Goal: Contribute content: Contribute content

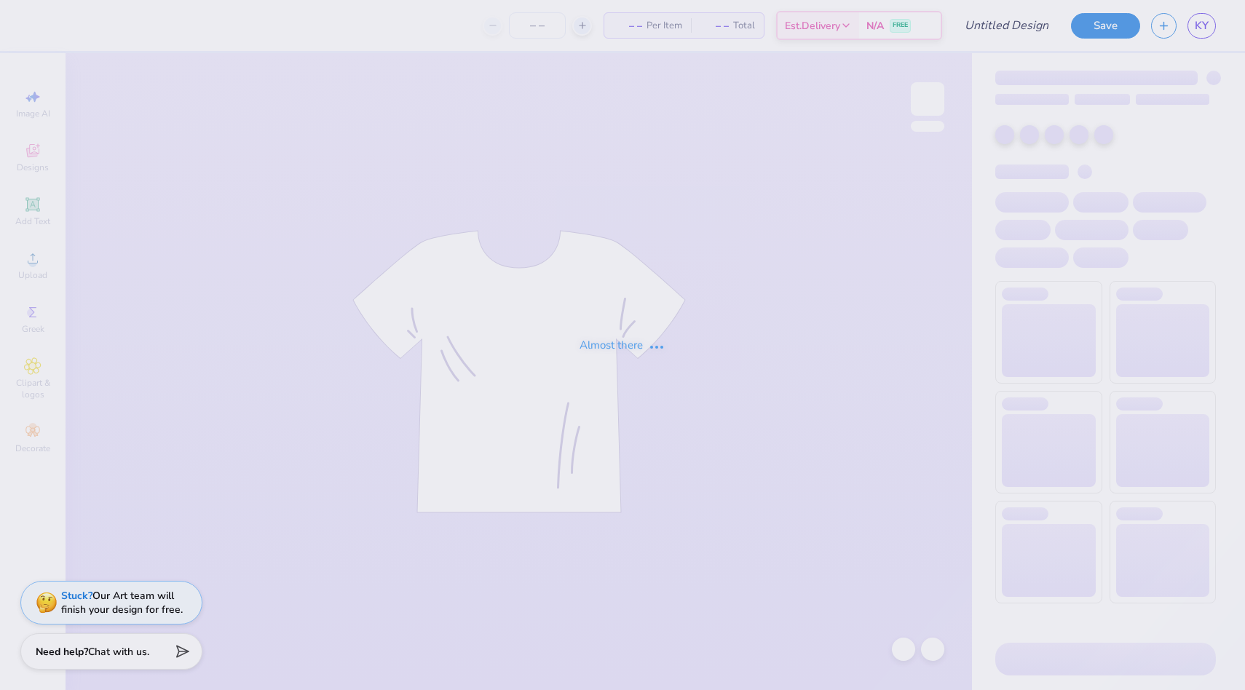
type input "[PERSON_NAME][US_STATE][GEOGRAPHIC_DATA] : [PERSON_NAME]"
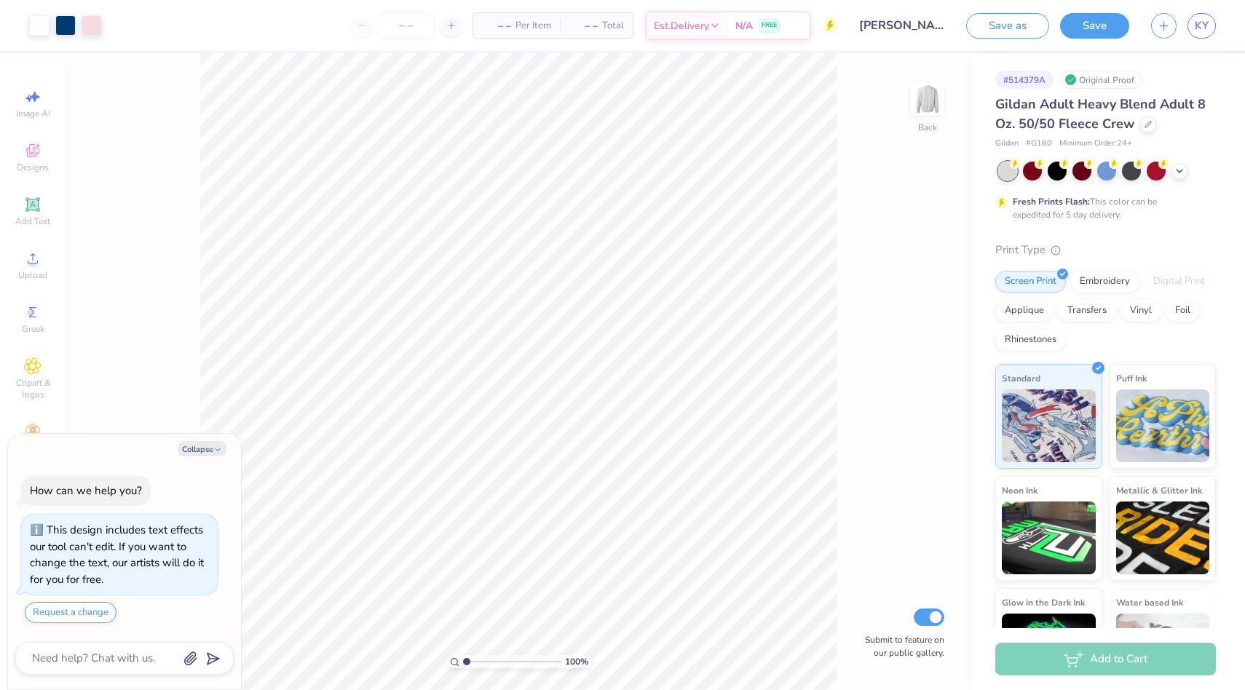
type textarea "x"
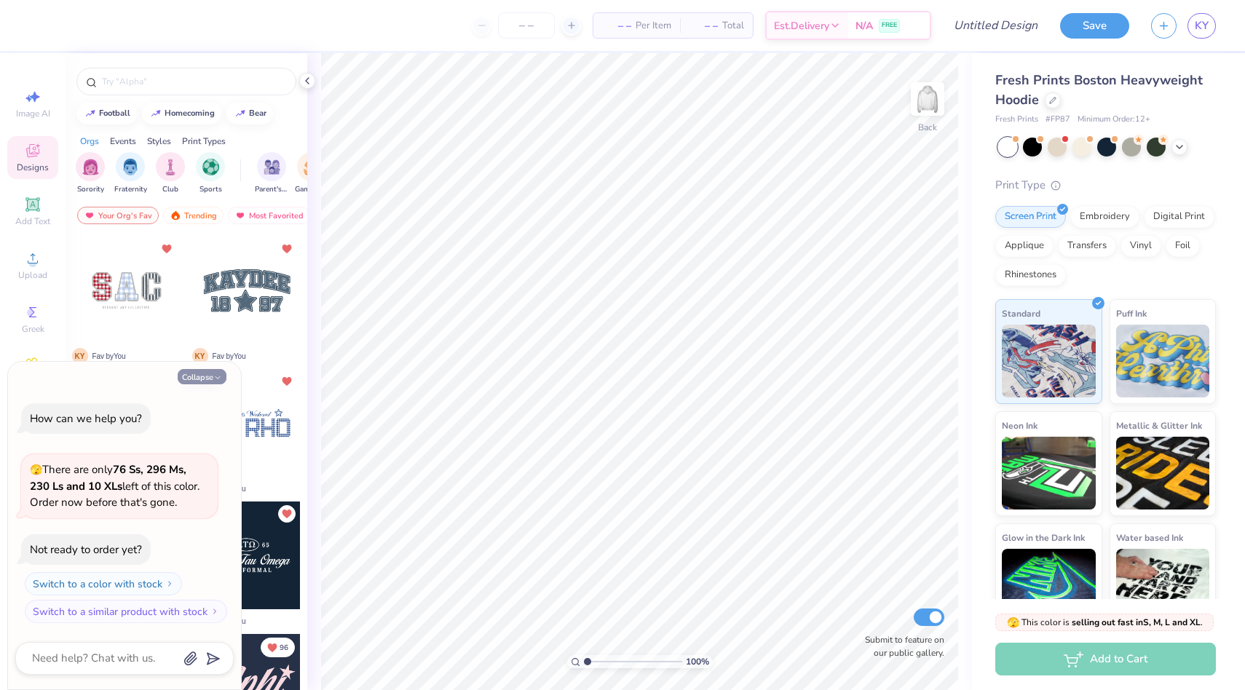
click at [199, 373] on button "Collapse" at bounding box center [202, 376] width 49 height 15
type textarea "x"
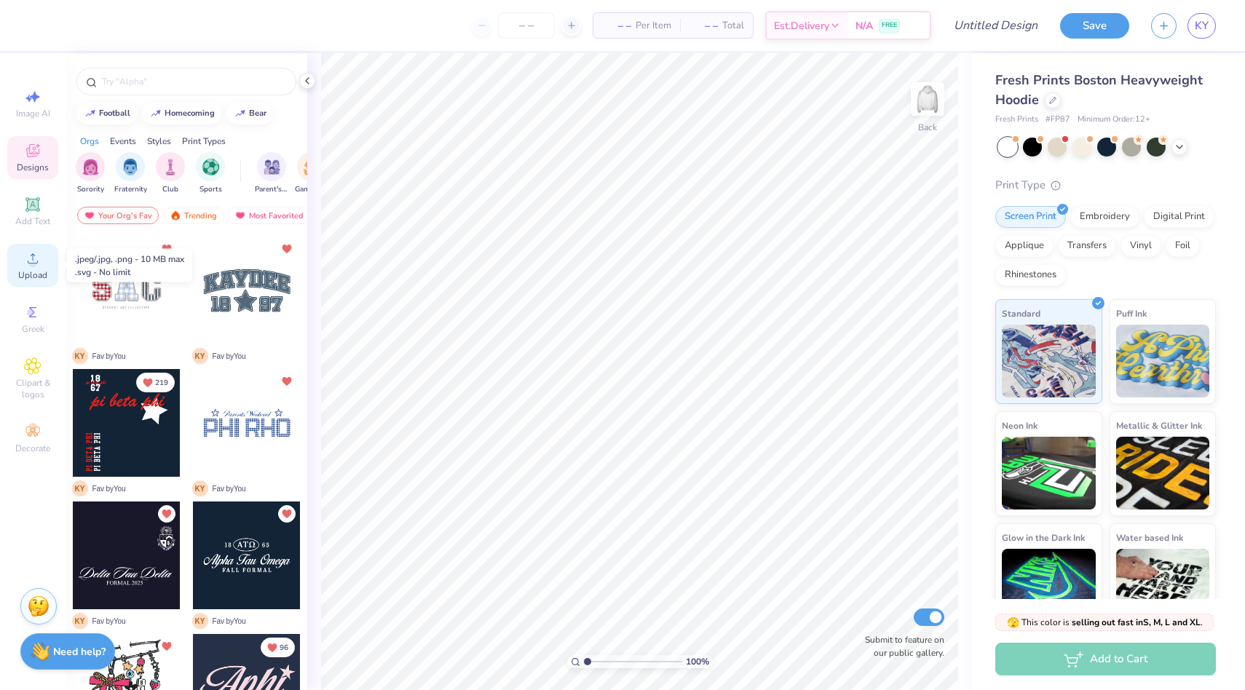
click at [42, 264] on div "Upload" at bounding box center [32, 265] width 51 height 43
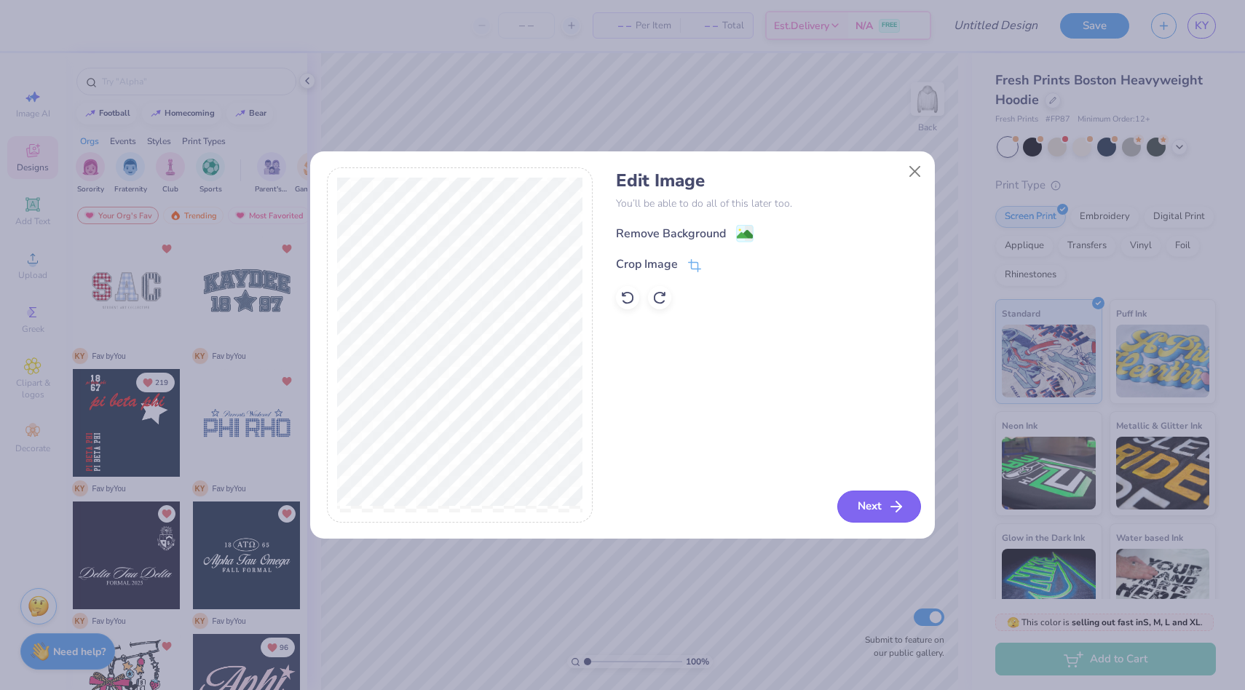
click at [881, 510] on button "Next" at bounding box center [879, 507] width 84 height 32
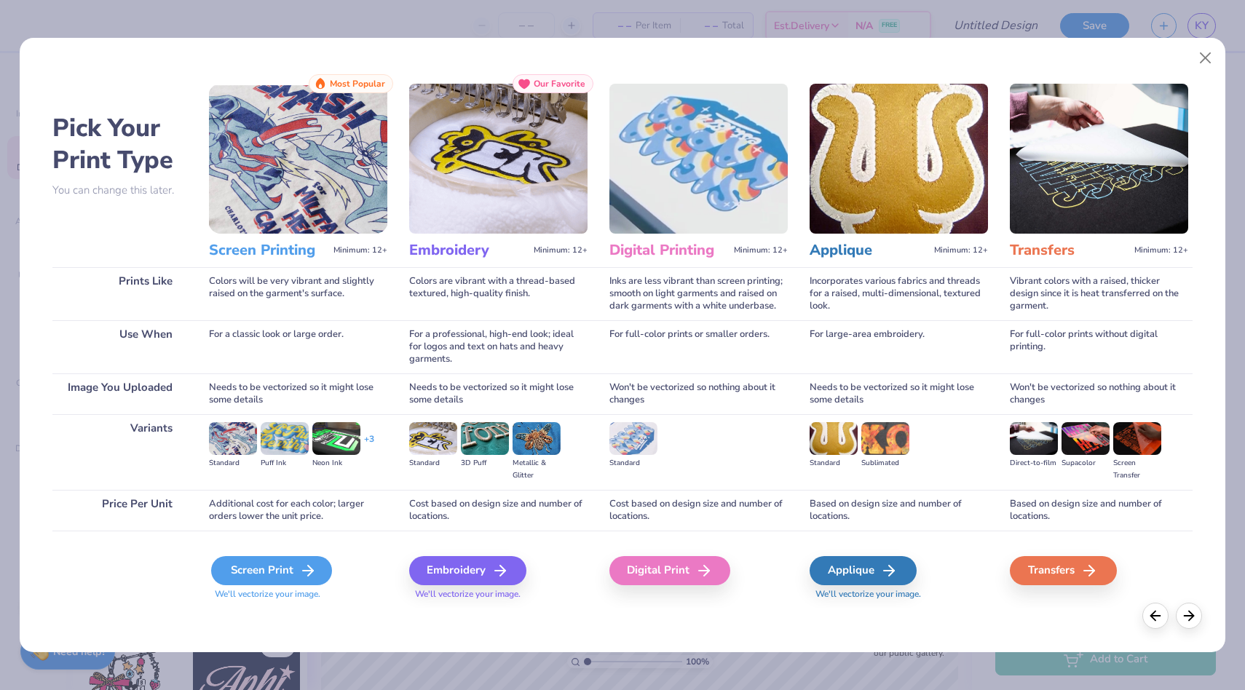
click at [293, 575] on div "Screen Print" at bounding box center [271, 570] width 121 height 29
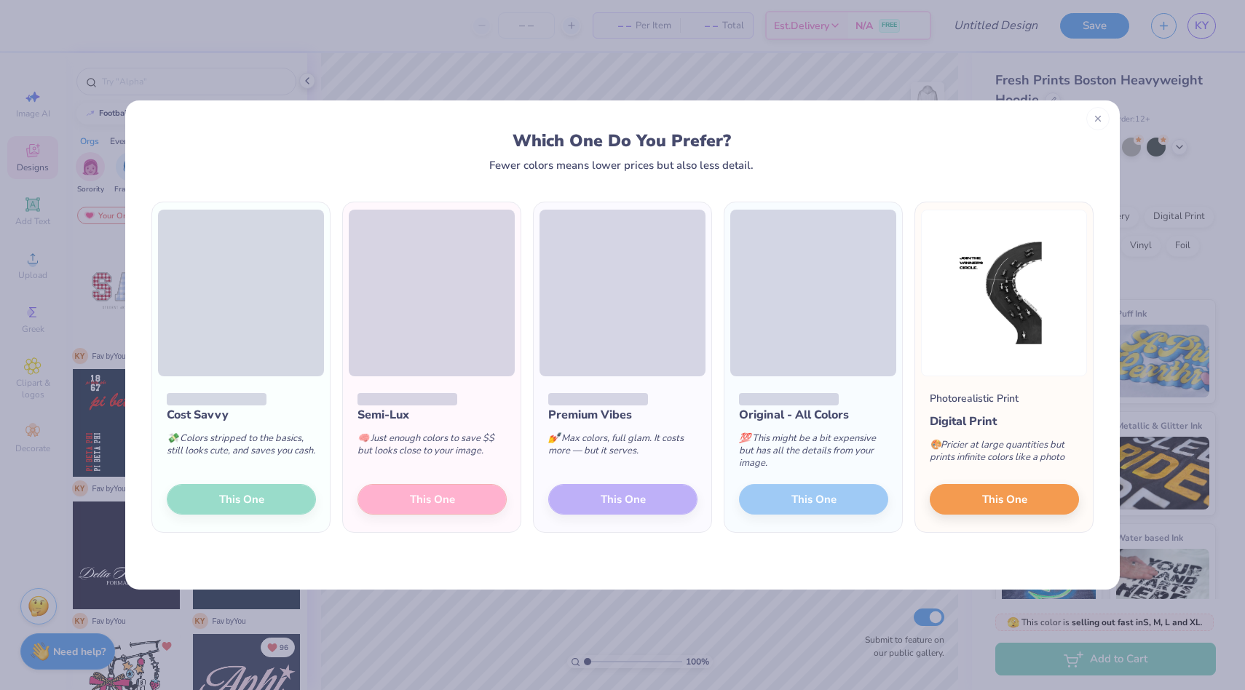
click at [1095, 114] on icon at bounding box center [1098, 119] width 10 height 10
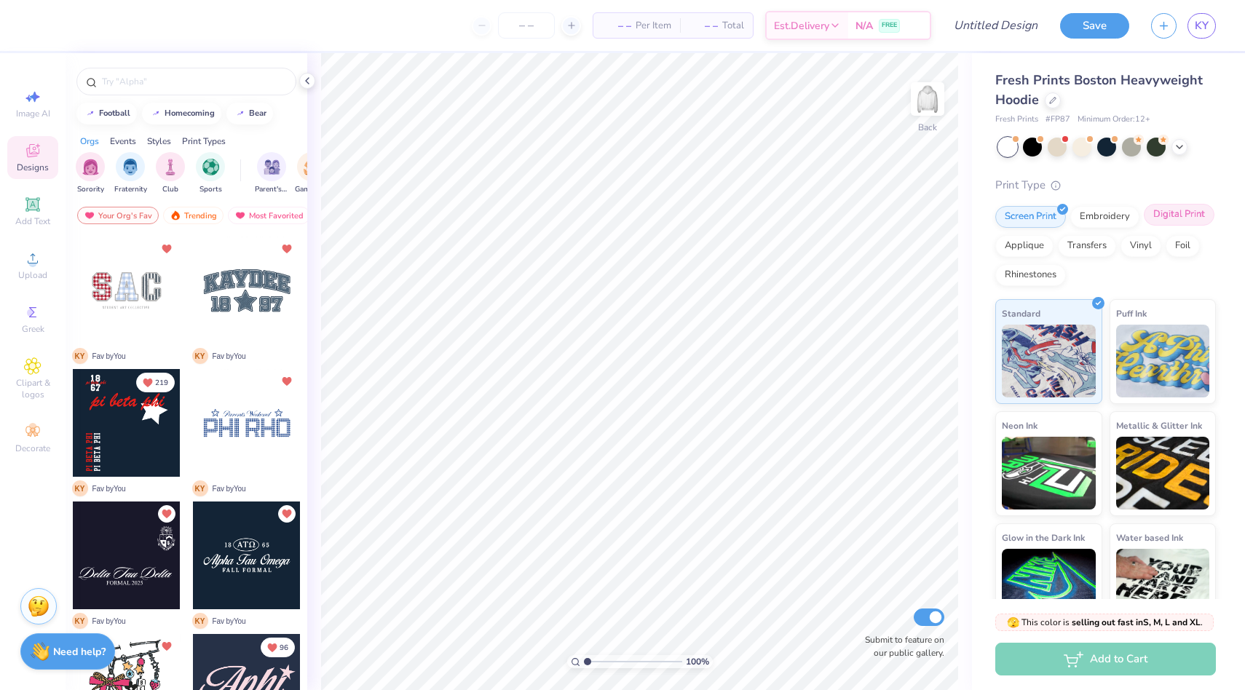
click at [1178, 218] on div "Digital Print" at bounding box center [1178, 215] width 71 height 22
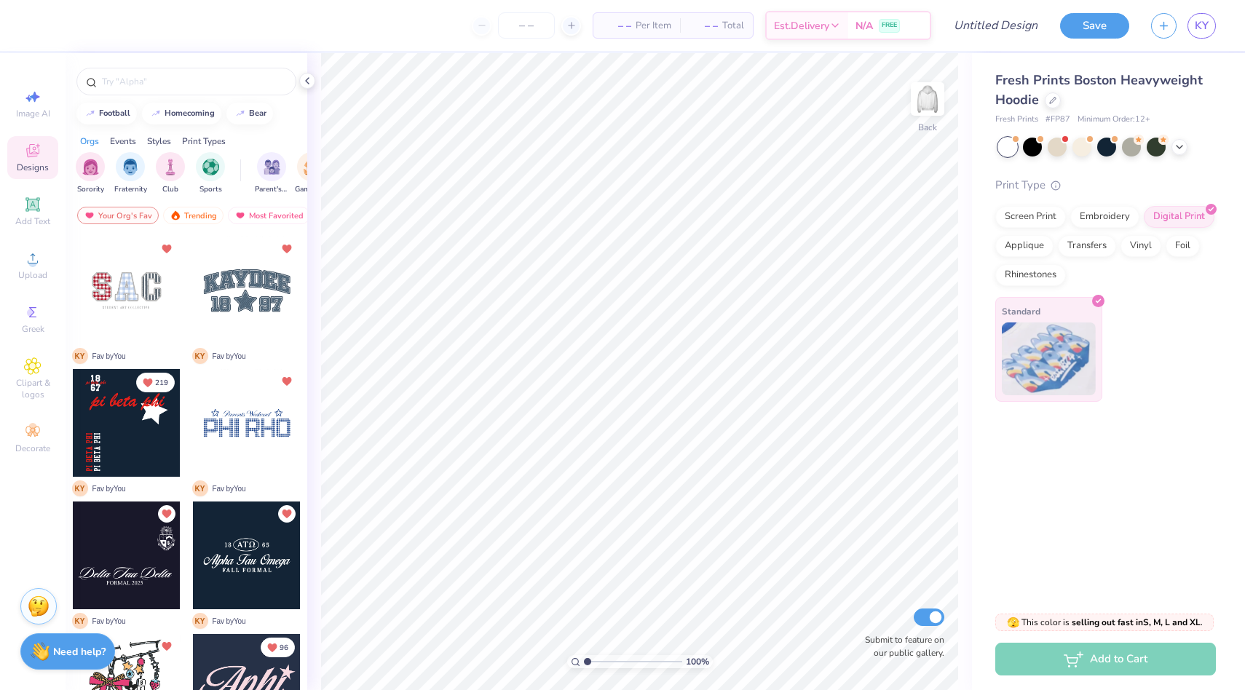
click at [1063, 336] on img at bounding box center [1049, 358] width 94 height 73
click at [29, 261] on circle at bounding box center [32, 263] width 8 height 8
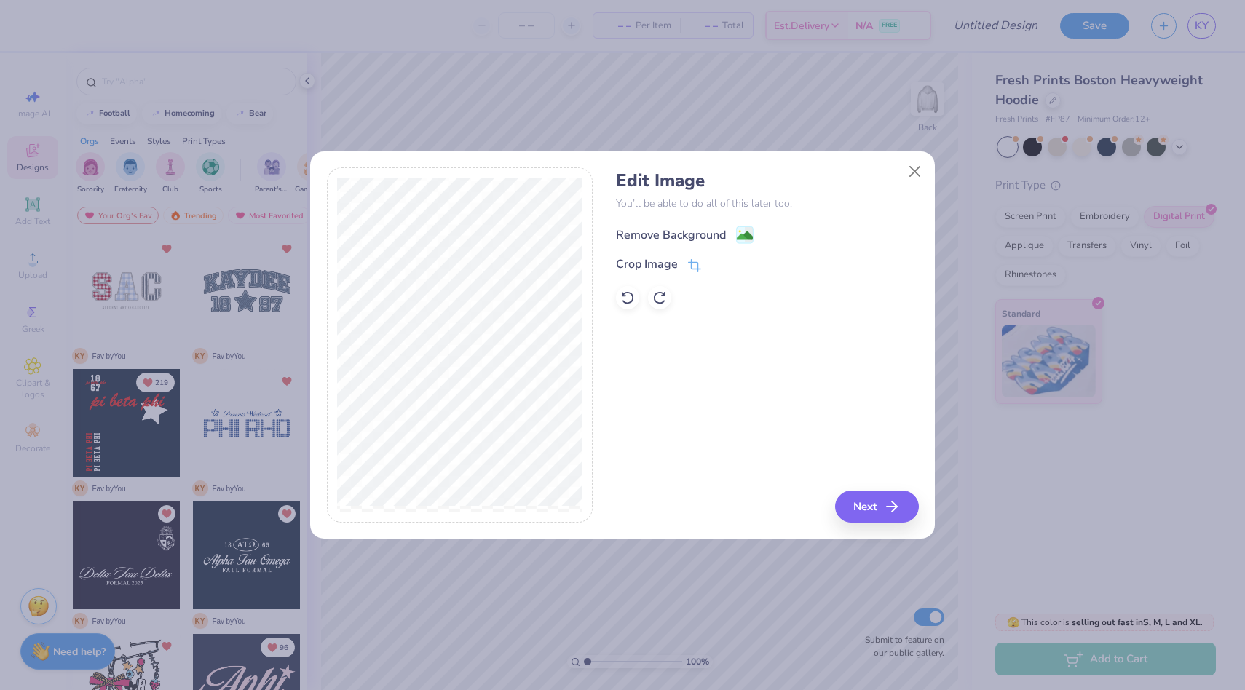
click at [650, 229] on div "Remove Background" at bounding box center [671, 234] width 110 height 17
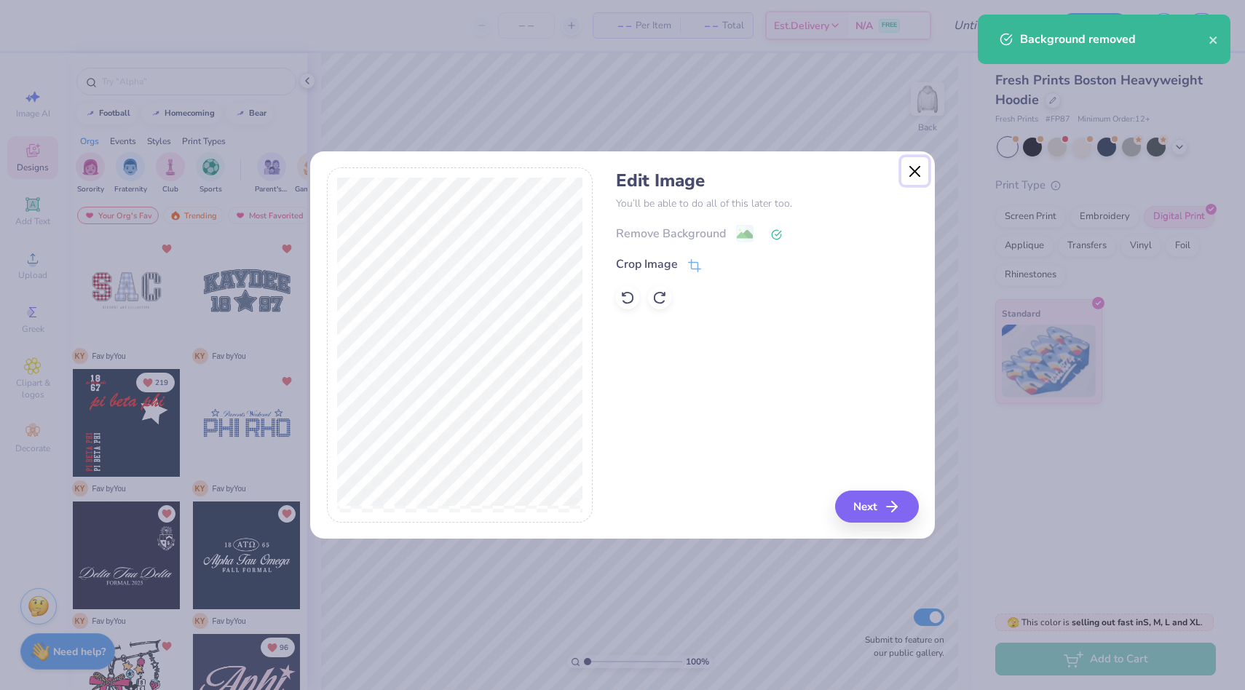
click at [910, 170] on button "Close" at bounding box center [915, 171] width 28 height 28
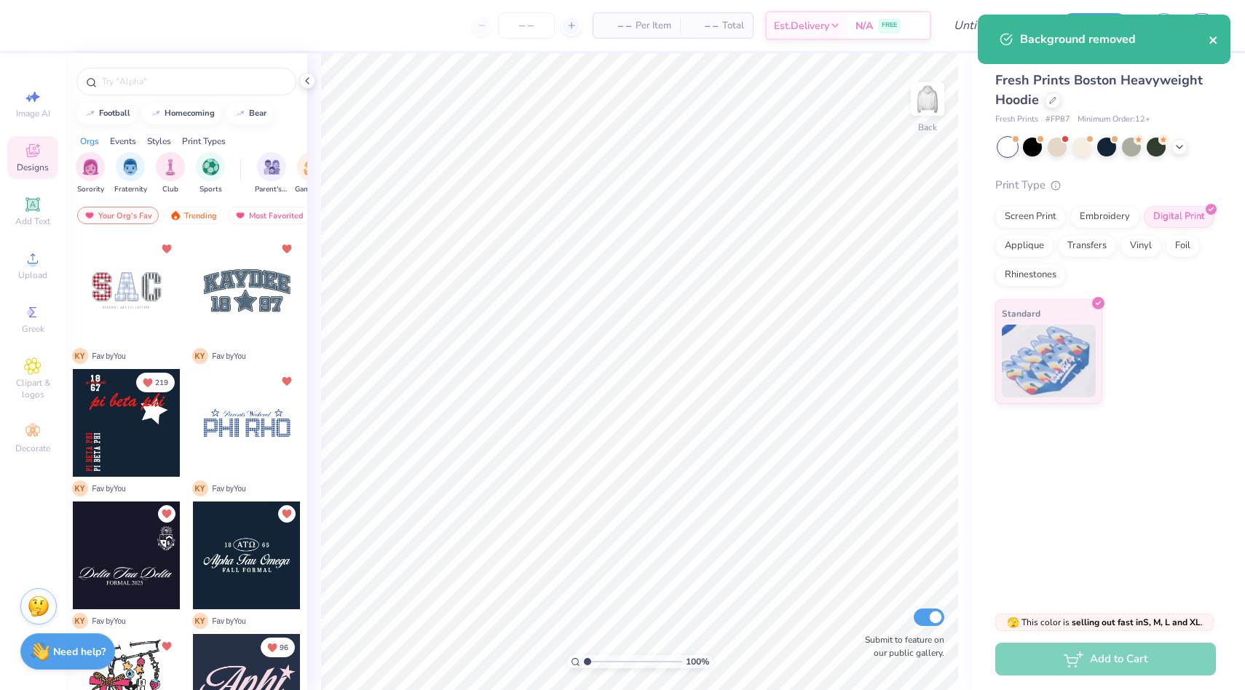
click at [1215, 37] on icon "close" at bounding box center [1212, 39] width 7 height 7
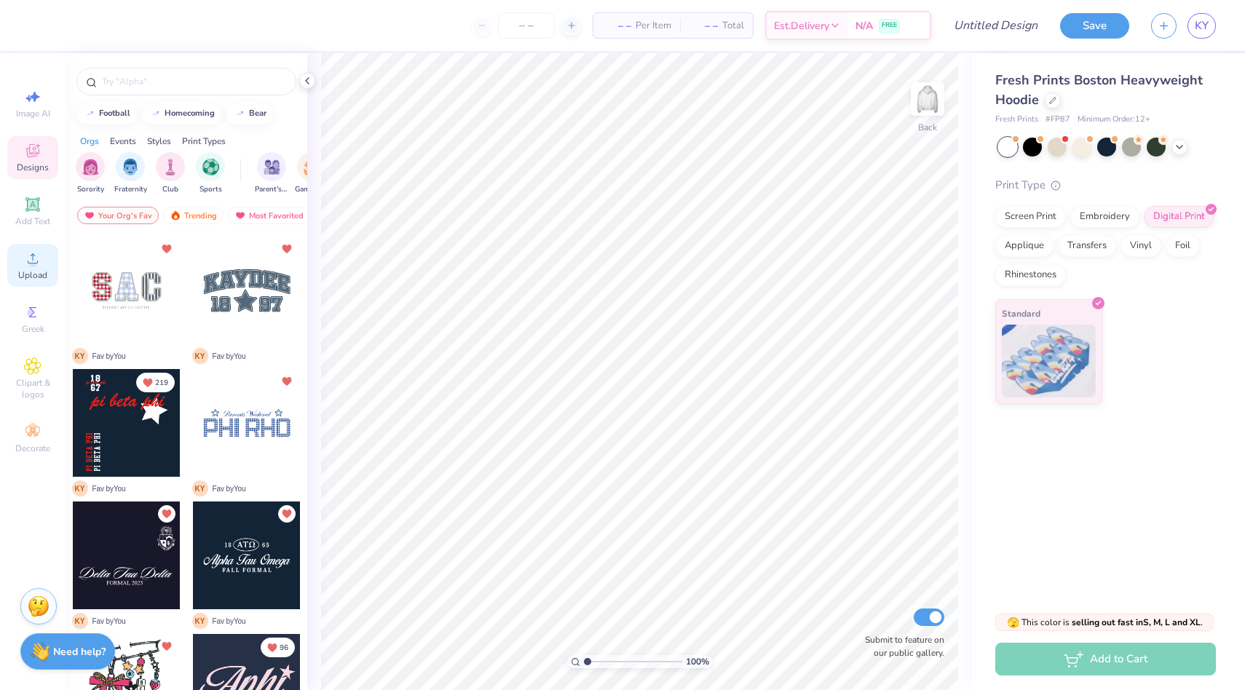
click at [28, 266] on icon at bounding box center [32, 258] width 17 height 17
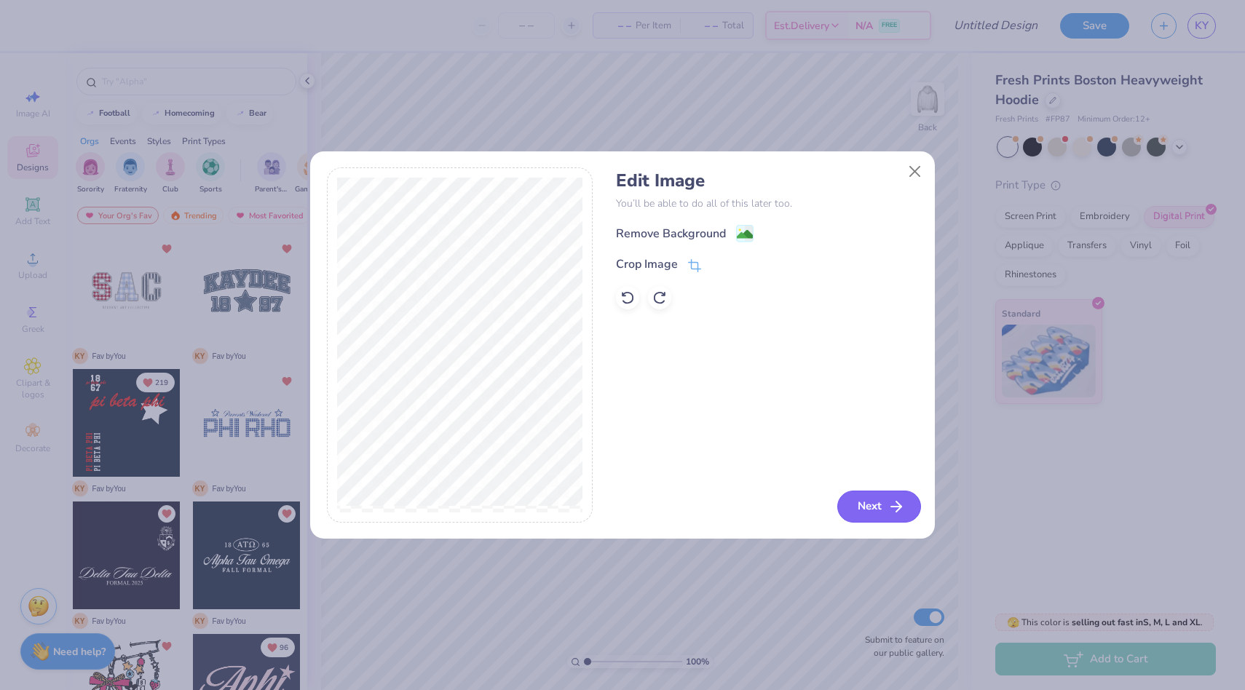
click at [881, 503] on button "Next" at bounding box center [879, 507] width 84 height 32
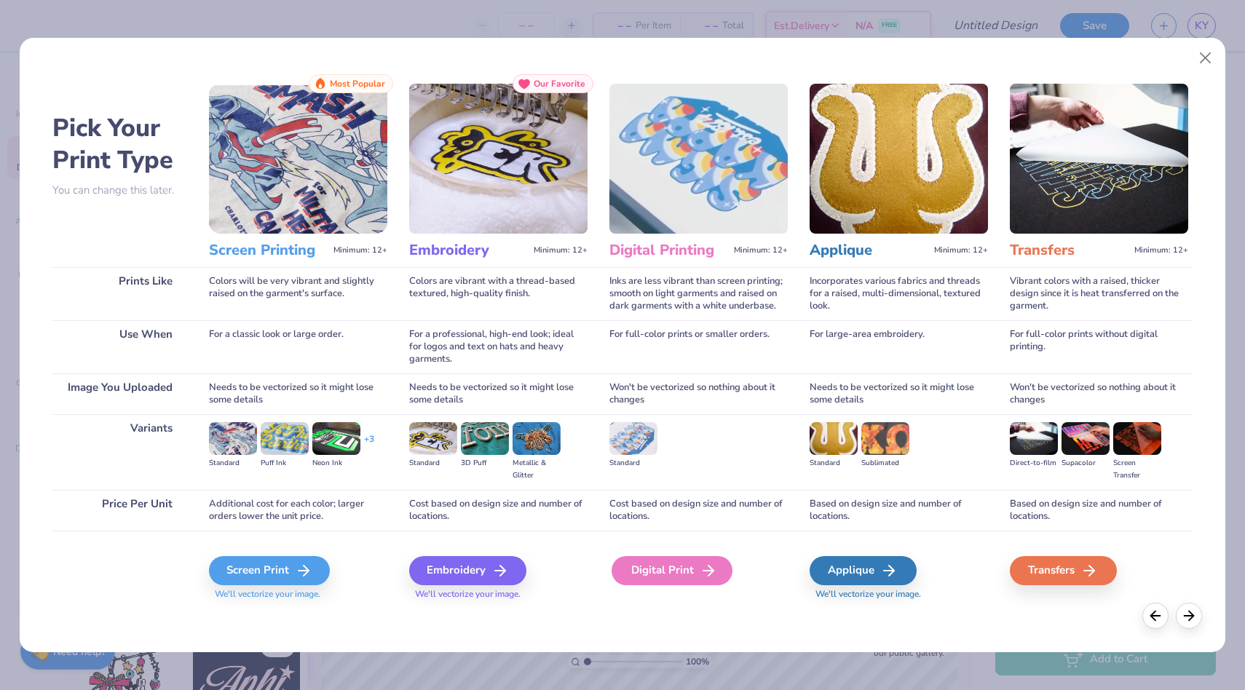
click at [699, 577] on icon at bounding box center [707, 570] width 17 height 17
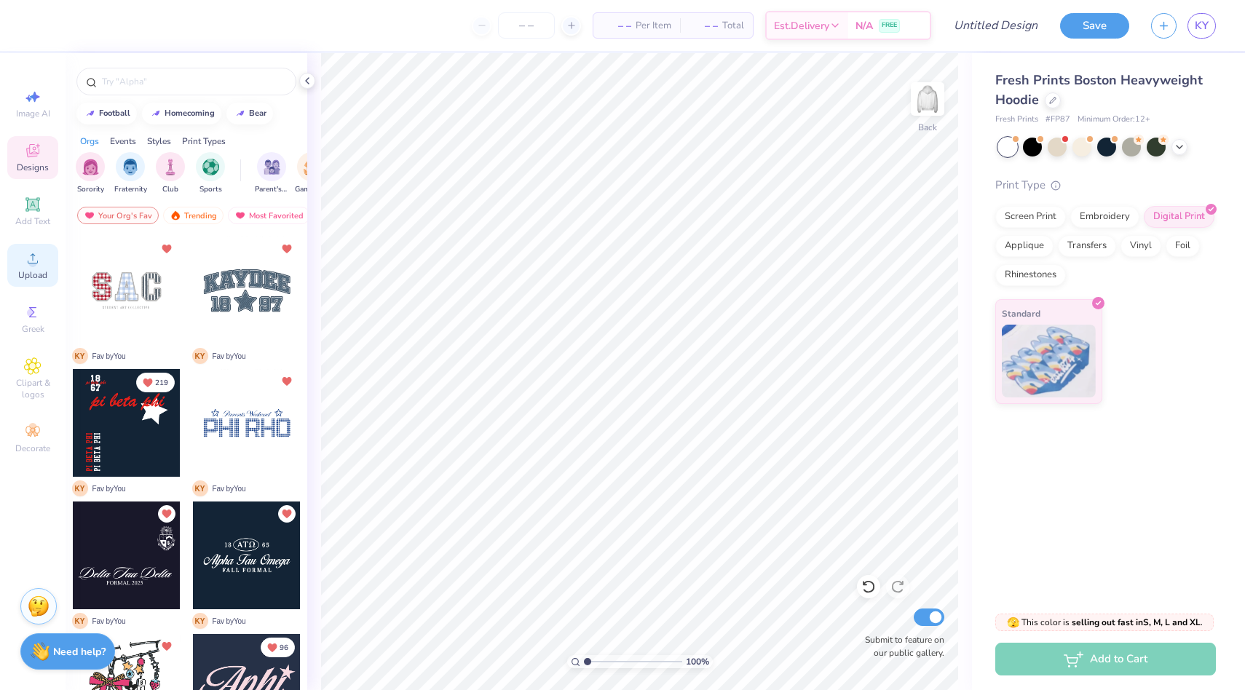
click at [31, 273] on span "Upload" at bounding box center [32, 275] width 29 height 12
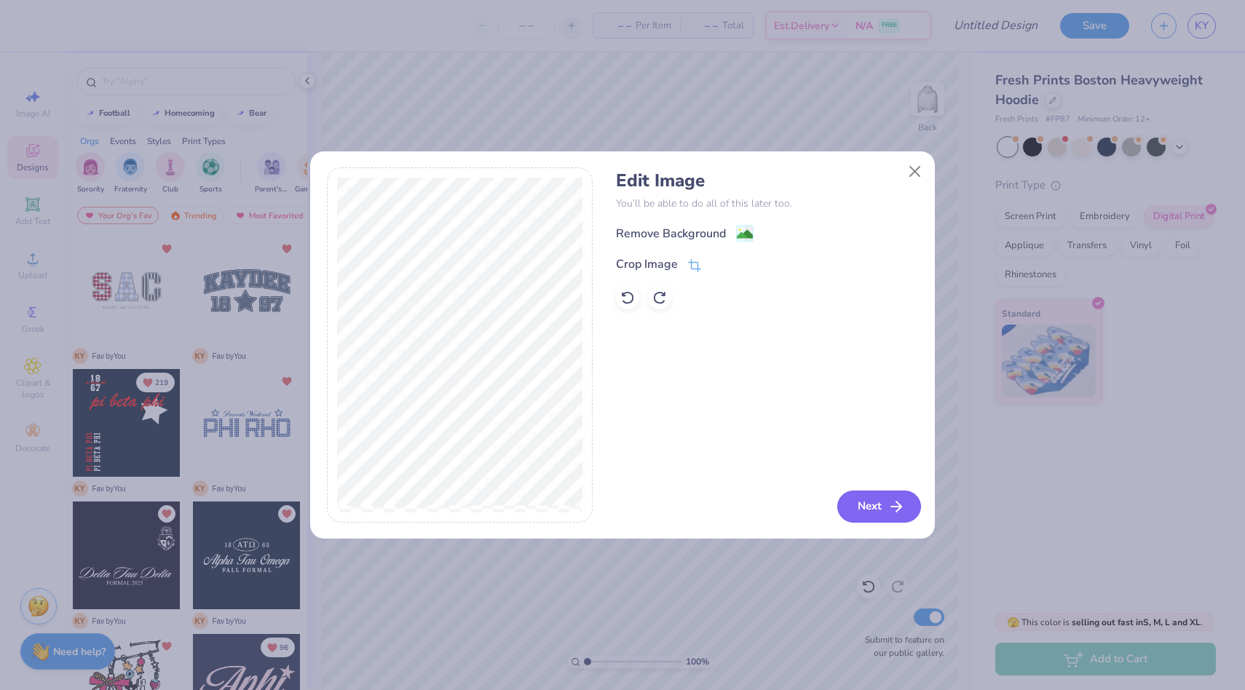
click at [874, 500] on button "Next" at bounding box center [879, 507] width 84 height 32
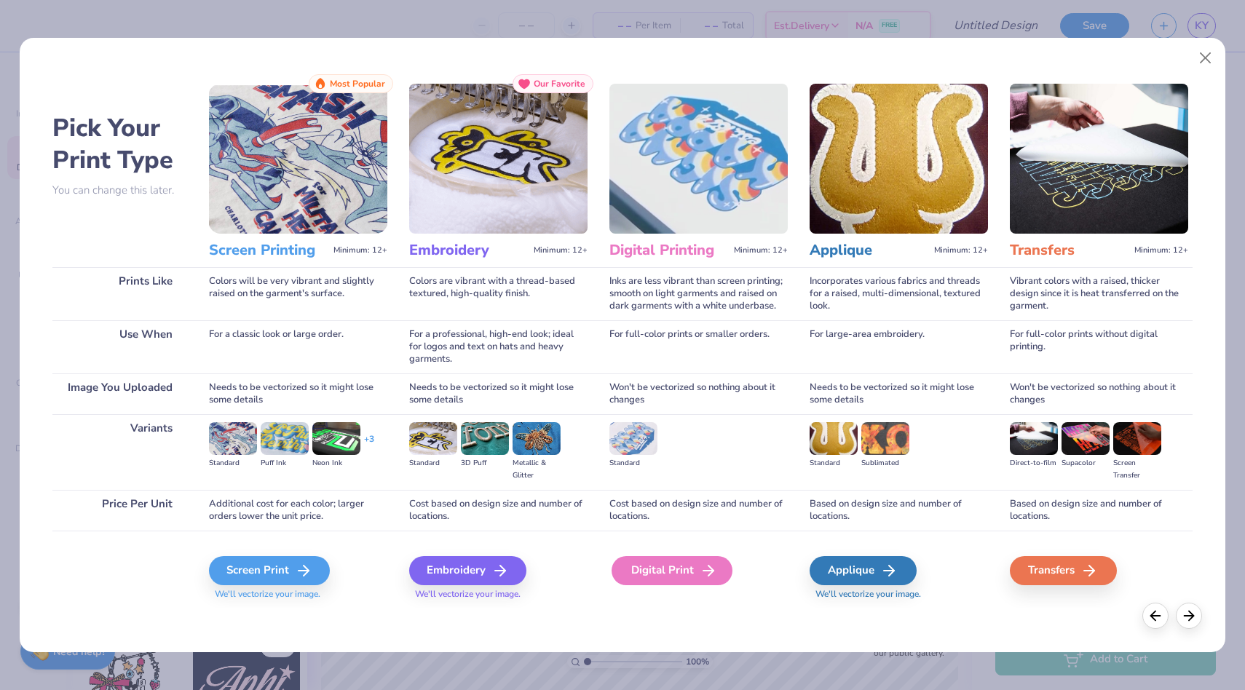
click at [664, 556] on div "Digital Print" at bounding box center [671, 570] width 121 height 29
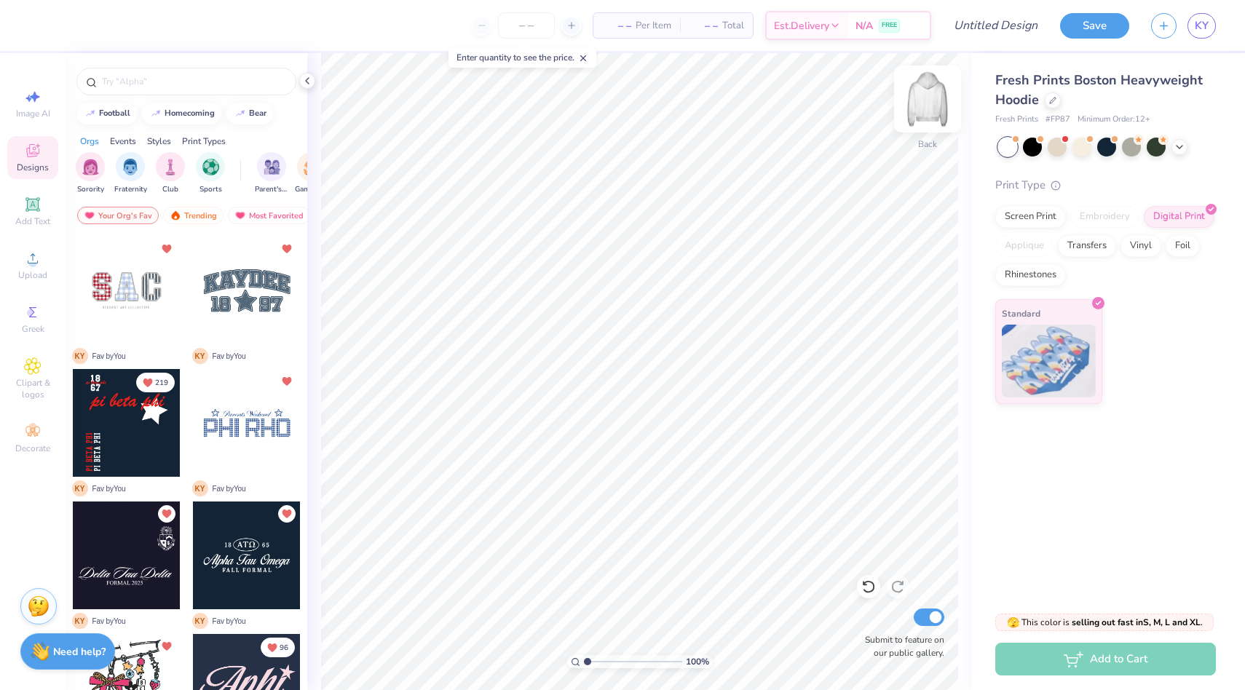
click at [926, 100] on img at bounding box center [927, 99] width 58 height 58
click at [36, 252] on icon at bounding box center [32, 258] width 17 height 17
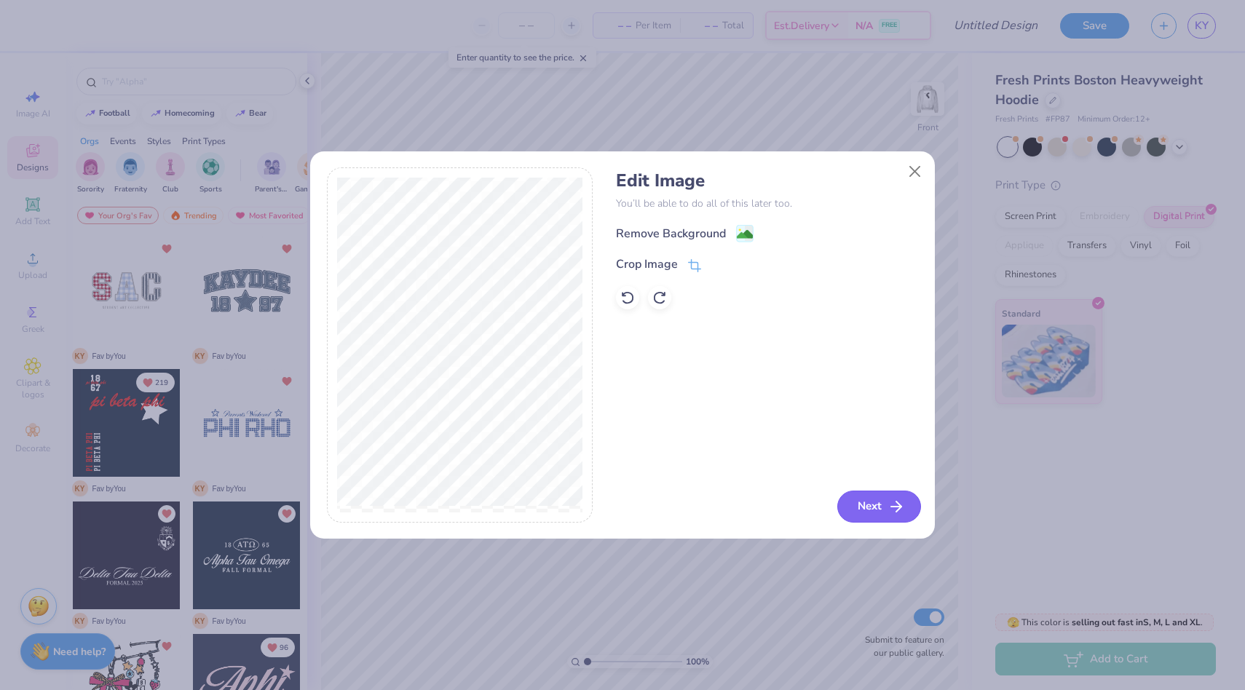
click at [884, 499] on button "Next" at bounding box center [879, 507] width 84 height 32
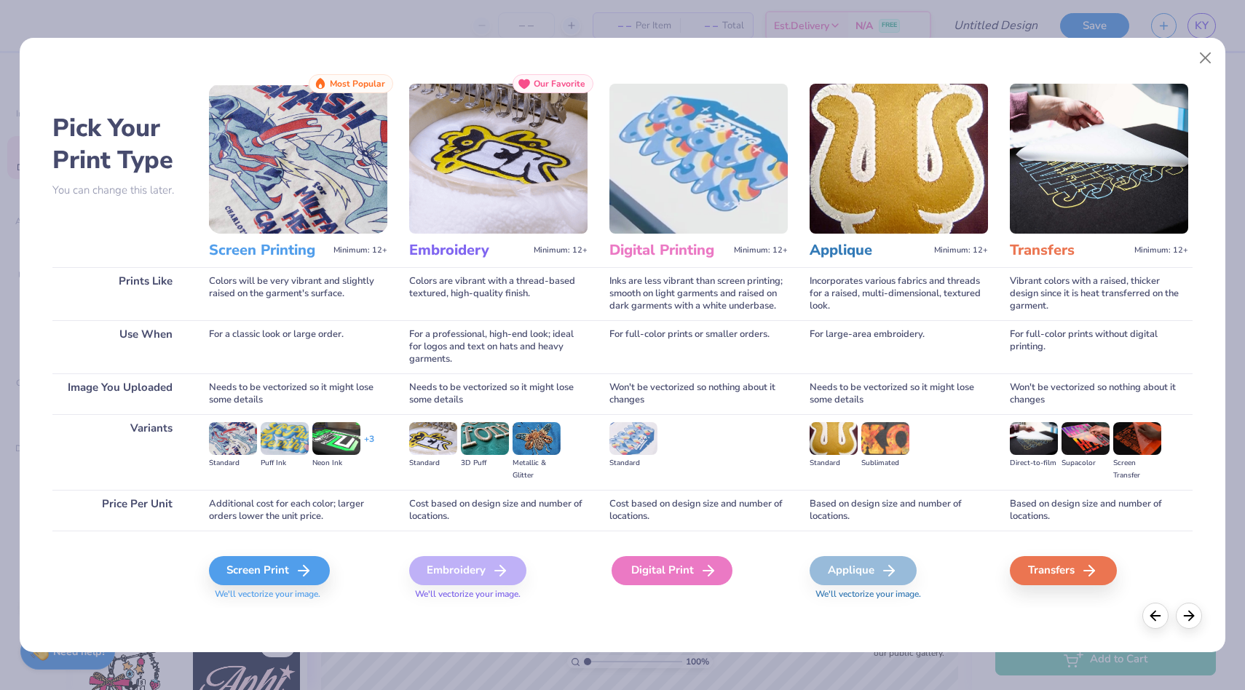
click at [689, 571] on div "Digital Print" at bounding box center [671, 570] width 121 height 29
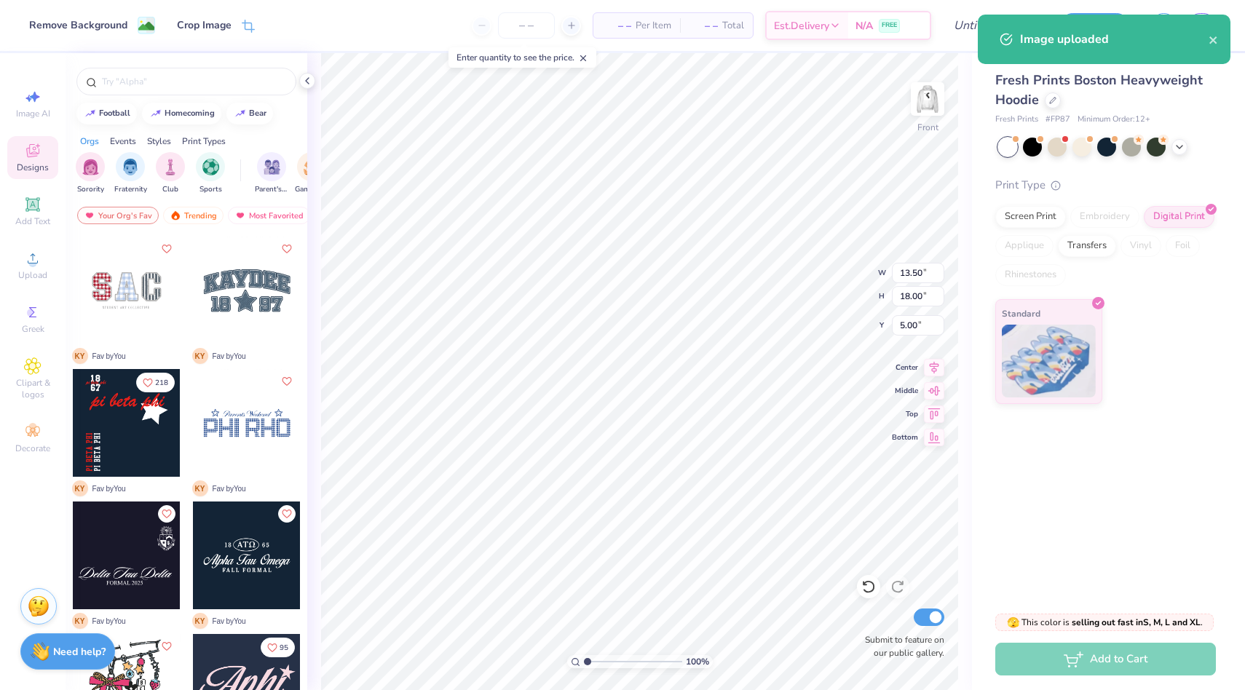
type input "5.00"
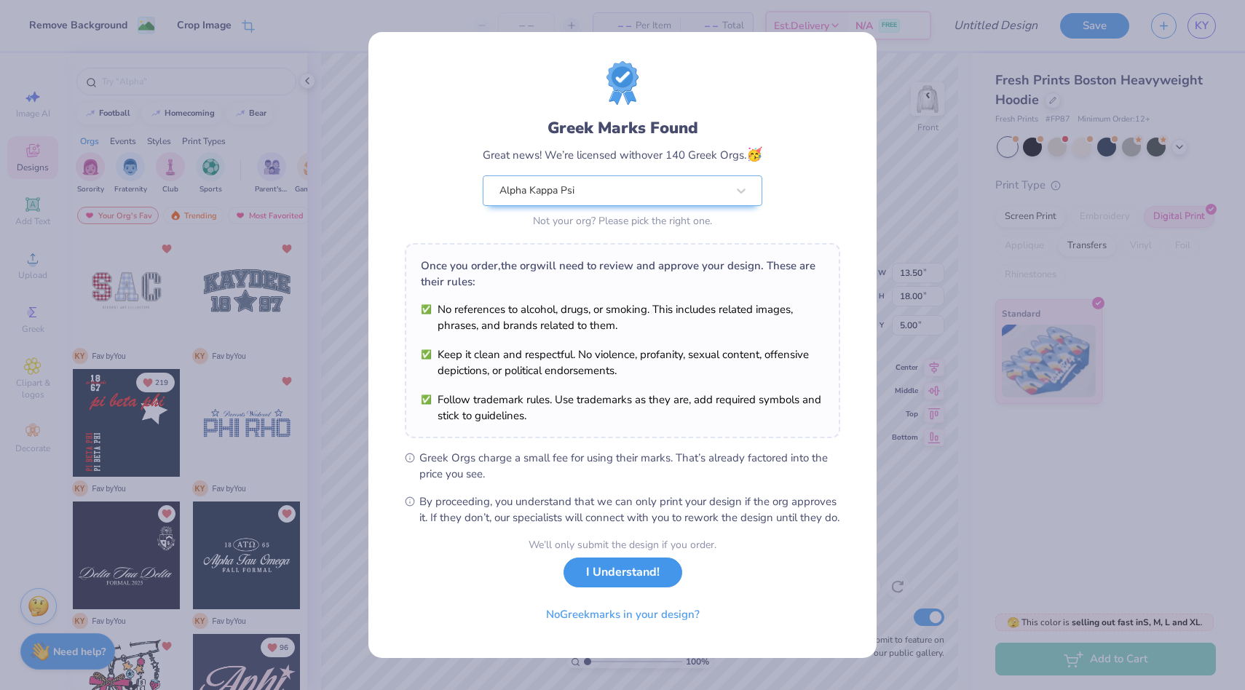
click at [601, 585] on button "I Understand!" at bounding box center [622, 573] width 119 height 30
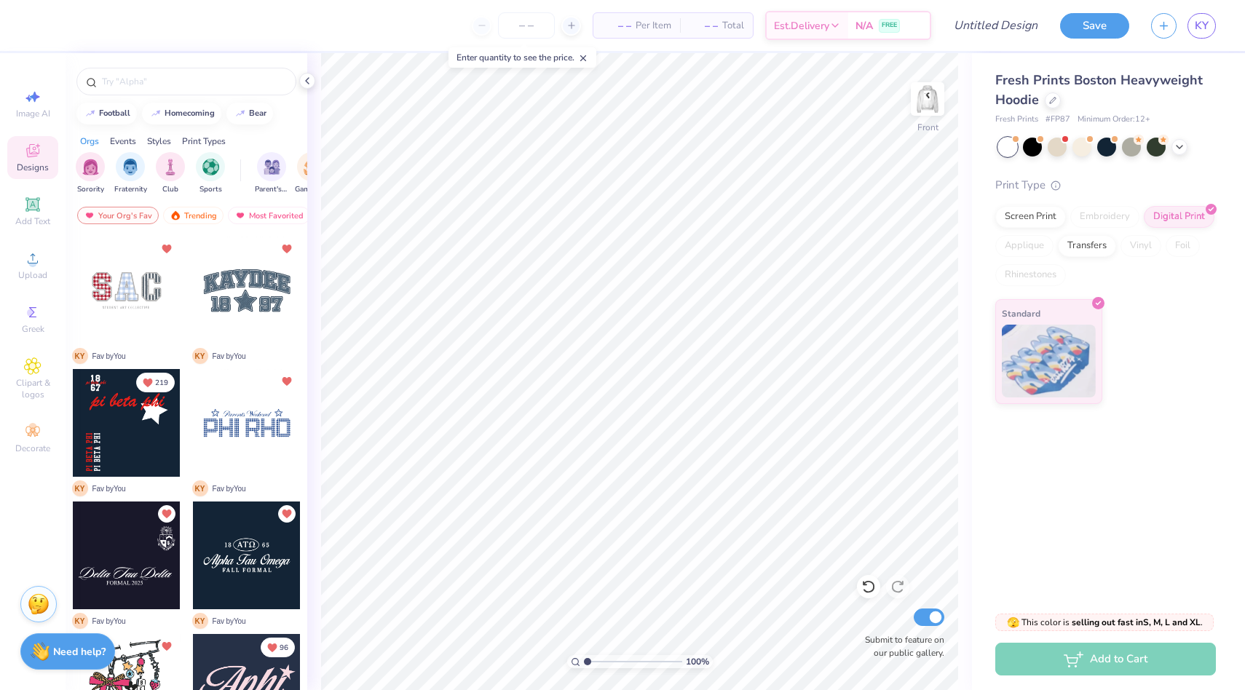
click at [36, 598] on img at bounding box center [39, 604] width 22 height 22
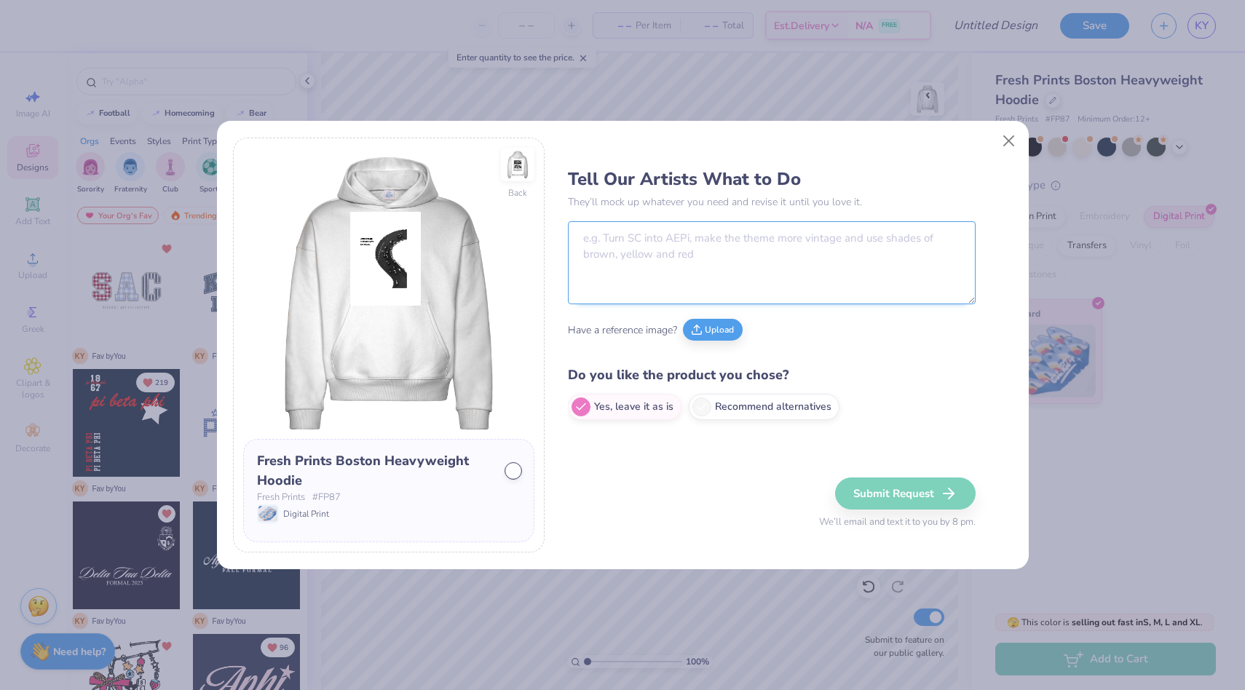
click at [598, 247] on textarea at bounding box center [772, 262] width 408 height 83
type textarea "c"
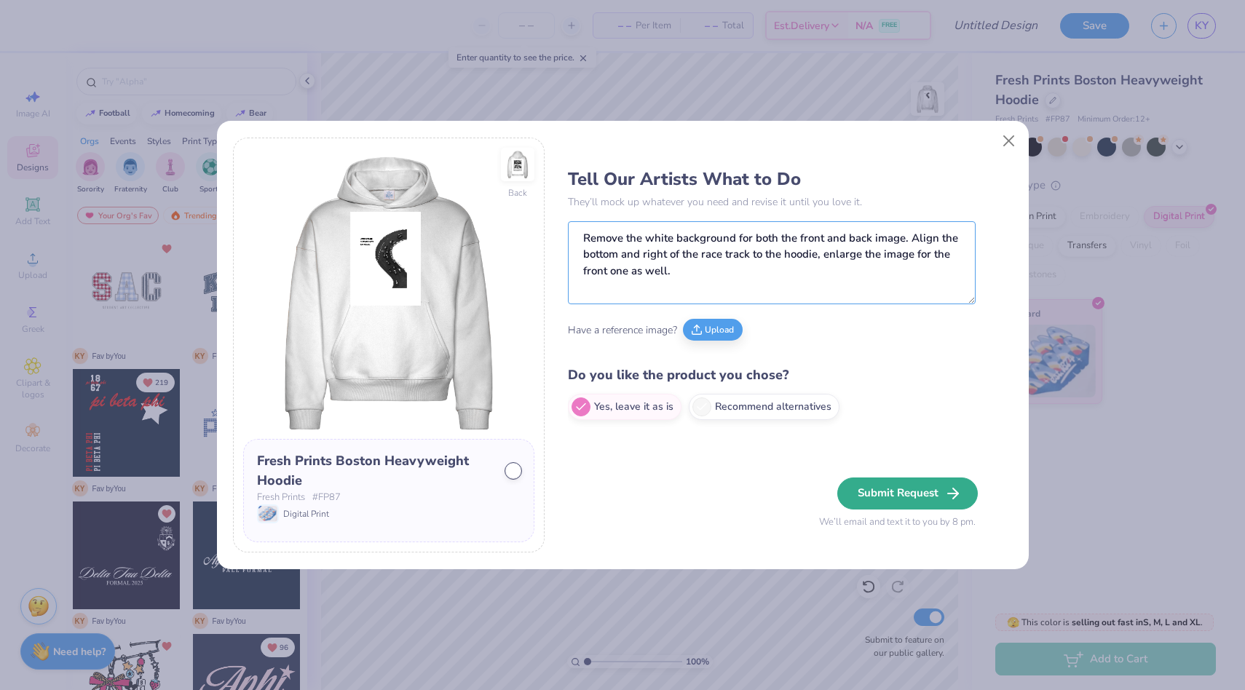
type textarea "Remove the white background for both the front and back image. Align the bottom…"
click at [897, 499] on button "Submit Request" at bounding box center [907, 493] width 140 height 32
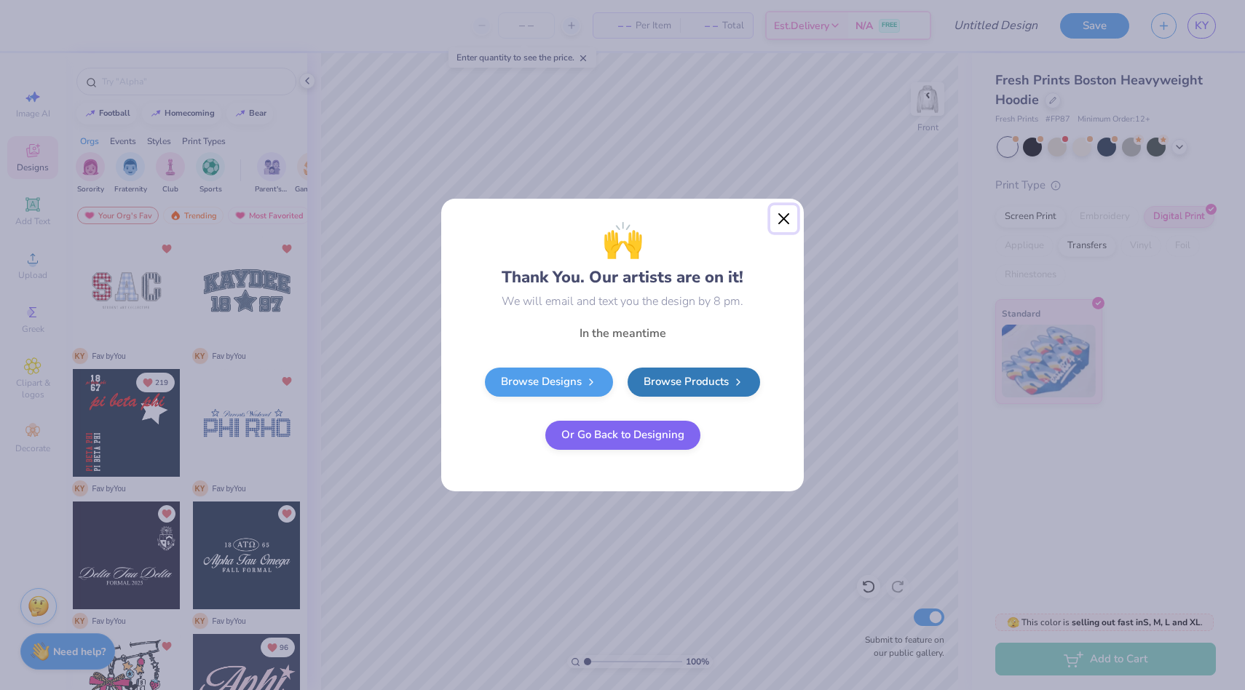
click at [782, 223] on button "Close" at bounding box center [784, 219] width 28 height 28
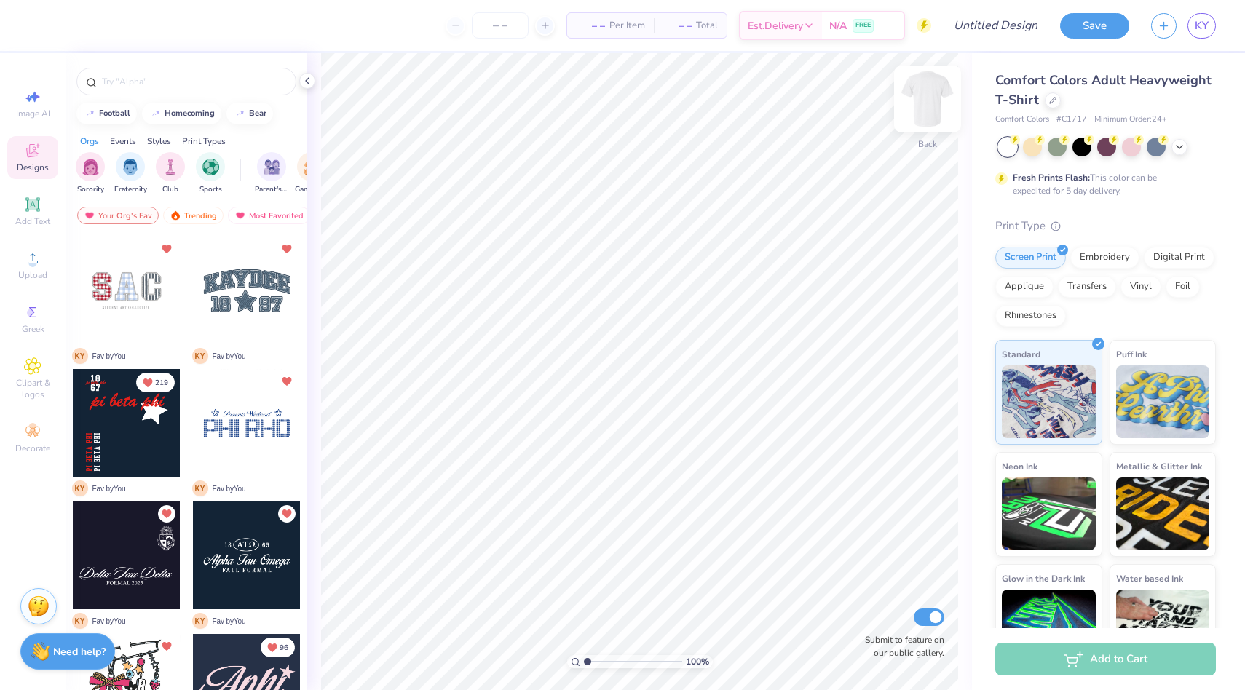
click at [936, 105] on img at bounding box center [927, 99] width 58 height 58
click at [921, 103] on img at bounding box center [927, 99] width 58 height 58
click at [917, 113] on img at bounding box center [927, 99] width 58 height 58
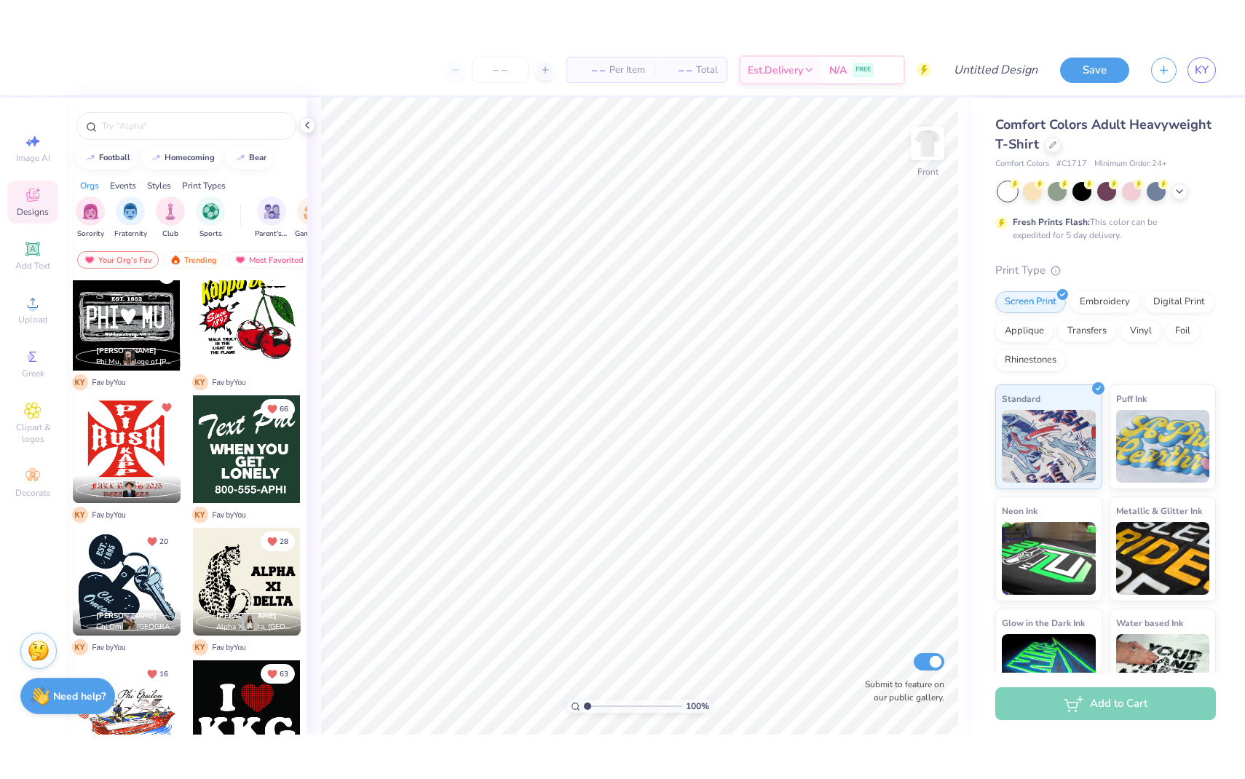
scroll to position [551, 0]
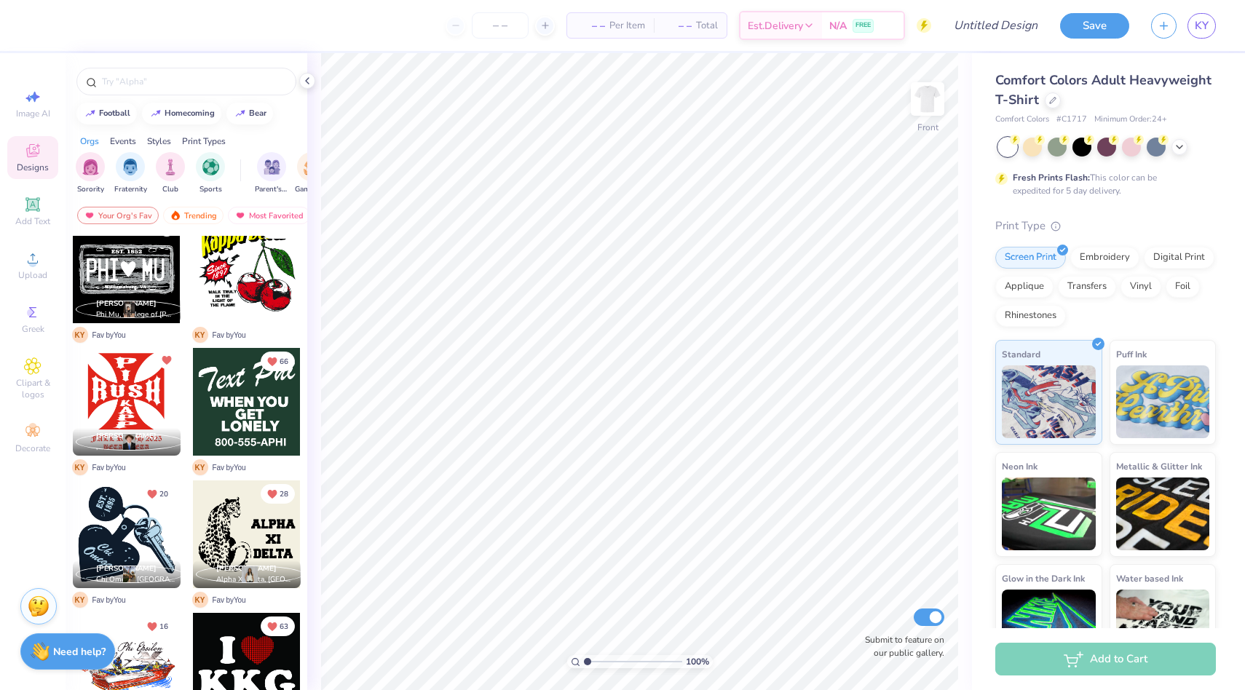
click at [132, 427] on div at bounding box center [127, 402] width 108 height 108
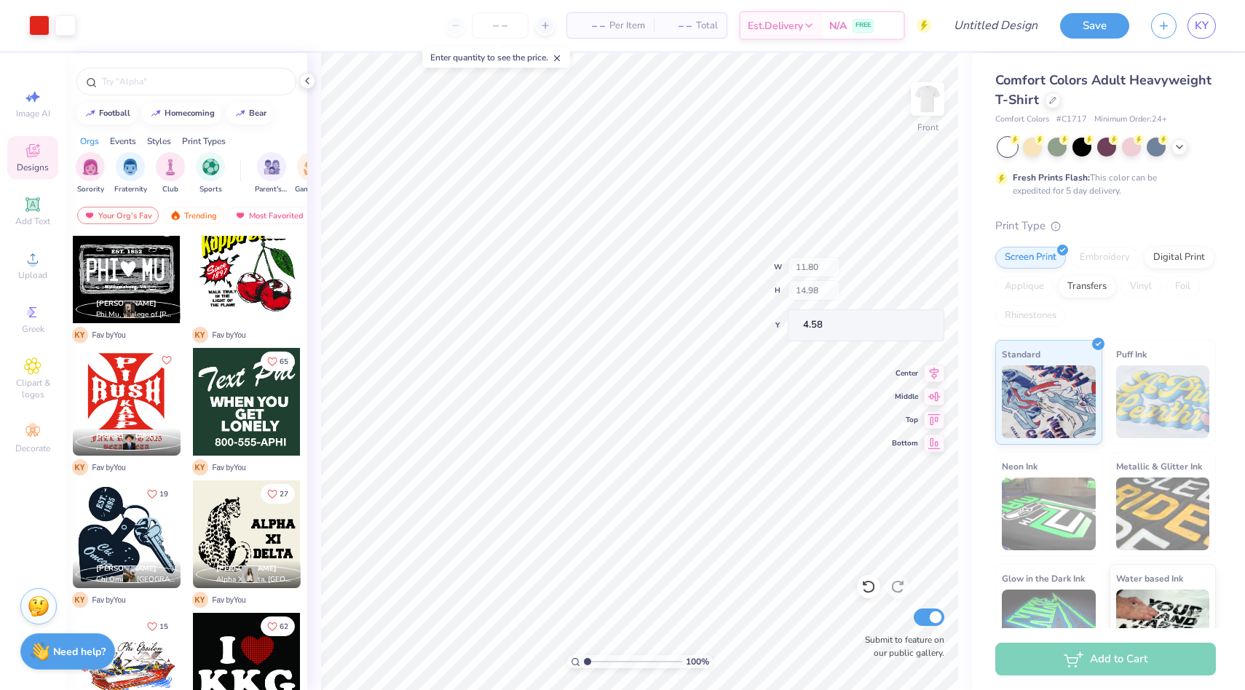
type input "4.58"
type input "5.10"
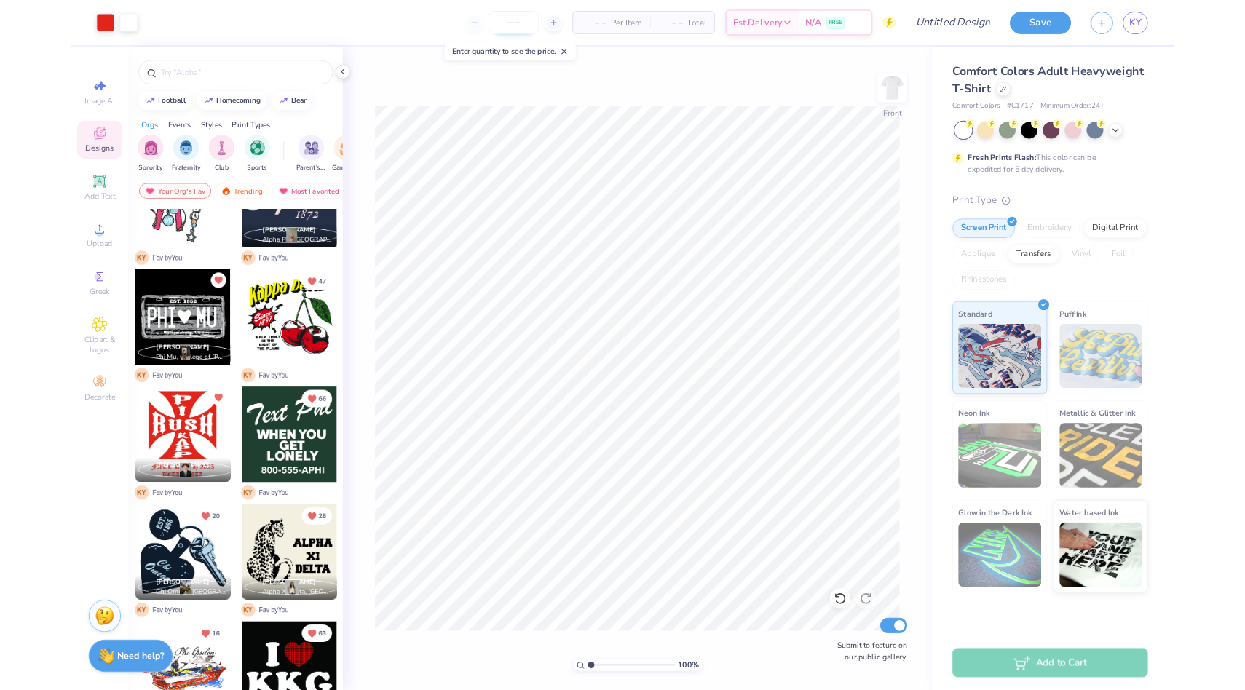
scroll to position [462, 0]
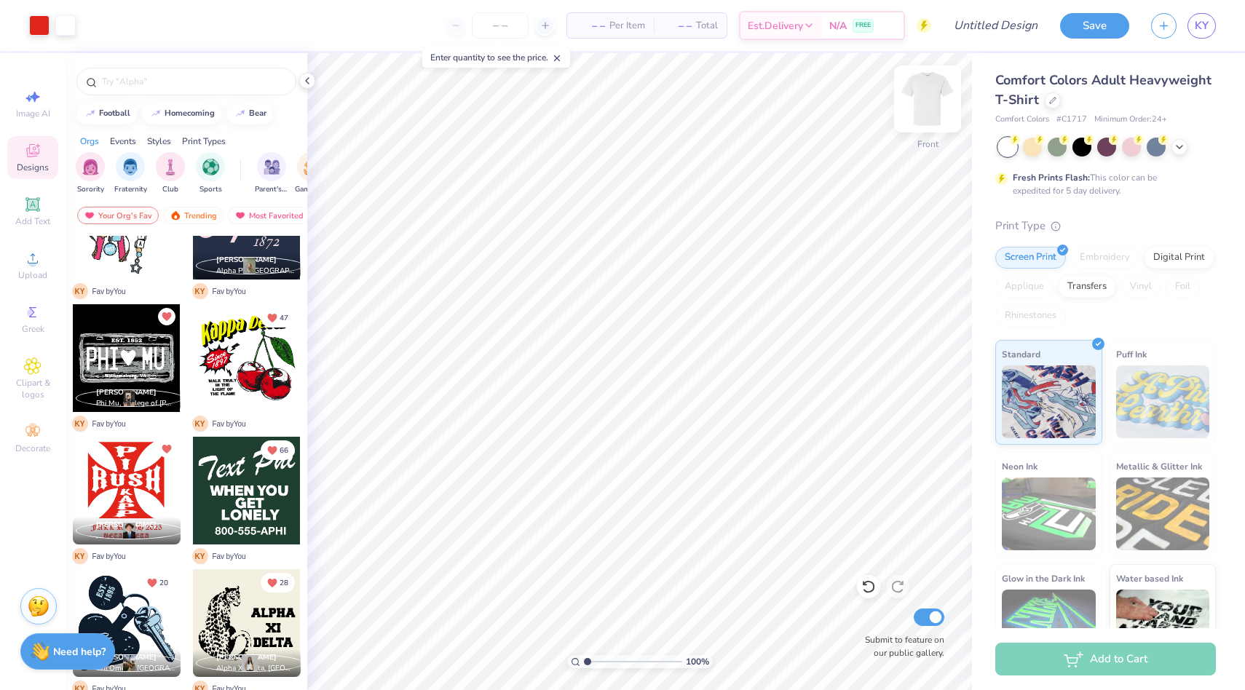
click at [925, 94] on img at bounding box center [927, 99] width 58 height 58
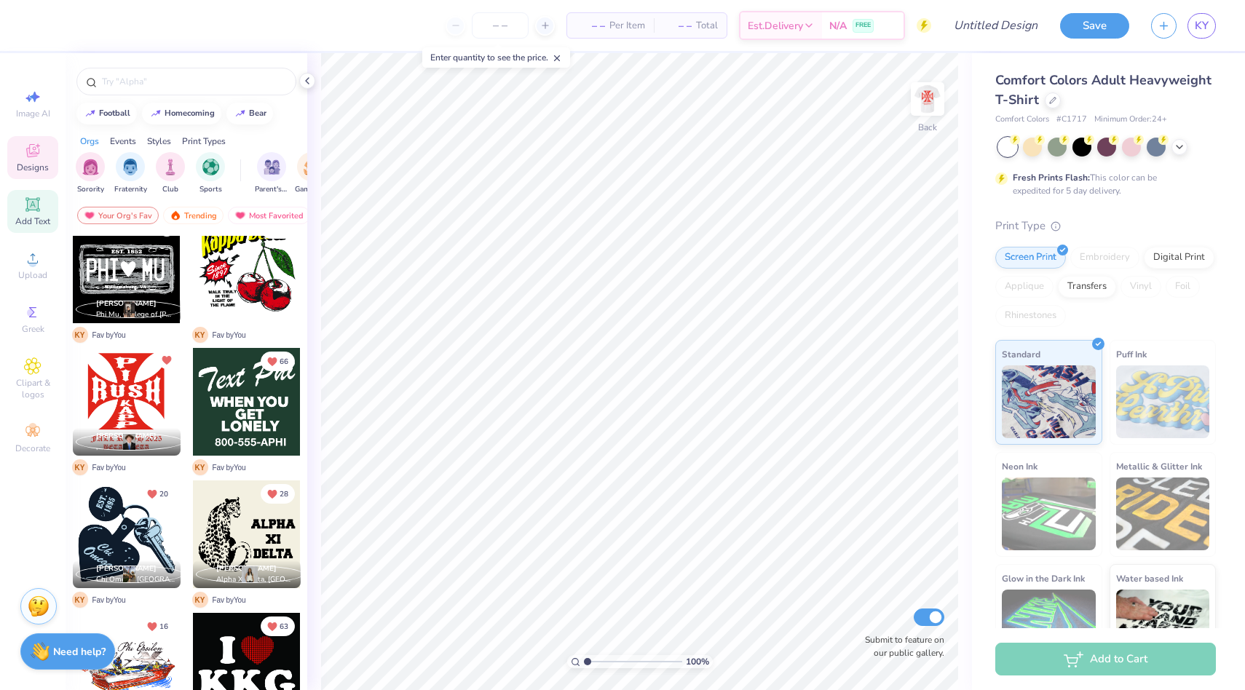
click at [28, 216] on span "Add Text" at bounding box center [32, 221] width 35 height 12
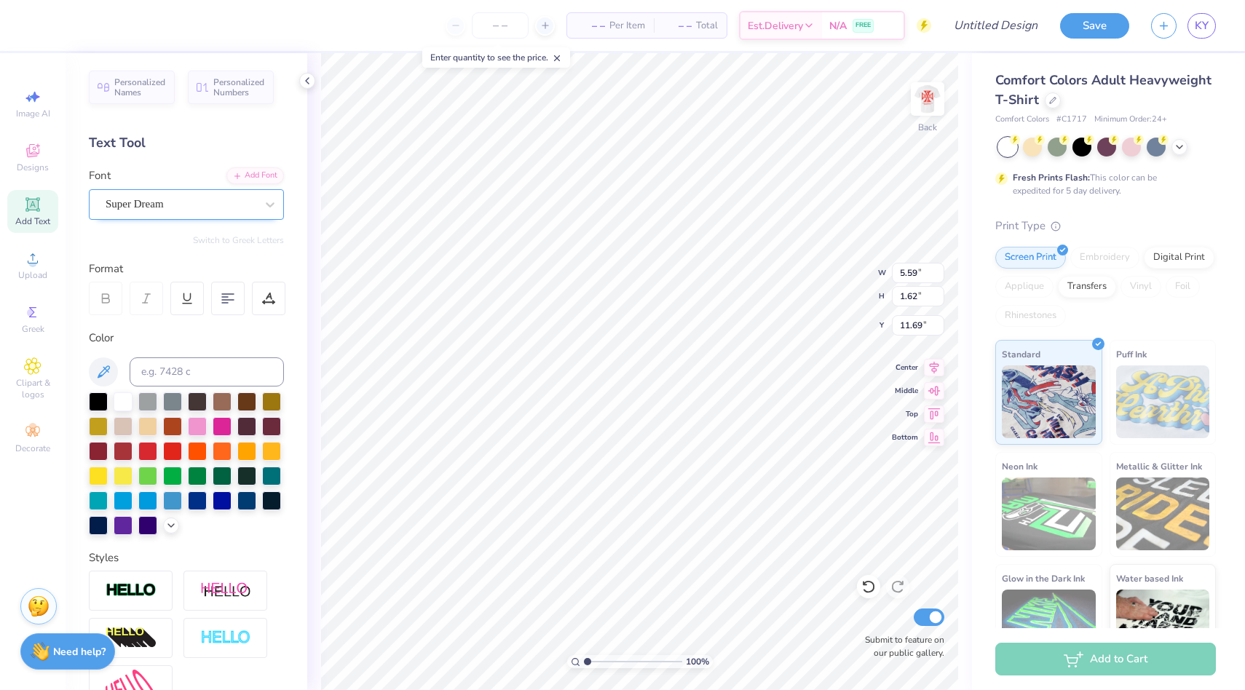
click at [215, 205] on div "Super Dream" at bounding box center [180, 204] width 153 height 23
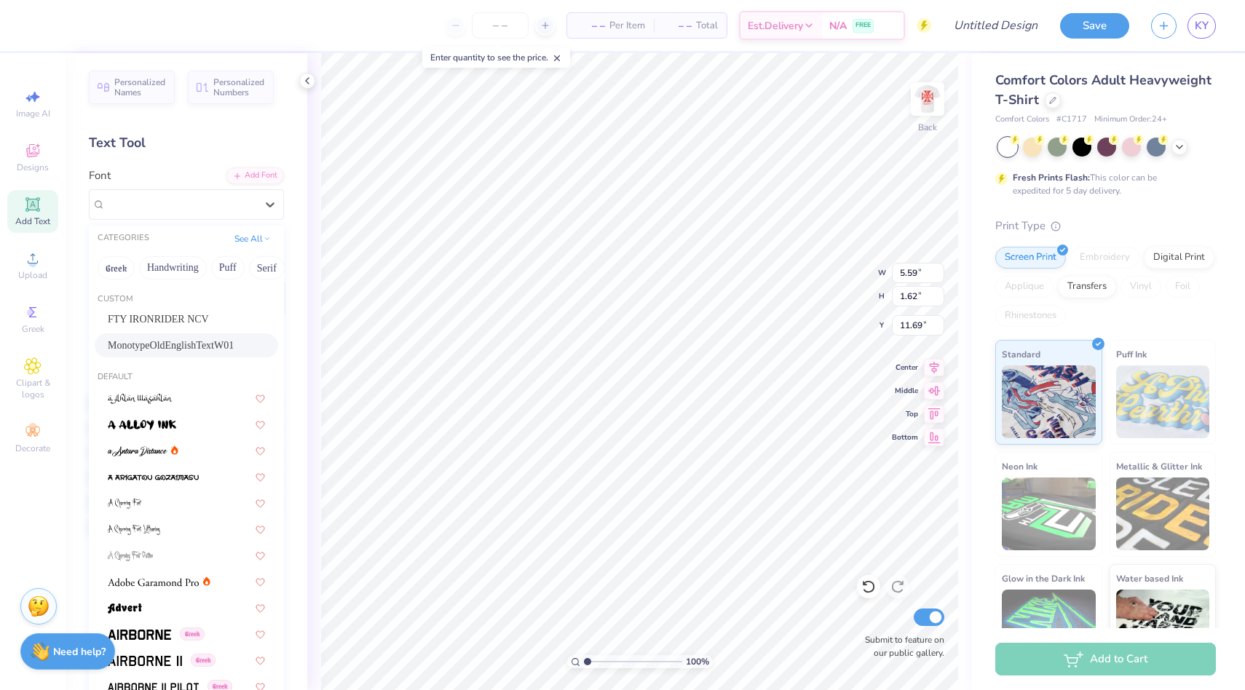
click at [194, 351] on span "MonotypeOldEnglishTextW01" at bounding box center [171, 345] width 126 height 15
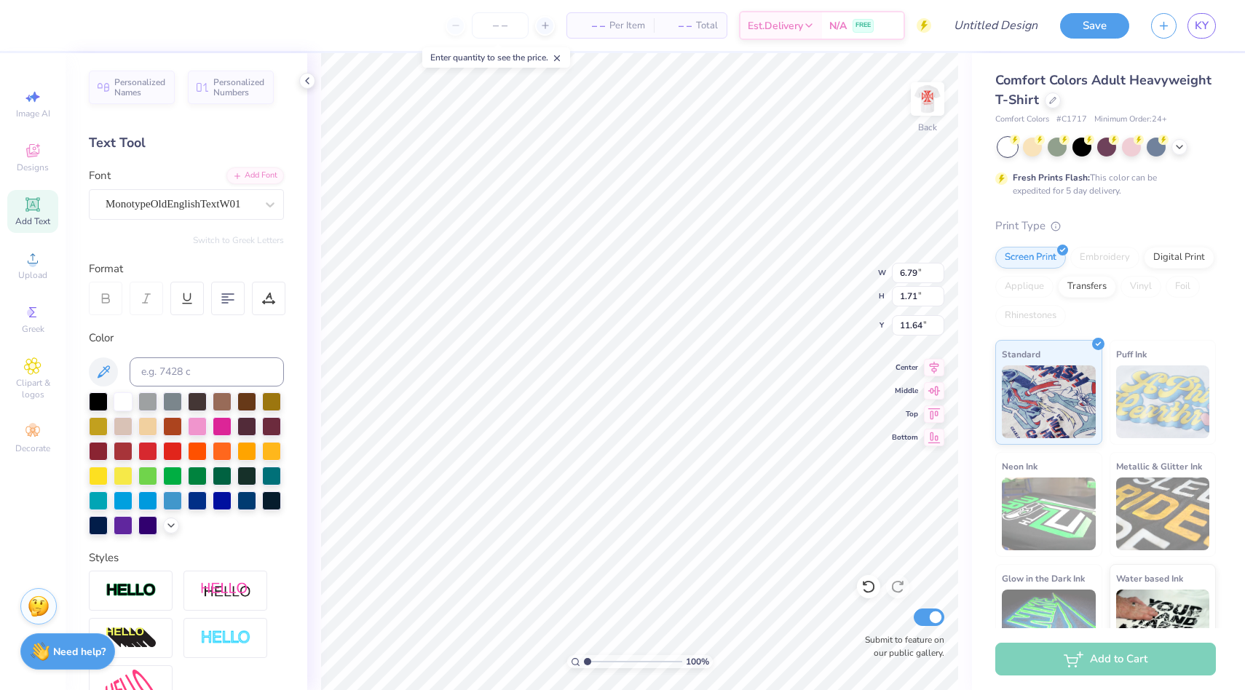
type input "6.79"
type input "1.71"
type input "11.64"
type textarea "AKPSI"
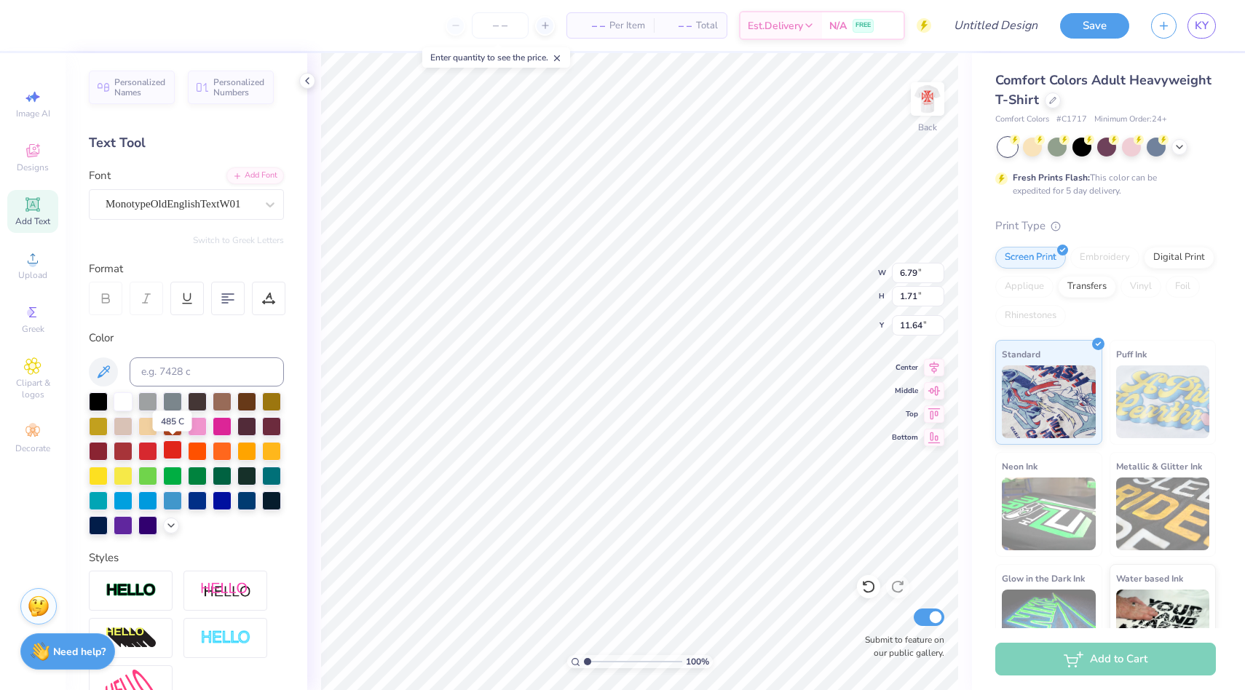
click at [171, 451] on div at bounding box center [172, 449] width 19 height 19
type input "4.72"
type input "4.90"
type input "1.13"
type input "3.00"
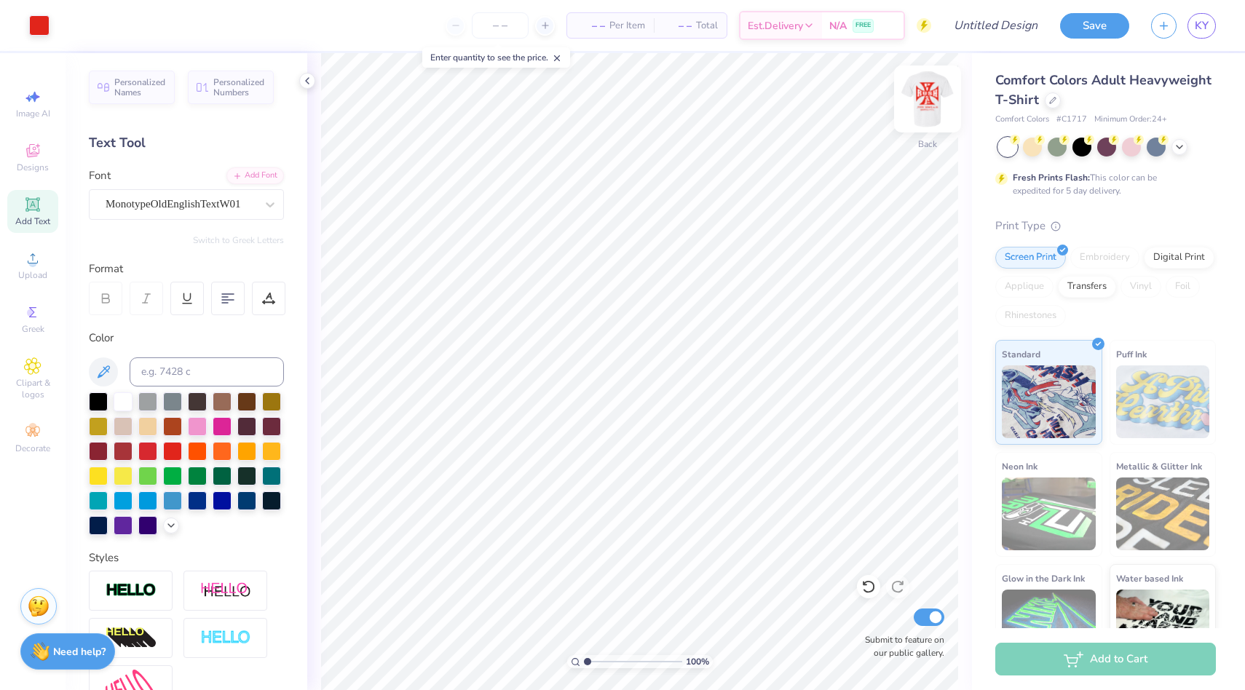
click at [937, 97] on img at bounding box center [927, 99] width 58 height 58
click at [937, 97] on img at bounding box center [927, 98] width 29 height 29
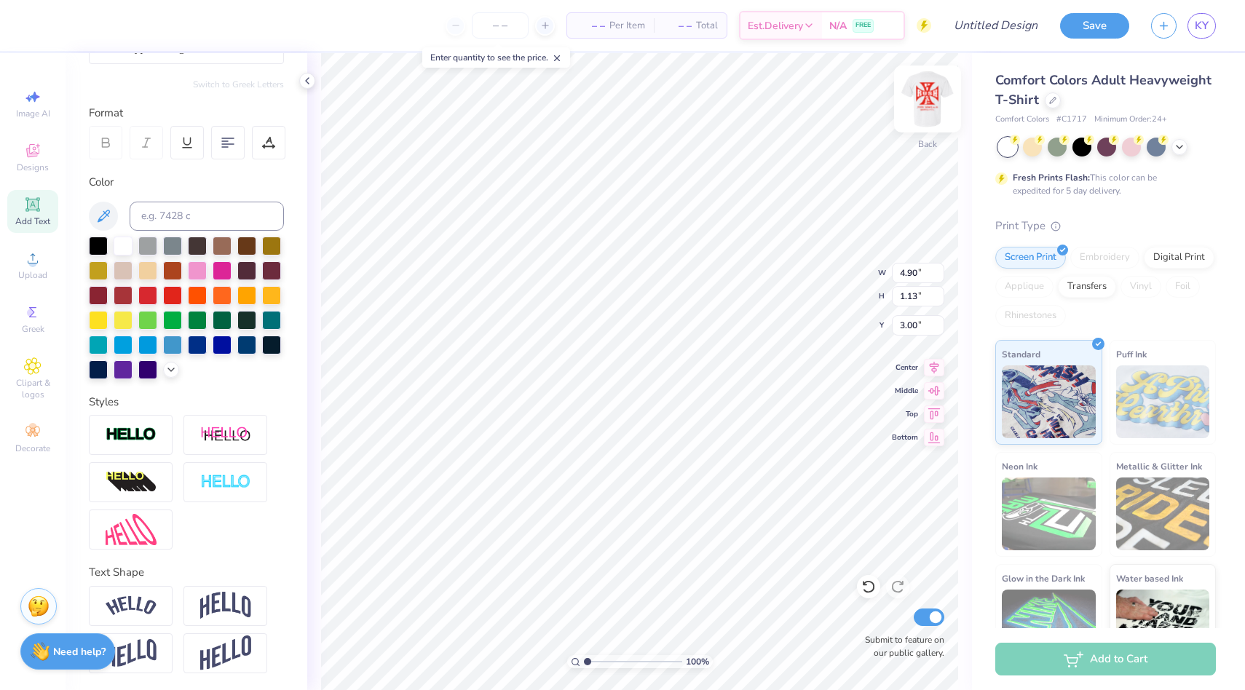
click at [932, 100] on img at bounding box center [927, 99] width 58 height 58
click at [925, 112] on img at bounding box center [927, 99] width 58 height 58
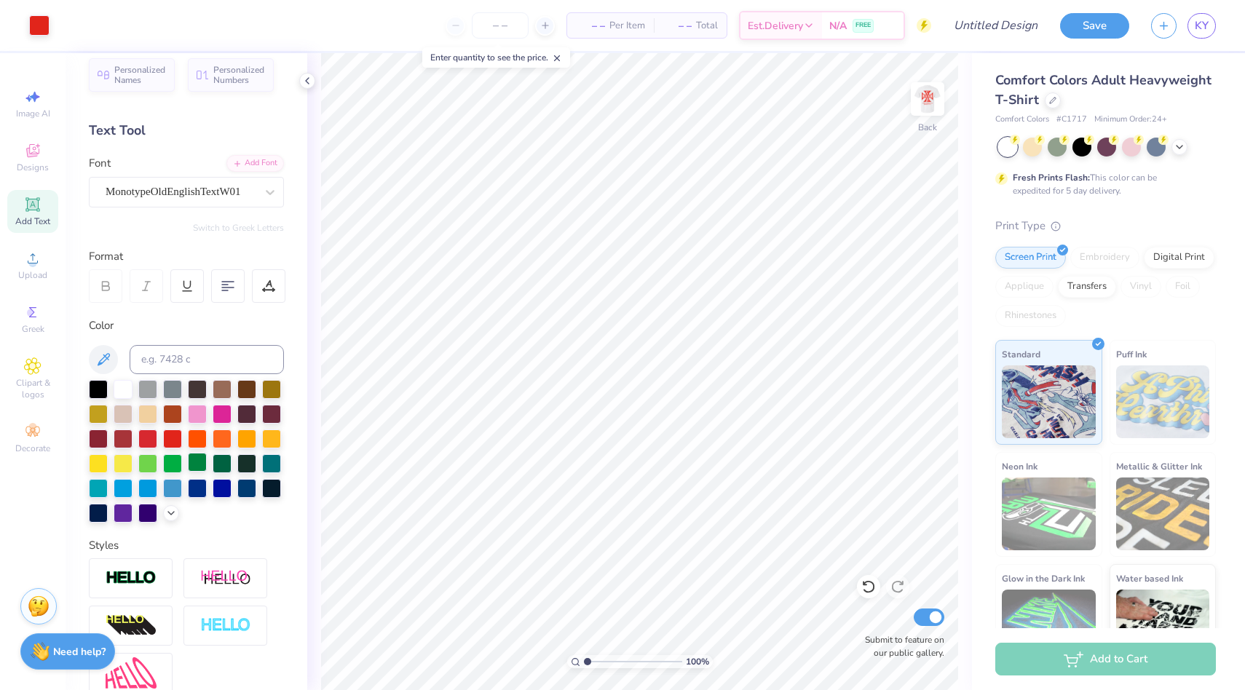
scroll to position [0, 0]
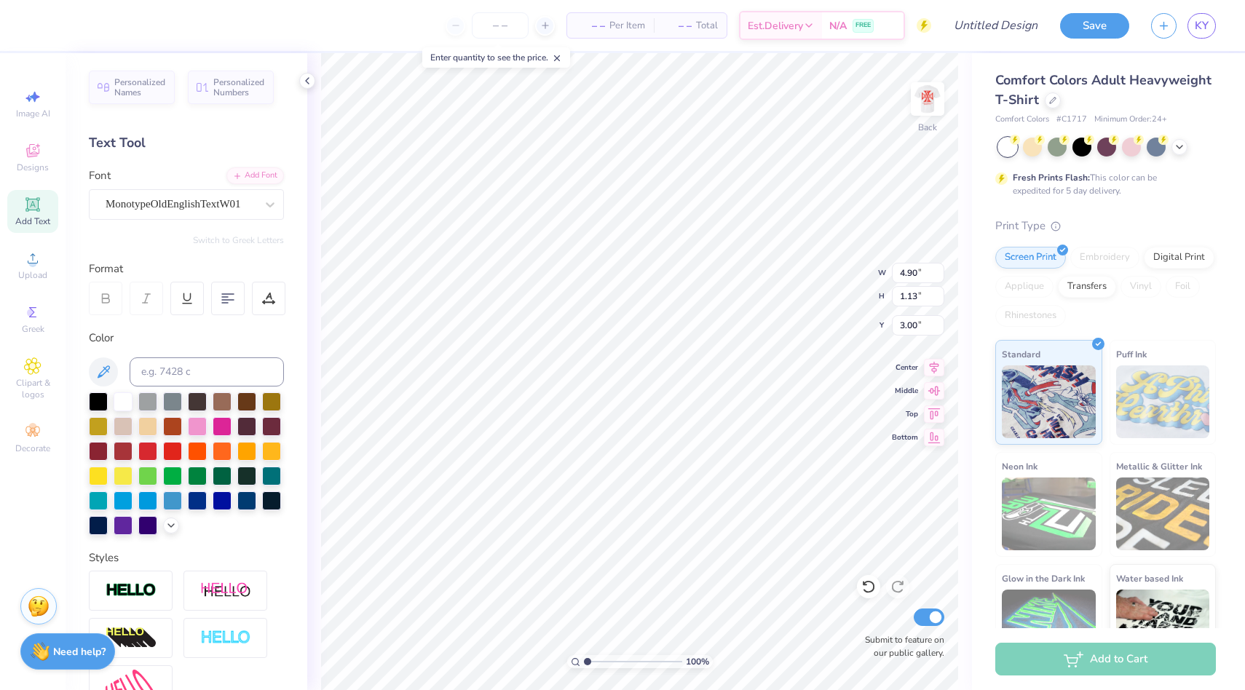
type input "3.24"
type input "3.00"
click at [940, 93] on img at bounding box center [927, 99] width 58 height 58
click at [929, 110] on img at bounding box center [927, 99] width 58 height 58
click at [923, 104] on img at bounding box center [927, 99] width 58 height 58
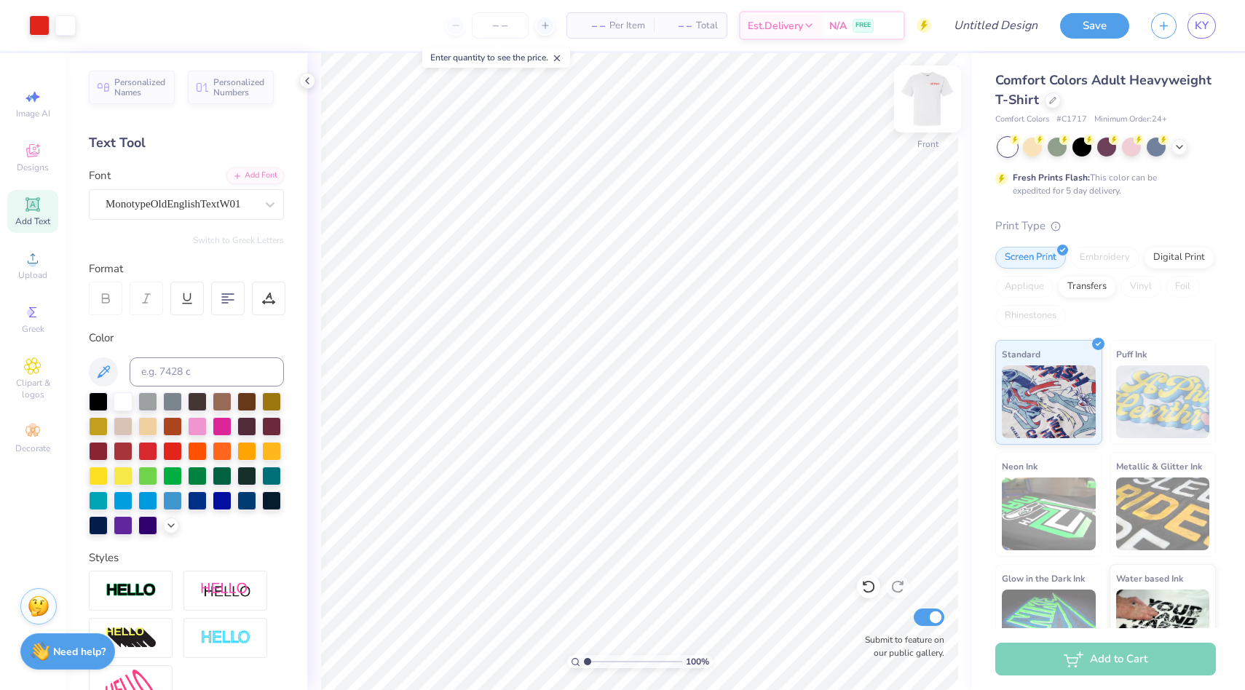
click at [934, 100] on img at bounding box center [927, 99] width 58 height 58
click at [32, 609] on img at bounding box center [39, 604] width 22 height 22
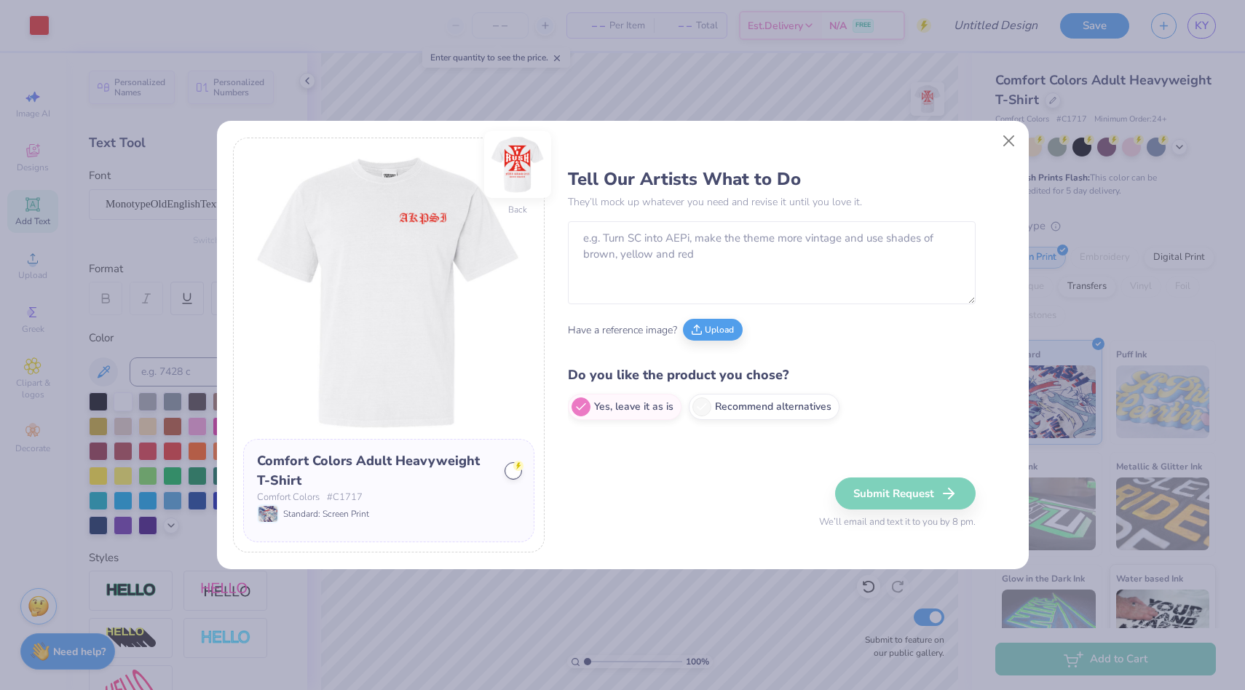
click at [510, 170] on img at bounding box center [517, 164] width 67 height 67
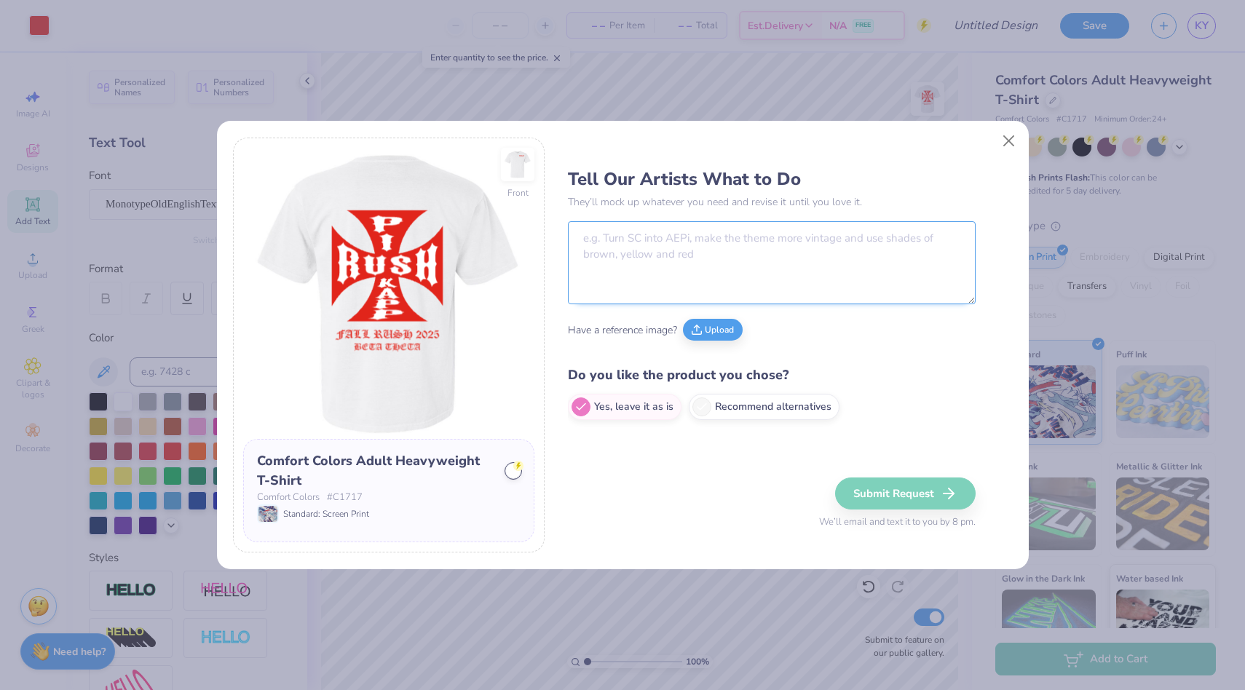
click at [619, 239] on textarea at bounding box center [772, 262] width 408 height 83
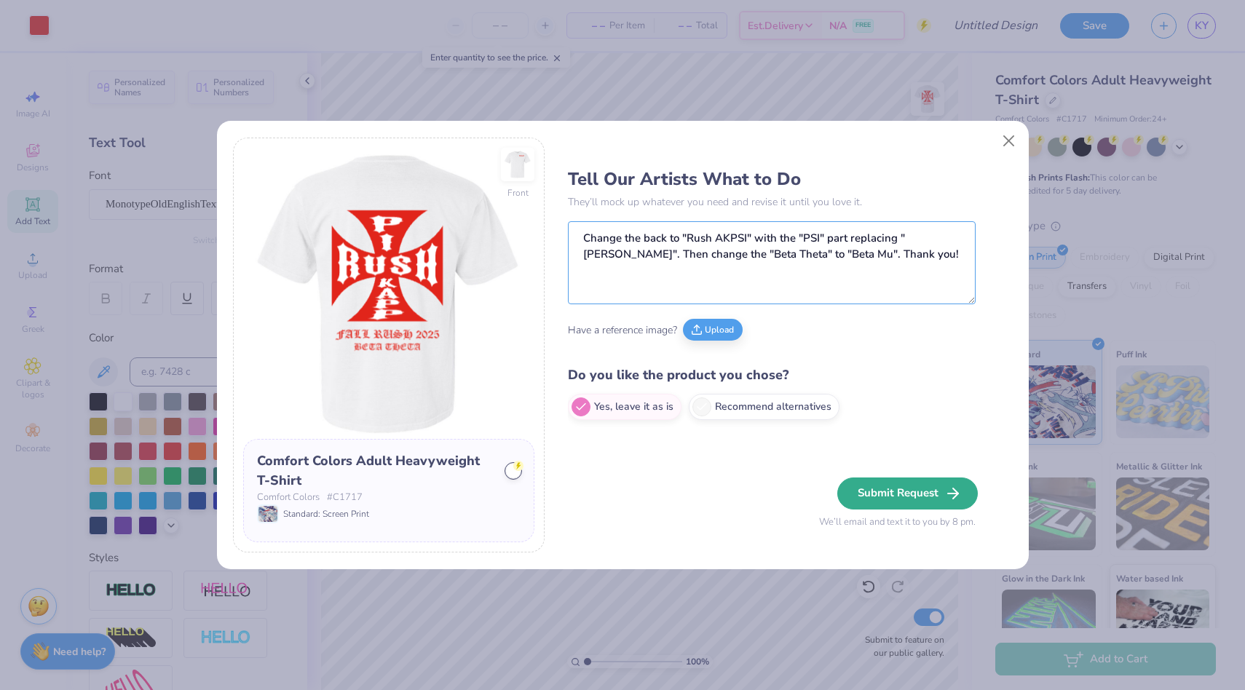
type textarea "Change the back to "Rush AKPSI" with the "PSI" part replacing "KAPP". Then chan…"
click at [889, 498] on button "Submit Request" at bounding box center [907, 493] width 140 height 32
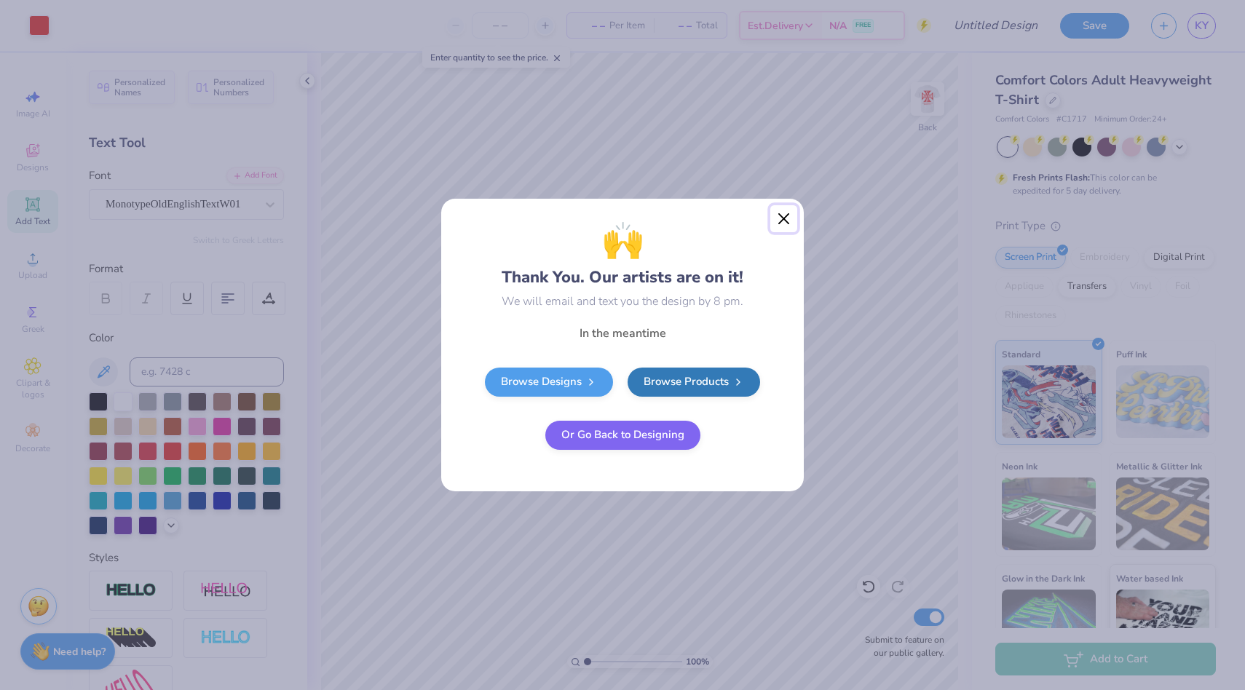
click at [783, 209] on button "Close" at bounding box center [784, 219] width 28 height 28
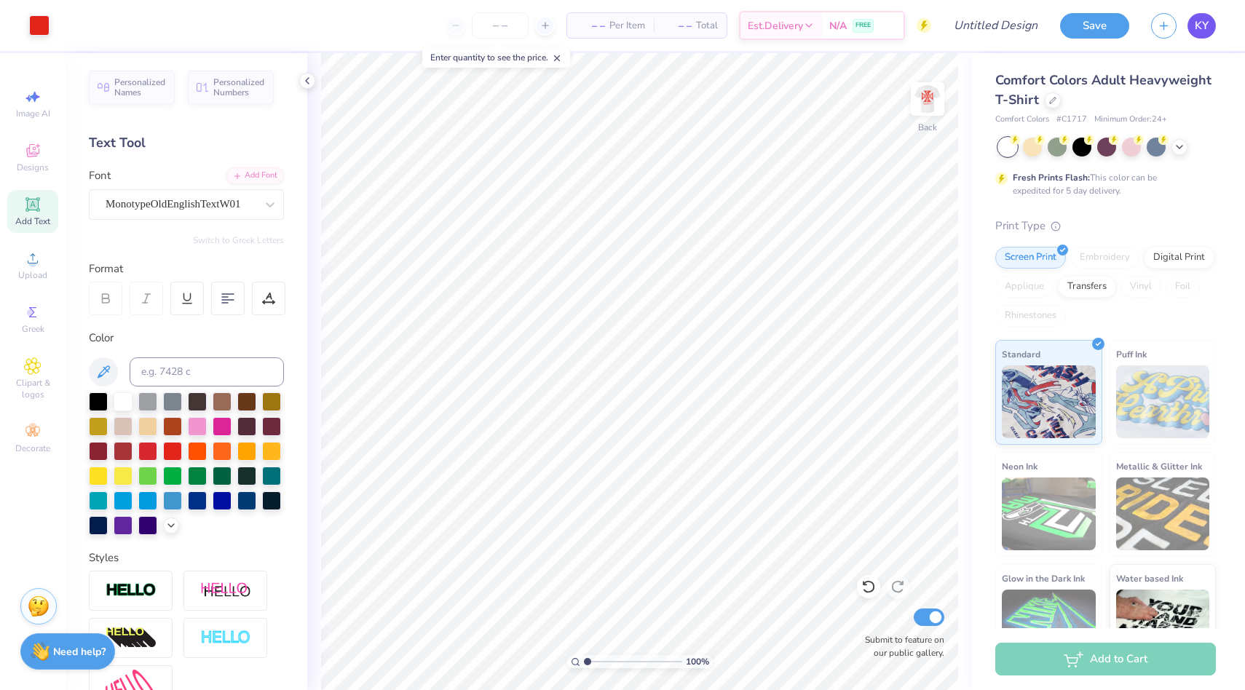
click at [1197, 23] on span "KY" at bounding box center [1201, 25] width 14 height 17
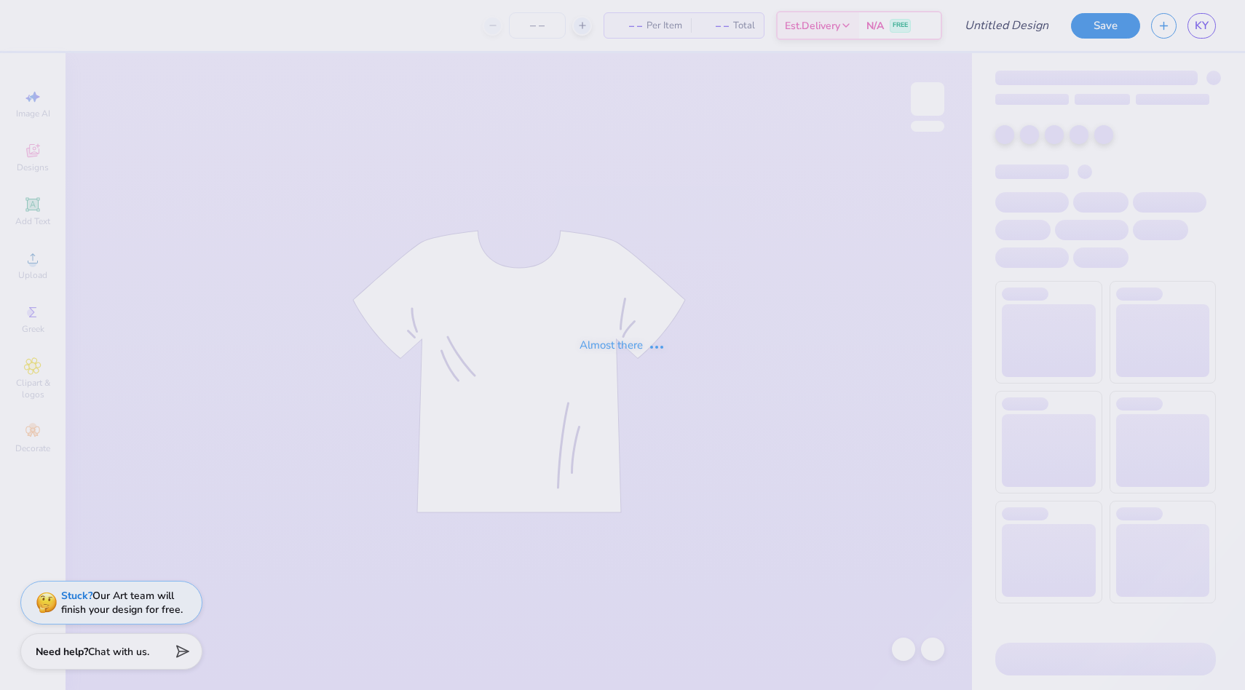
type input "tooth gem"
type input "12"
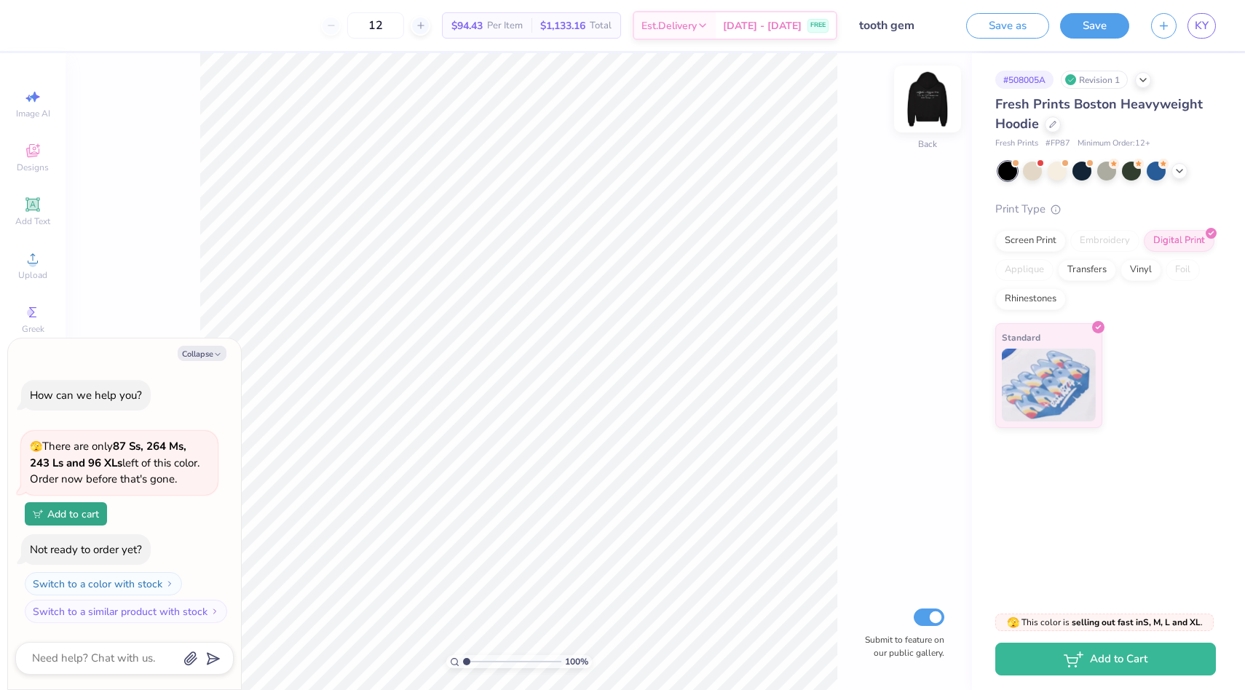
click at [923, 95] on img at bounding box center [927, 99] width 58 height 58
type textarea "x"
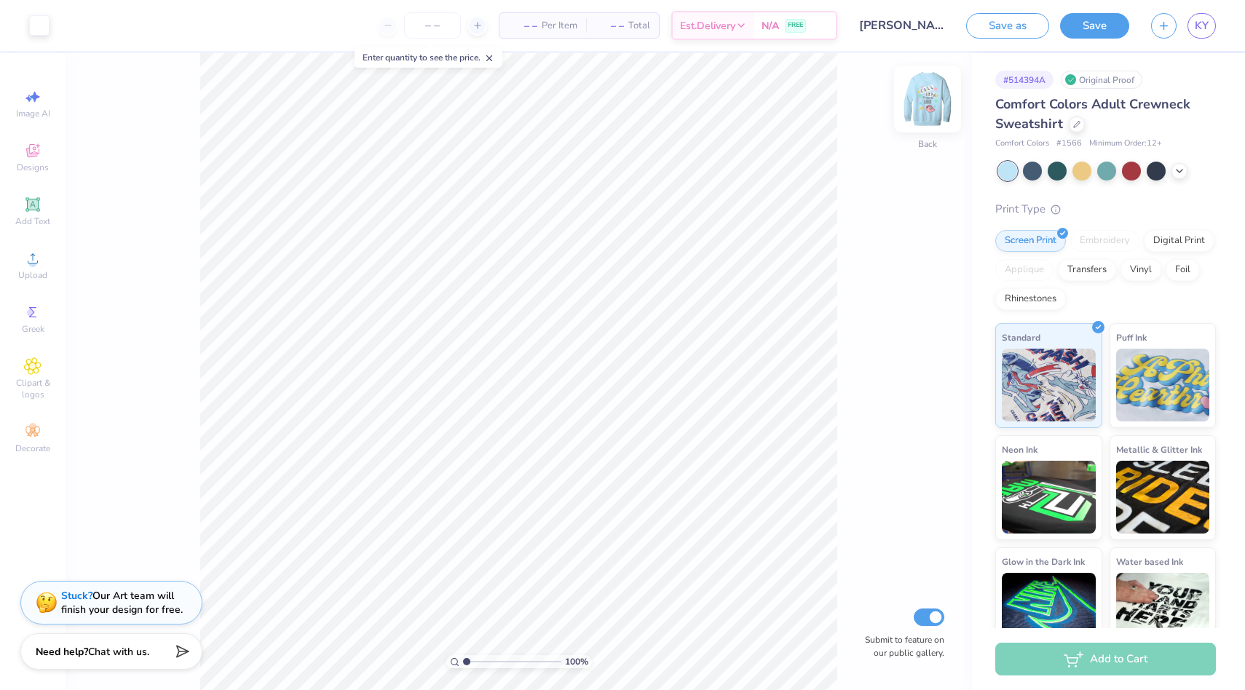
click at [932, 94] on img at bounding box center [927, 99] width 58 height 58
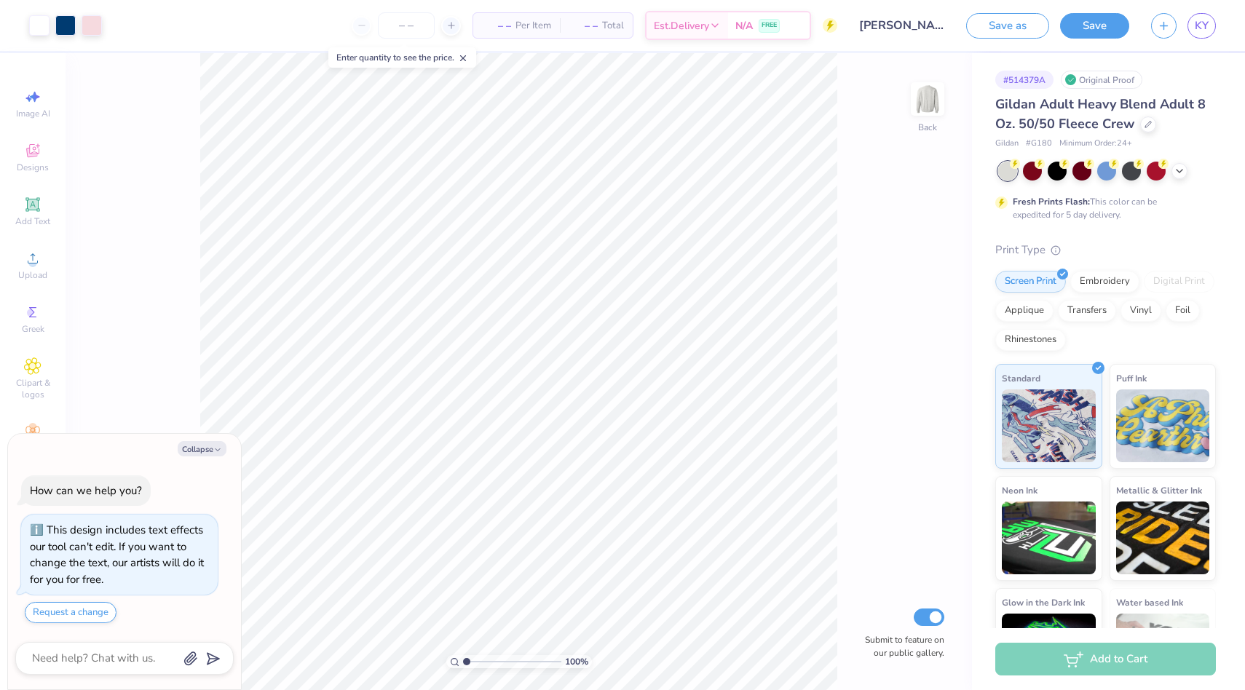
type textarea "x"
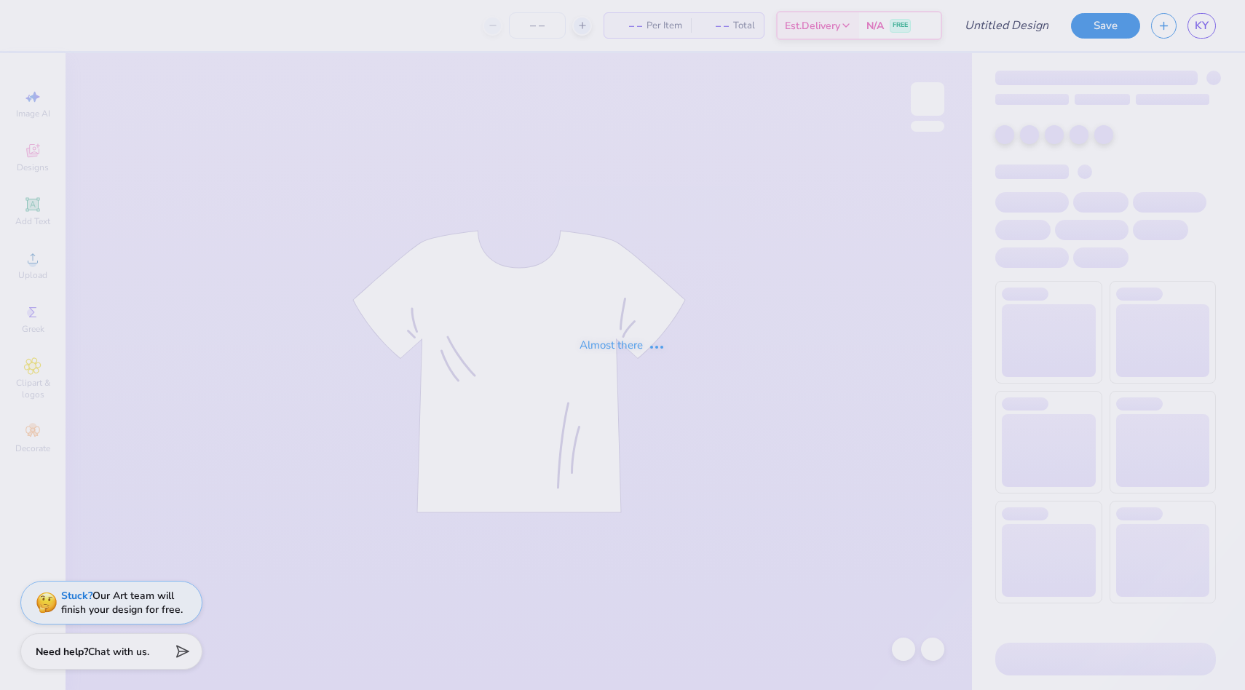
type input "[PERSON_NAME][US_STATE][GEOGRAPHIC_DATA] : [PERSON_NAME]"
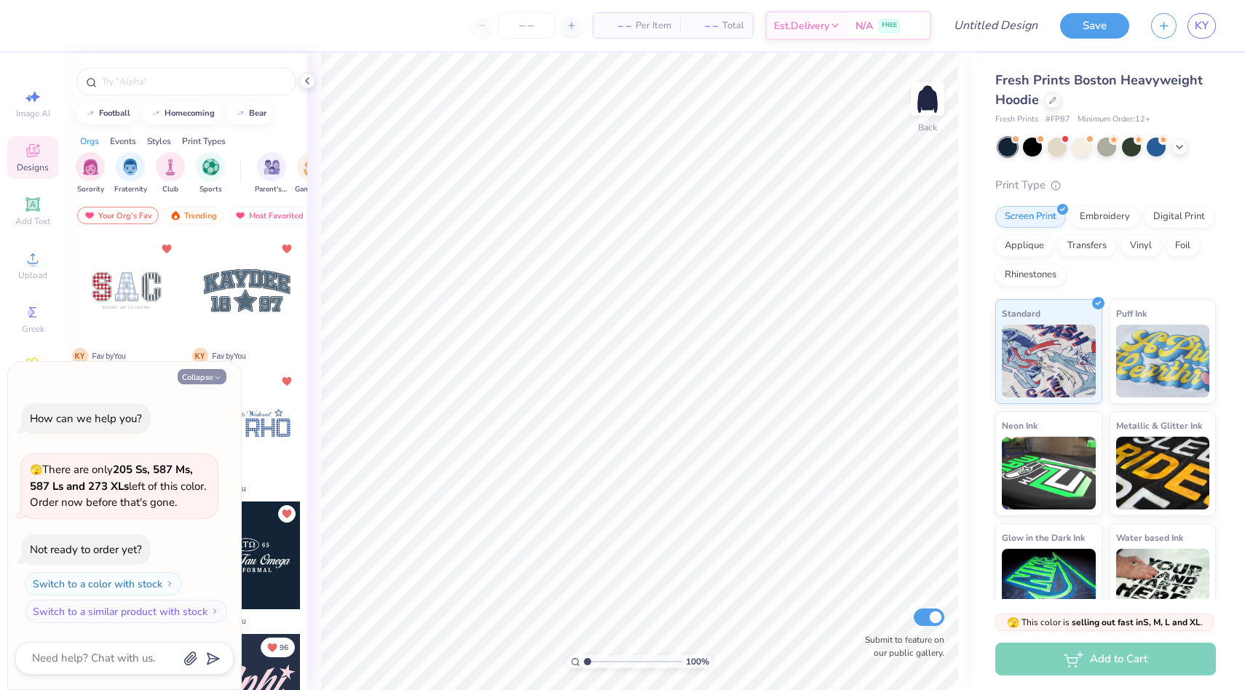
click at [197, 377] on button "Collapse" at bounding box center [202, 376] width 49 height 15
type textarea "x"
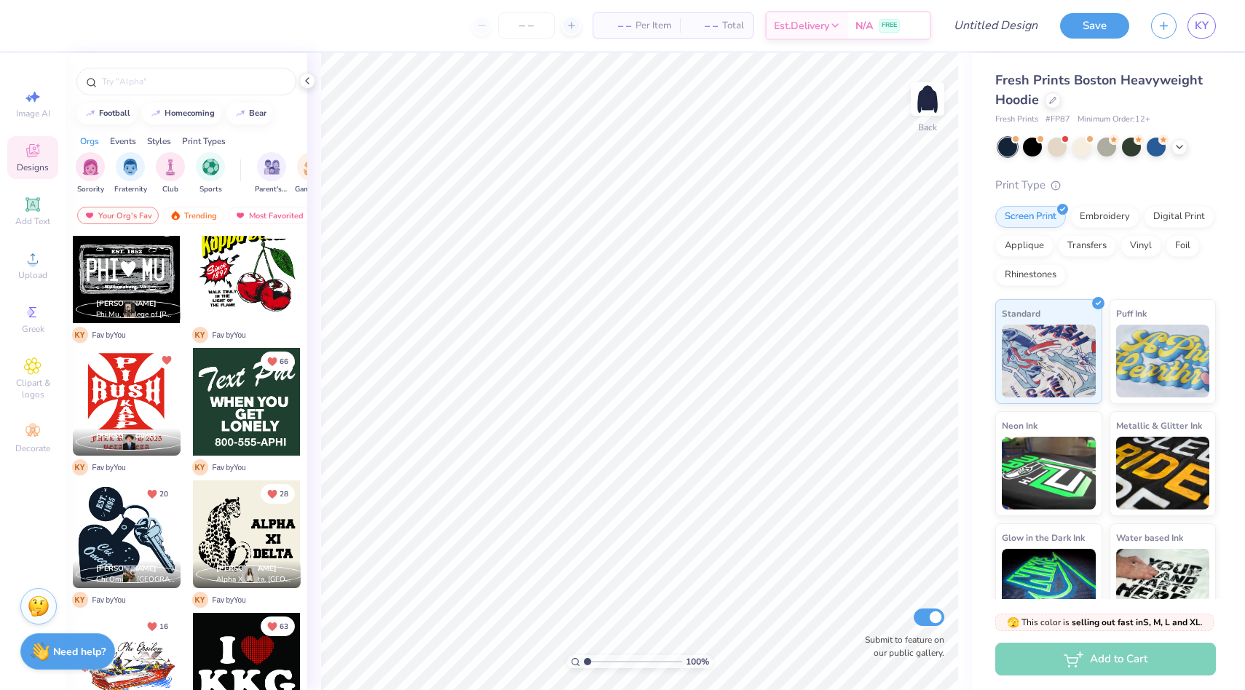
scroll to position [118, 0]
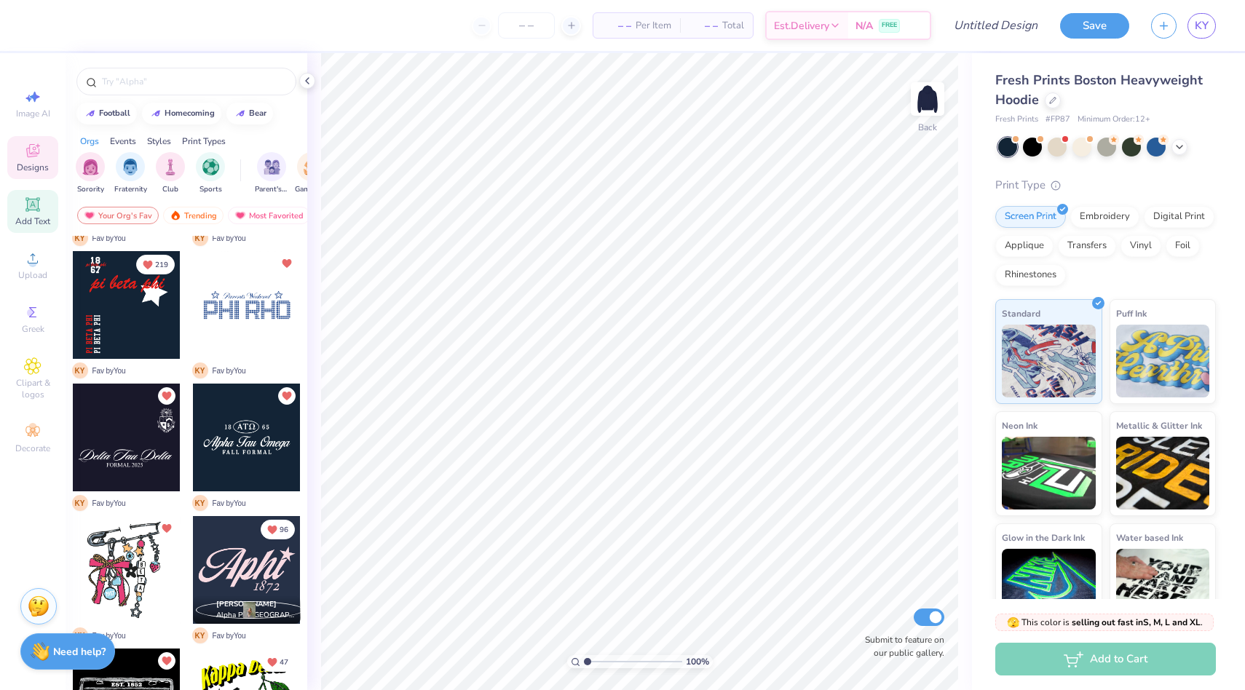
click at [35, 207] on icon at bounding box center [32, 204] width 11 height 11
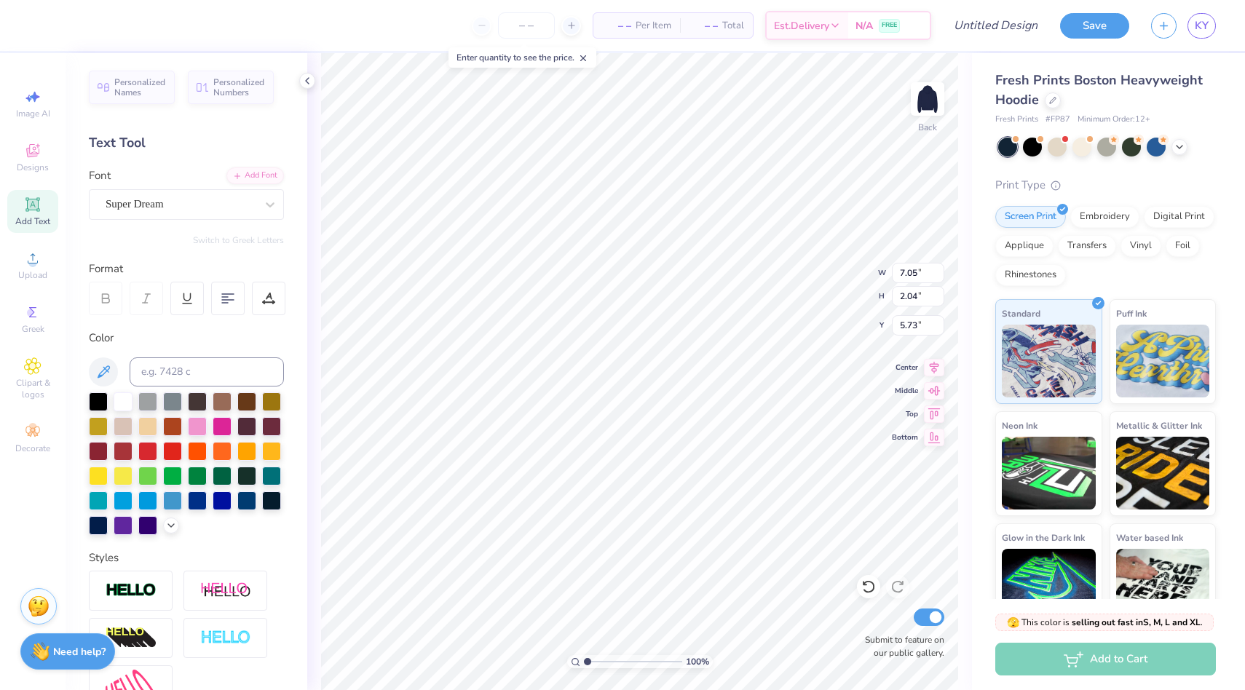
scroll to position [0, 1]
type textarea "AKPSI"
click at [162, 194] on div at bounding box center [181, 204] width 150 height 20
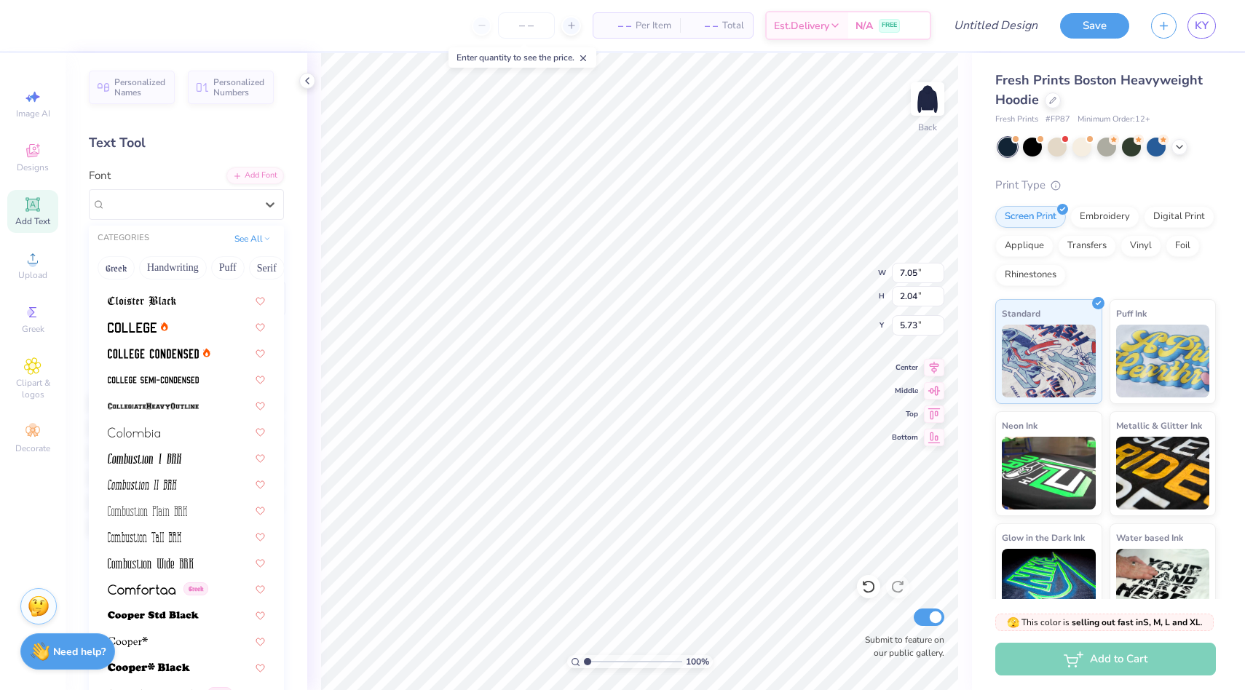
scroll to position [1880, 0]
click at [146, 324] on img at bounding box center [132, 327] width 49 height 10
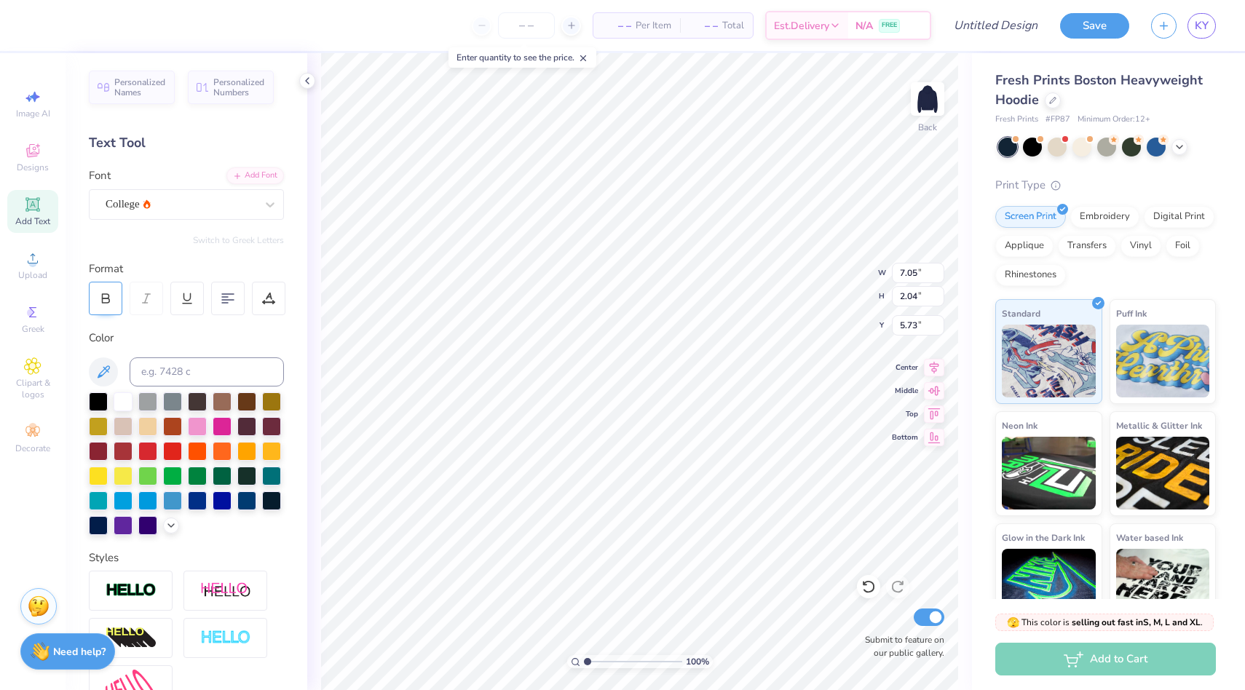
click at [111, 296] on icon at bounding box center [105, 298] width 13 height 13
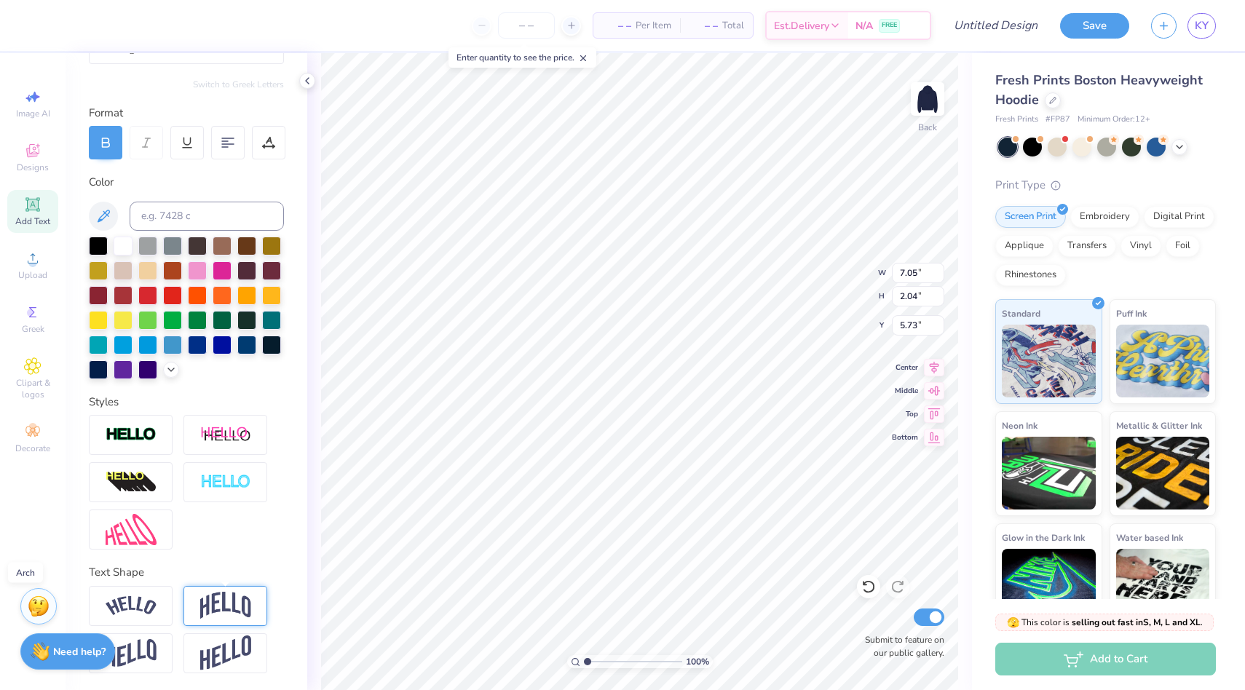
click at [223, 595] on img at bounding box center [225, 606] width 51 height 28
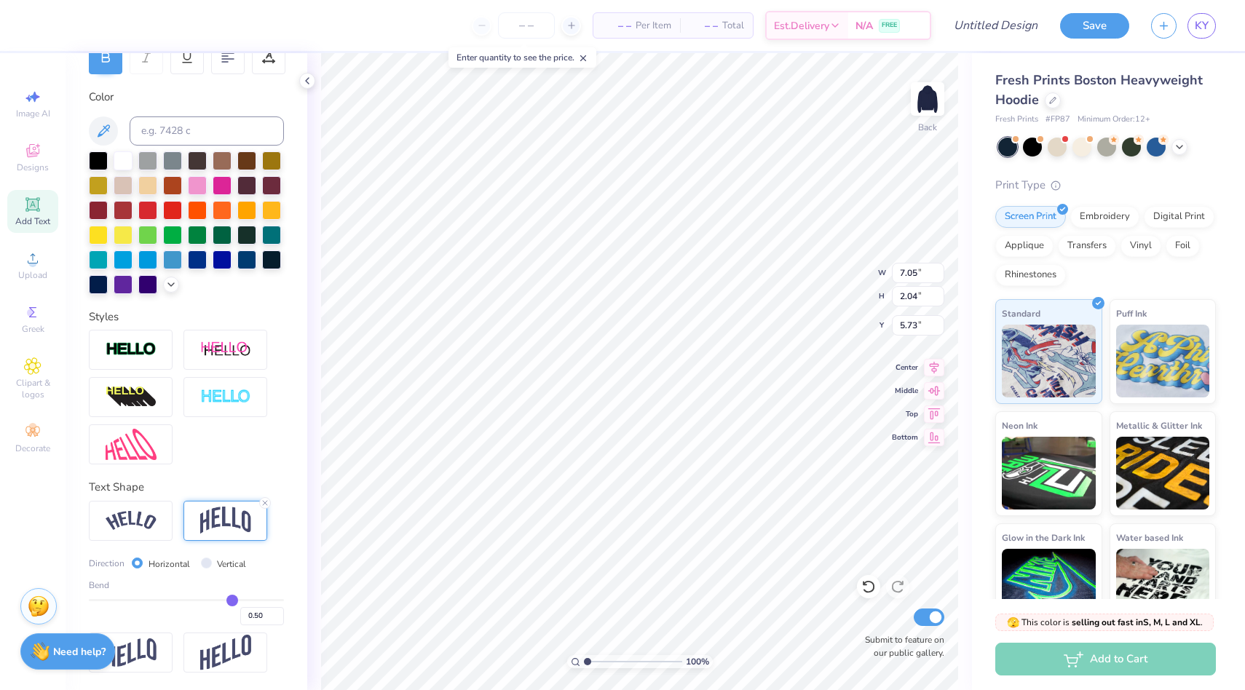
type input "0.51"
type input "0.54"
type input "0.55"
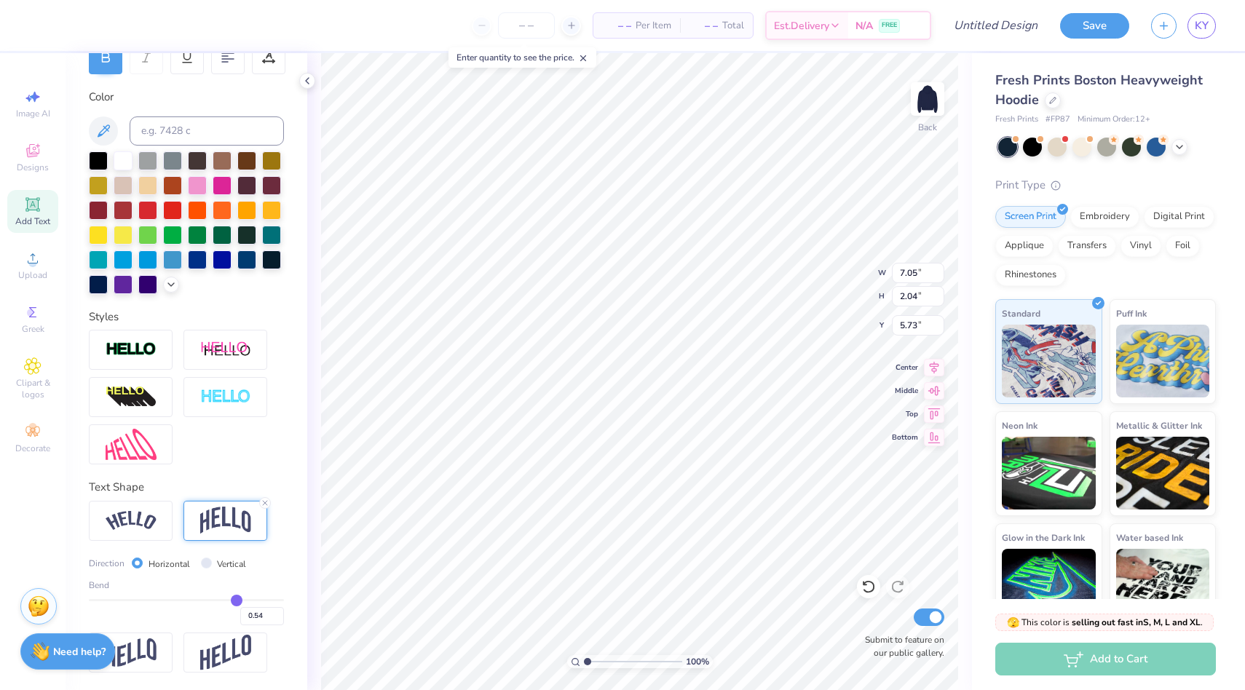
type input "0.55"
type input "0.58"
type input "0.59"
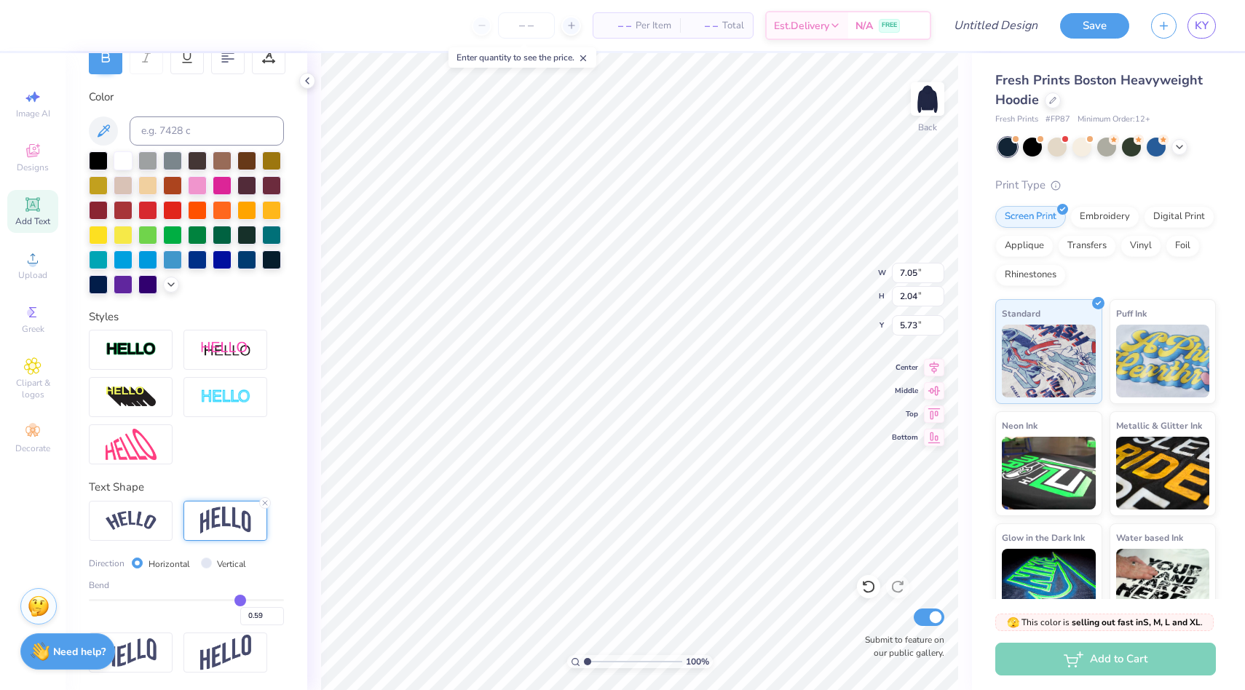
type input "0.6"
type input "0.60"
type input "0.61"
type input "0.62"
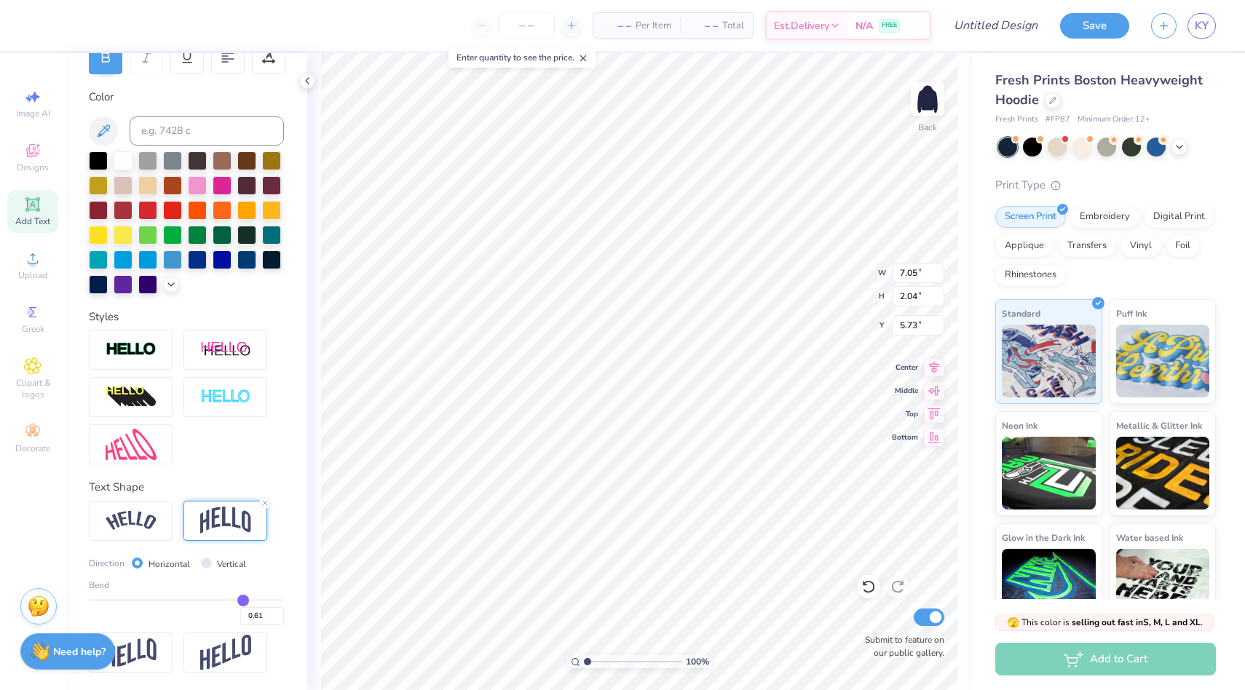
type input "0.62"
type input "0.63"
type input "0.64"
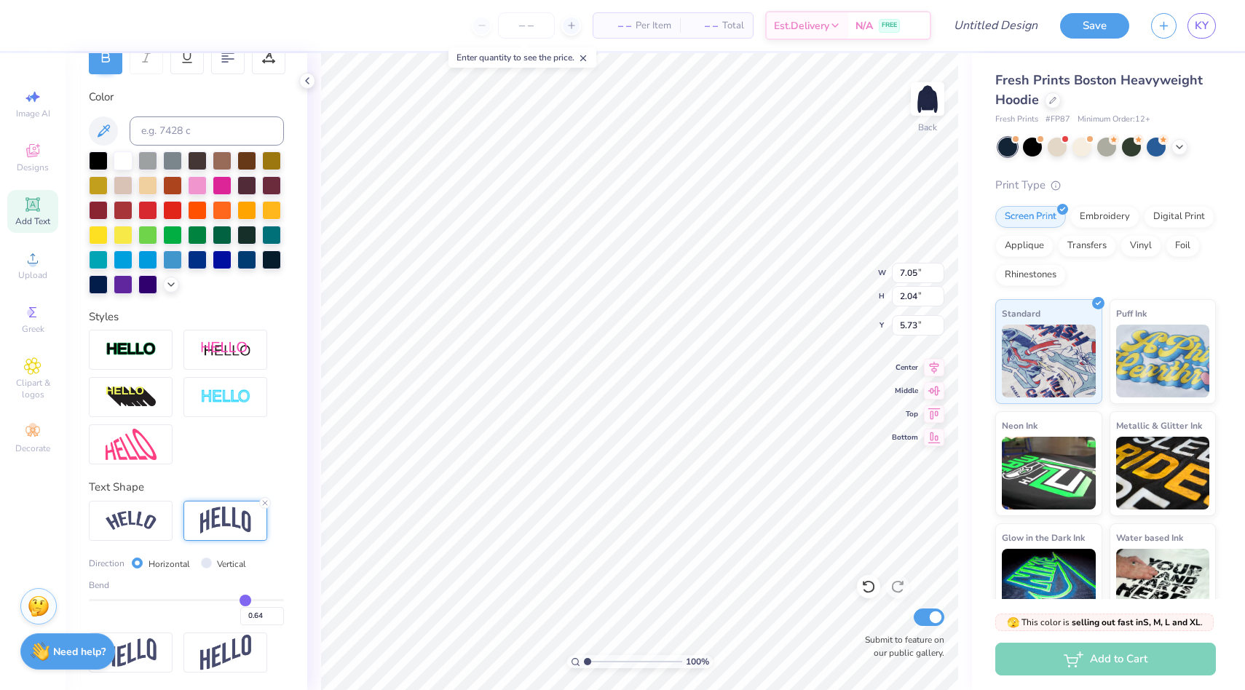
type input "0.65"
drag, startPoint x: 232, startPoint y: 598, endPoint x: 245, endPoint y: 598, distance: 13.1
click at [245, 599] on input "range" at bounding box center [186, 600] width 195 height 2
type input "0.6"
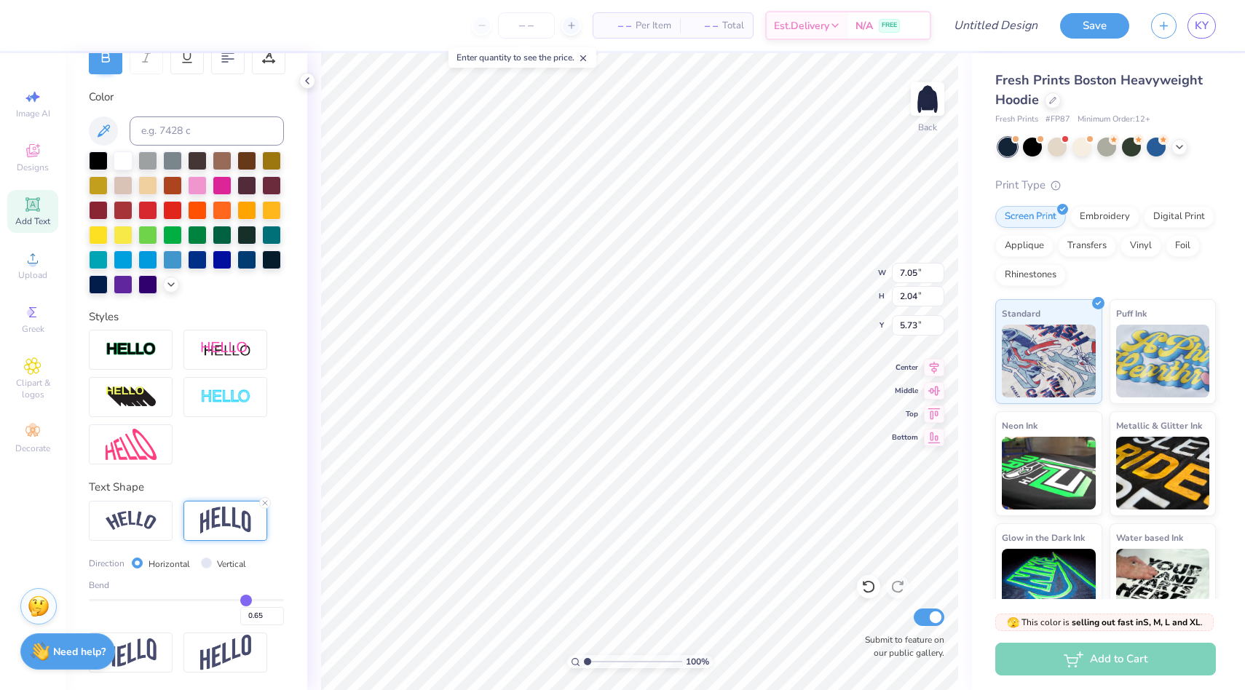
type input "0.60"
type input "0.53"
type input "0.48"
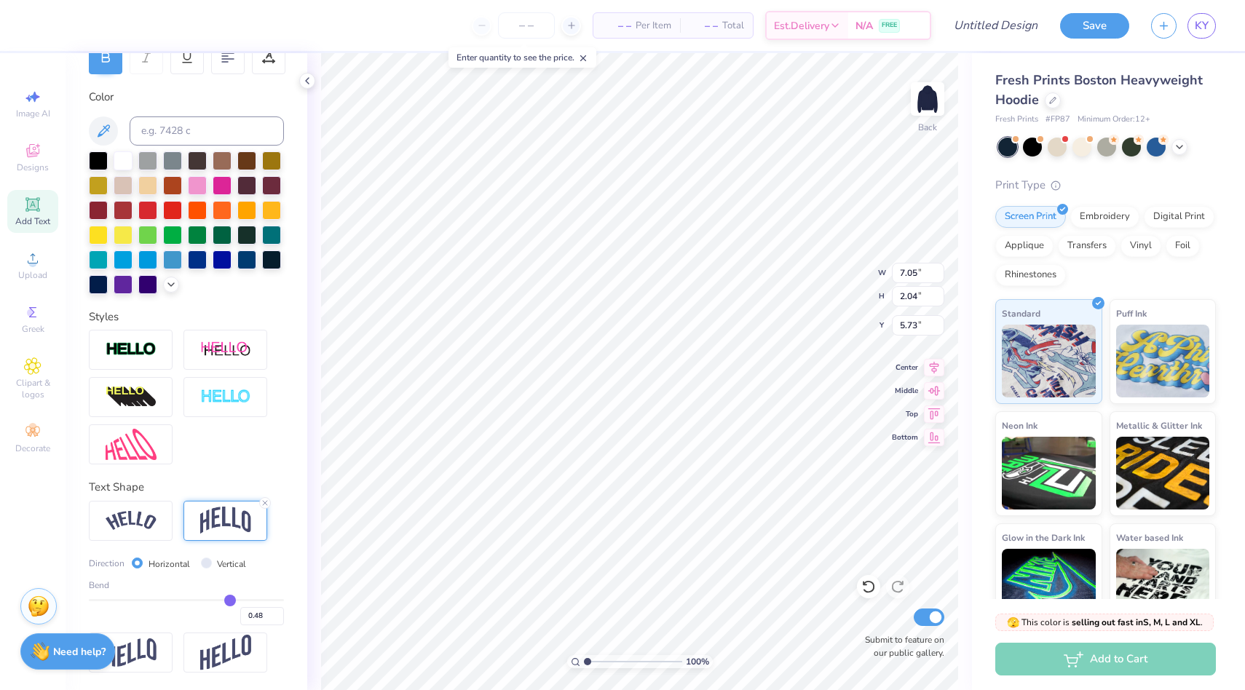
type input "0.45"
type input "0.41"
type input "0.39"
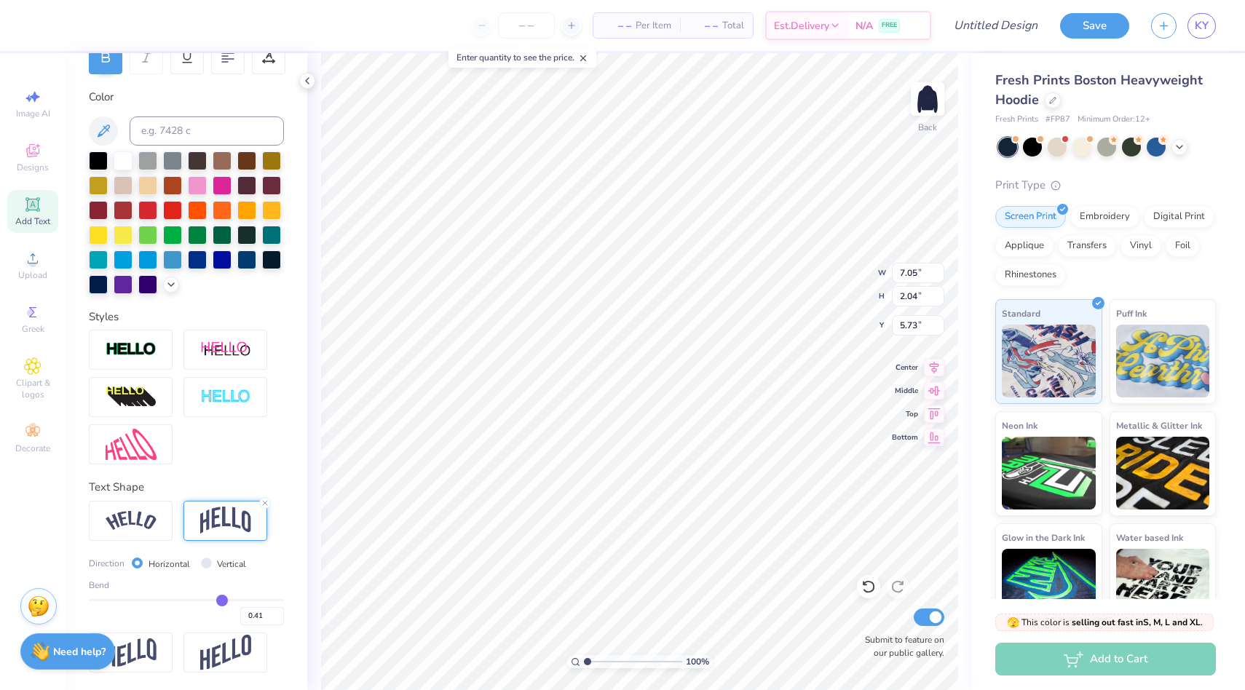
type input "0.39"
type input "0.37"
type input "0.35"
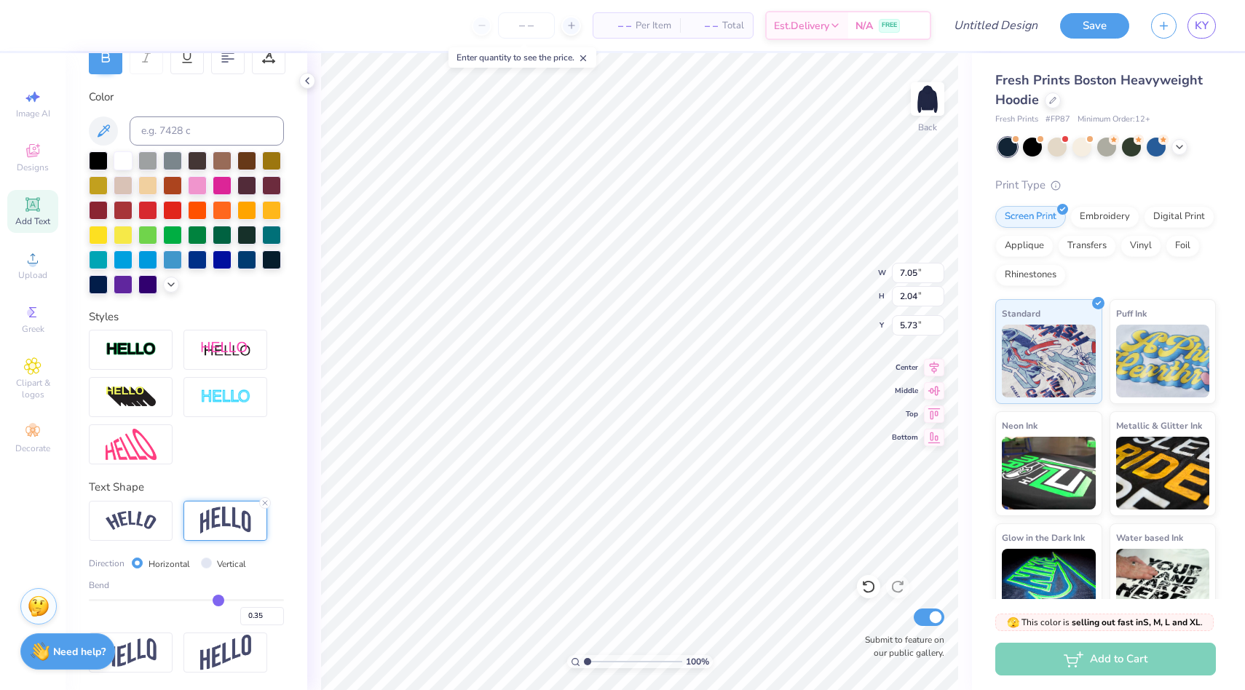
type input "0.34"
type input "0.33"
type input "0.34"
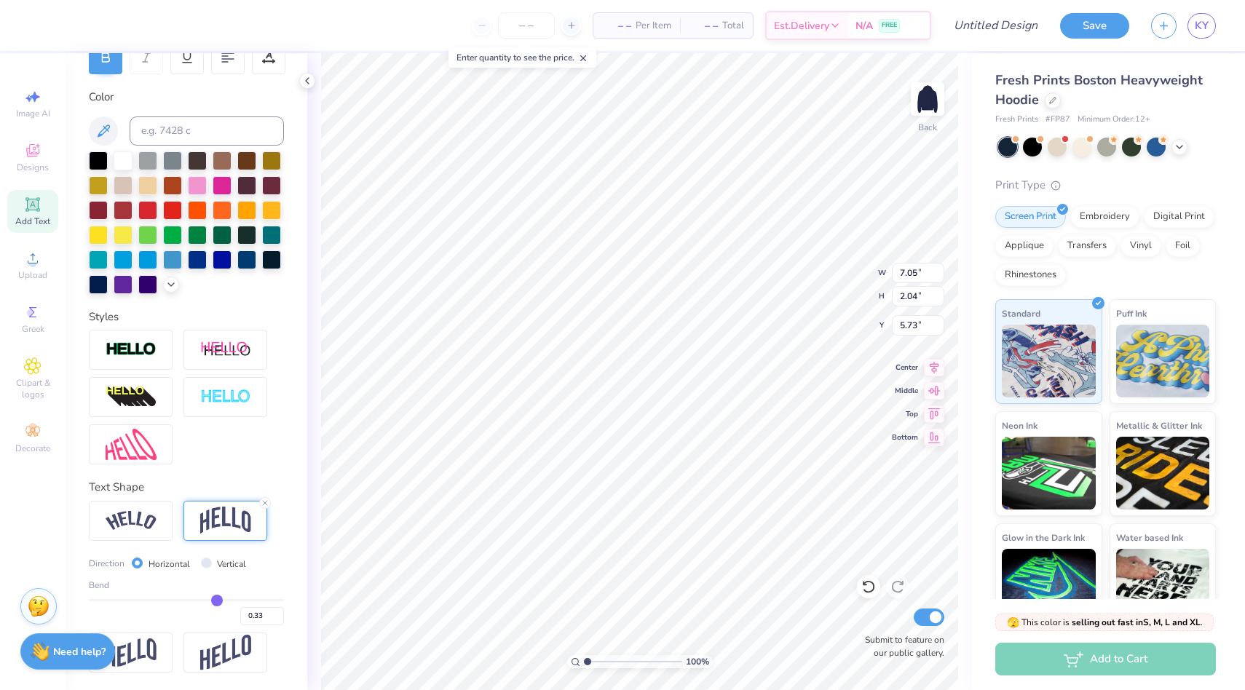
type input "0.34"
drag, startPoint x: 245, startPoint y: 598, endPoint x: 218, endPoint y: 597, distance: 27.7
click at [218, 599] on input "range" at bounding box center [186, 600] width 195 height 2
type input "0.37"
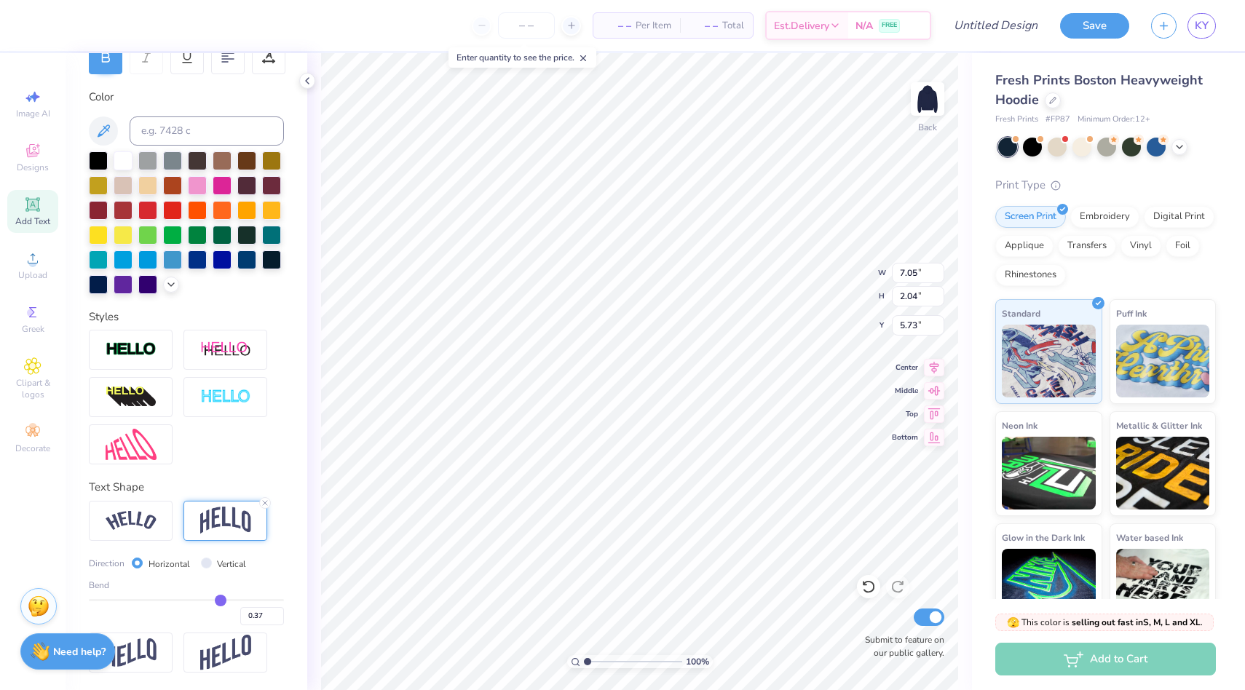
type input "0.4"
type input "0.40"
type input "0.44"
type input "0.47"
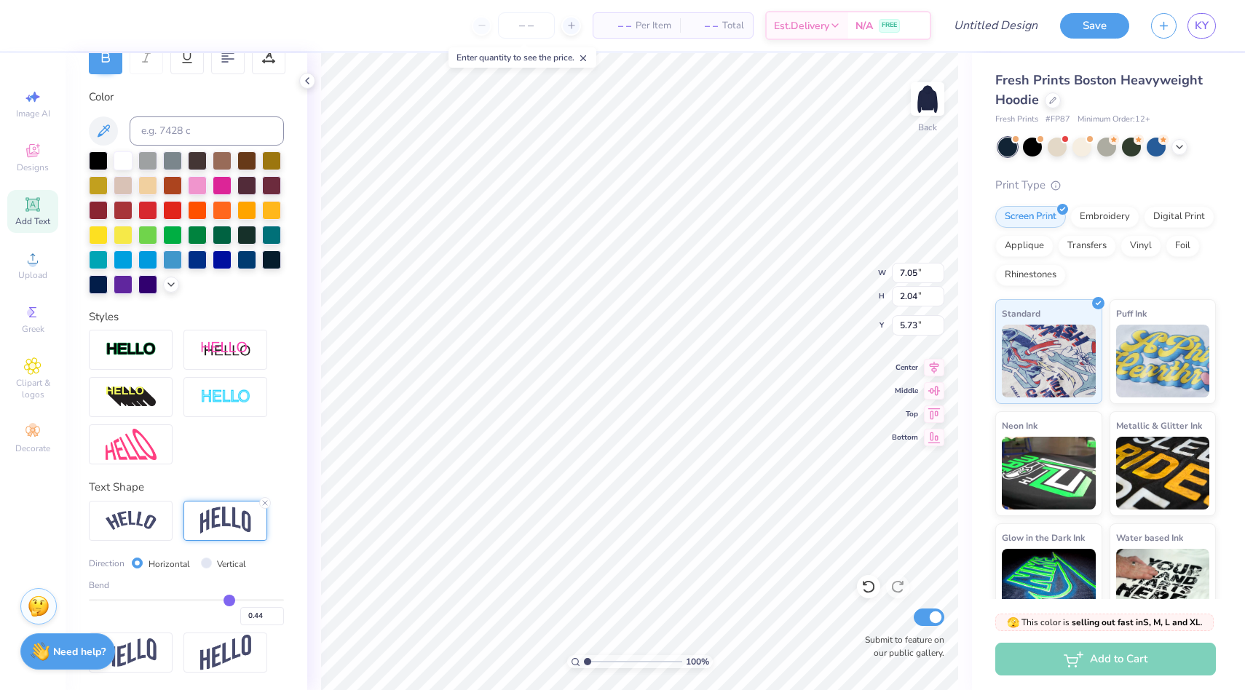
type input "0.47"
type input "0.5"
type input "0.50"
type input "0.52"
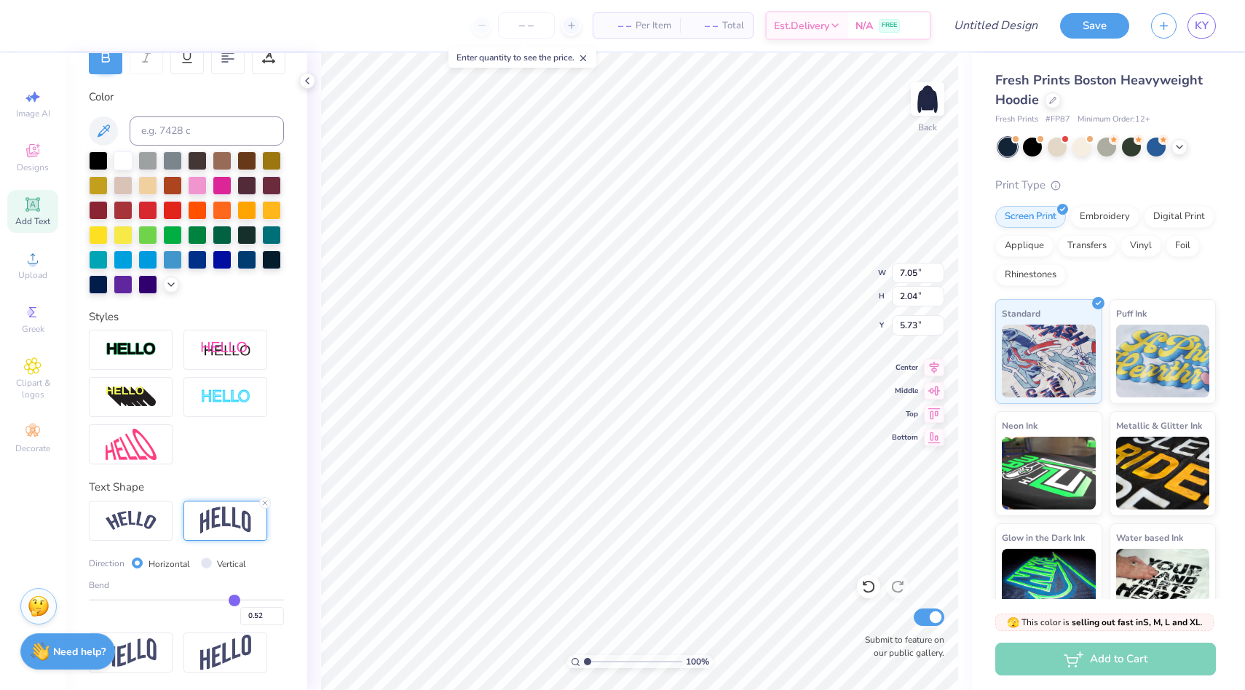
type input "0.53"
drag, startPoint x: 219, startPoint y: 598, endPoint x: 234, endPoint y: 598, distance: 15.3
click at [234, 599] on input "range" at bounding box center [186, 600] width 195 height 2
type input "0.46"
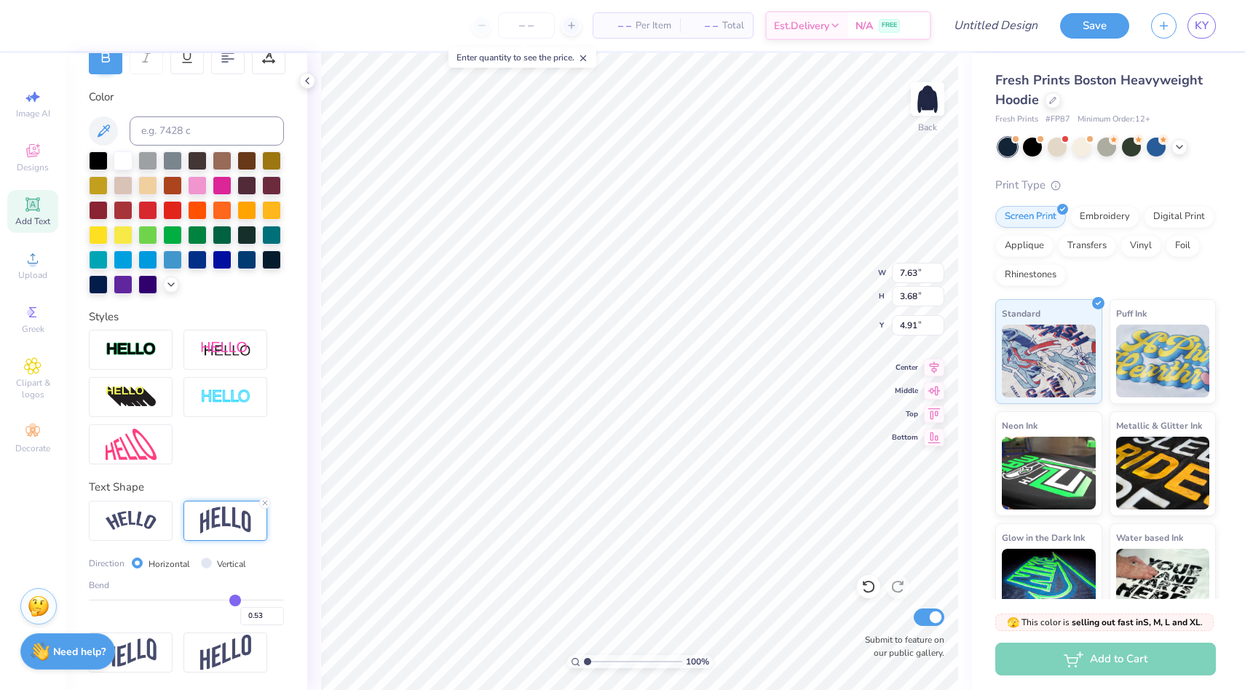
type input "0.46"
type input "0.42"
type input "0.37"
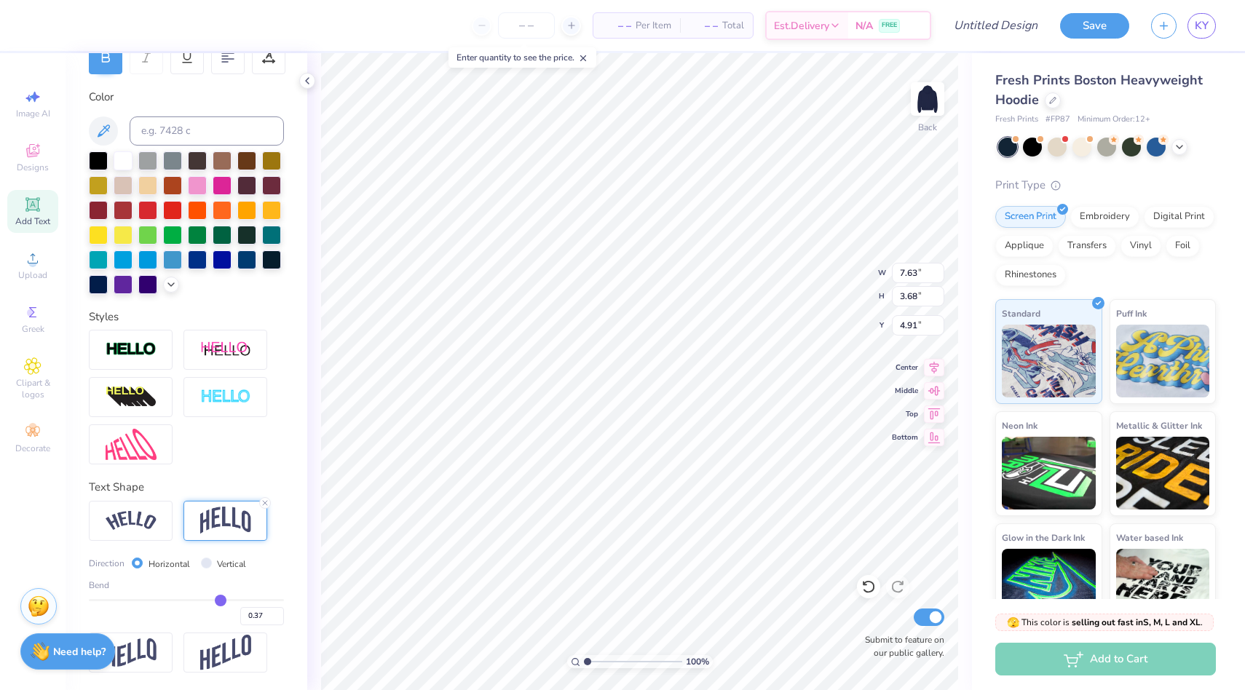
type input "0.29"
type input "0.27"
type input "0.25"
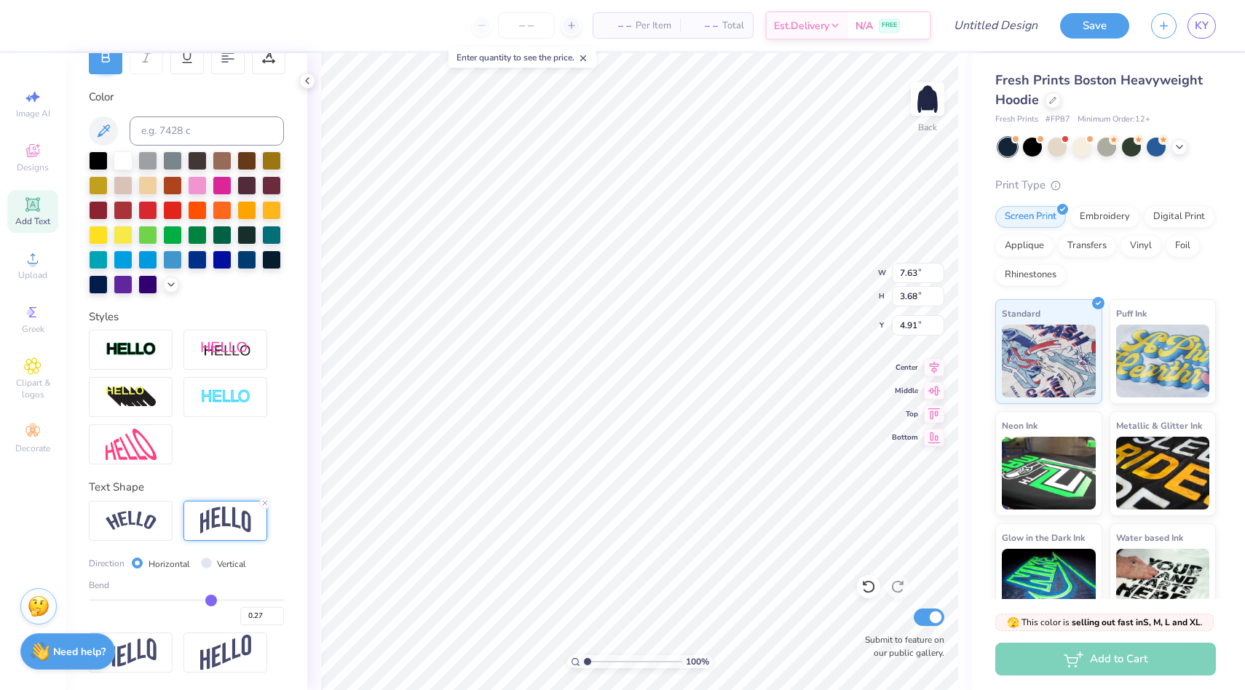
type input "0.25"
type input "0.24"
type input "0.2"
type input "0.20"
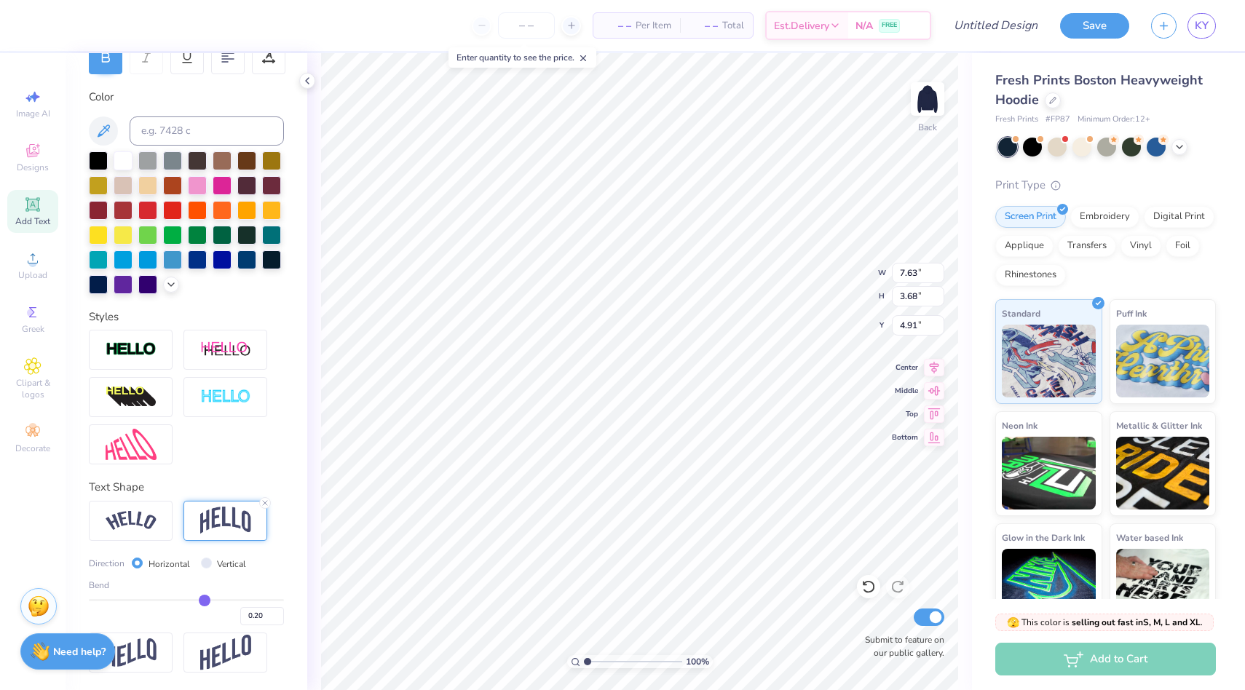
type input "0.19"
type input "0.16"
type input "0.15"
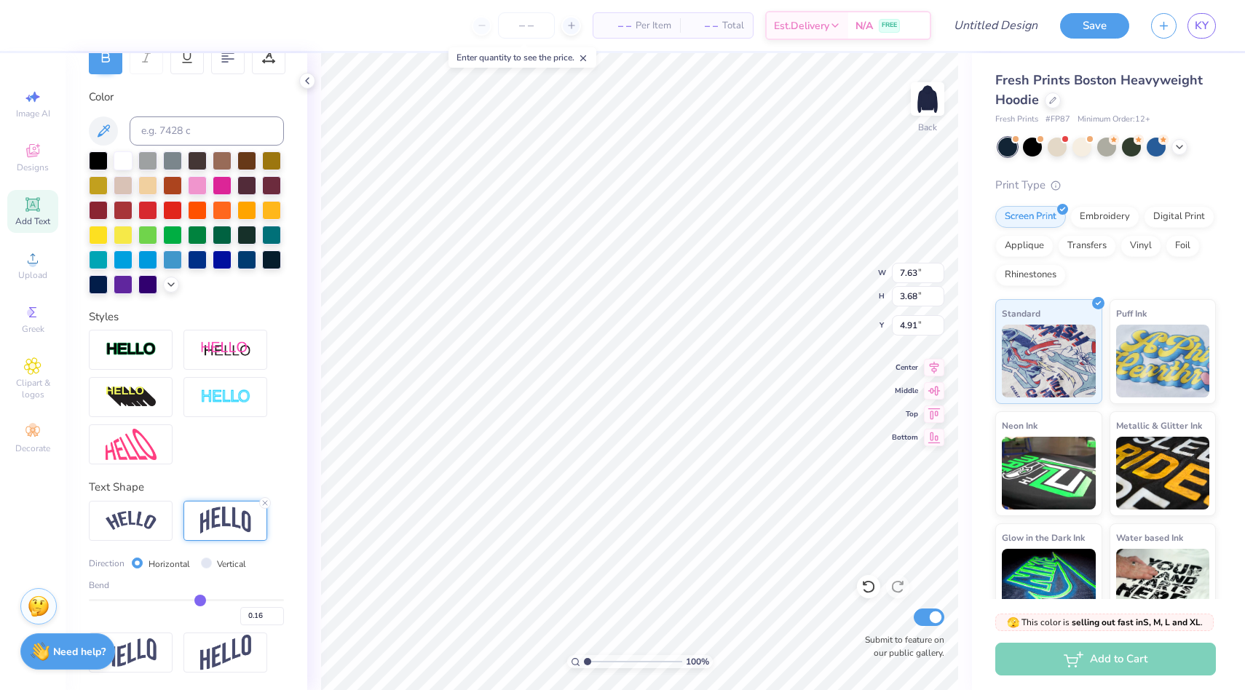
type input "0.15"
type input "0.14"
type input "0.12"
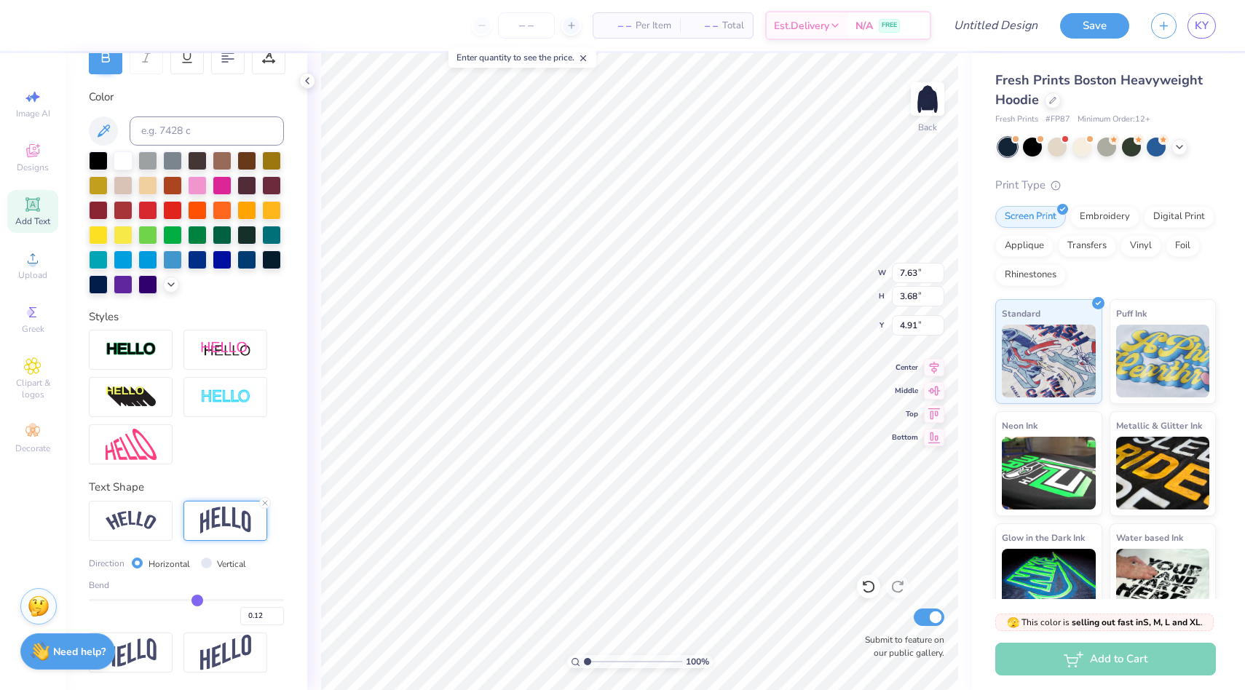
type input "0.11"
drag, startPoint x: 230, startPoint y: 598, endPoint x: 197, endPoint y: 598, distance: 33.5
click at [197, 599] on input "range" at bounding box center [186, 600] width 195 height 2
type input "0.13"
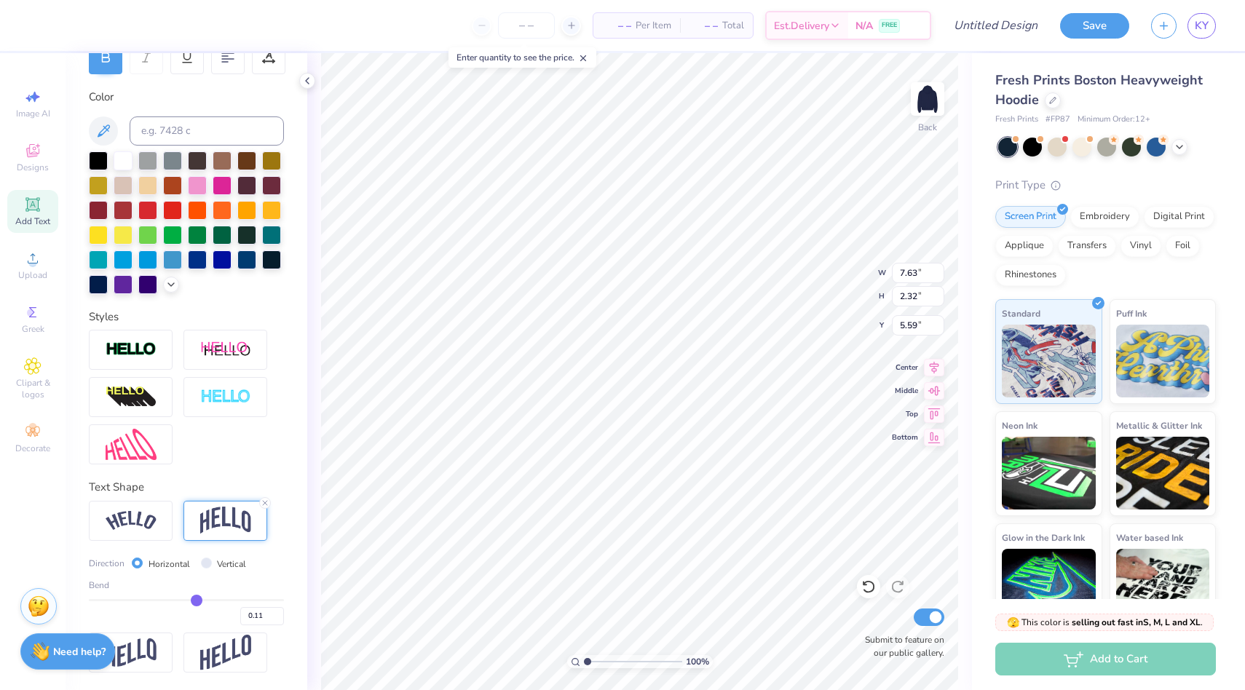
type input "0.13"
type input "0.15"
type input "0.17"
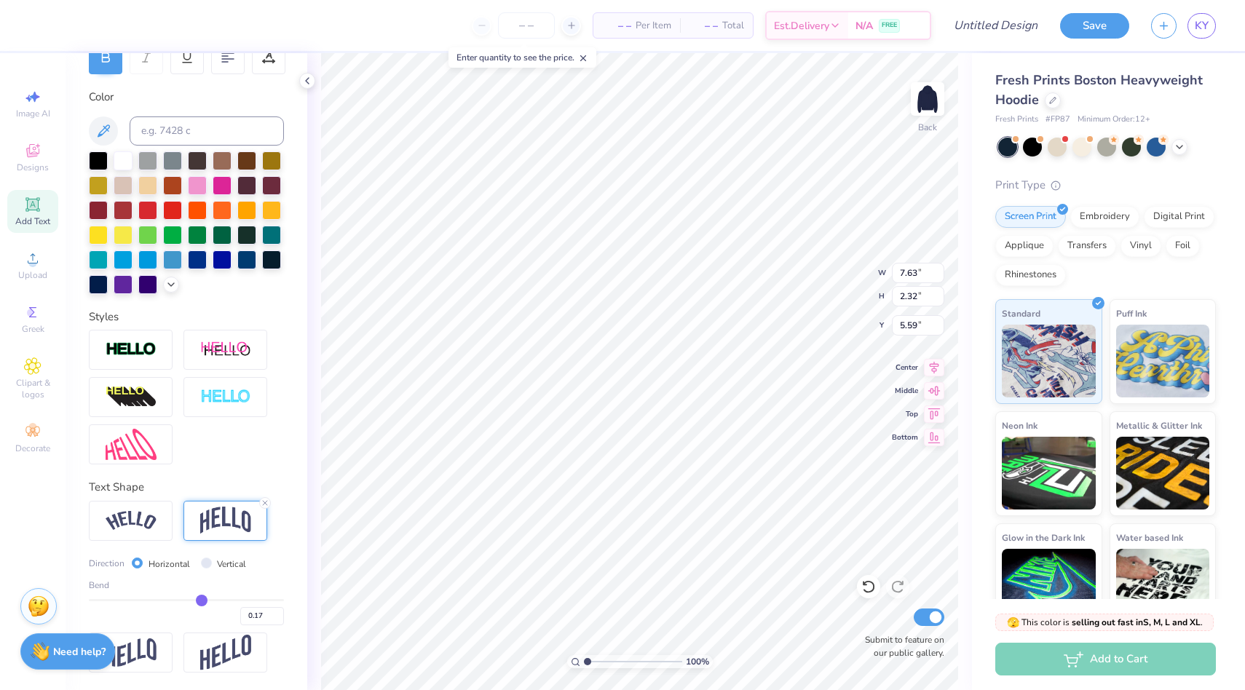
type input "0.2"
type input "0.20"
type input "0.24"
type input "0.27"
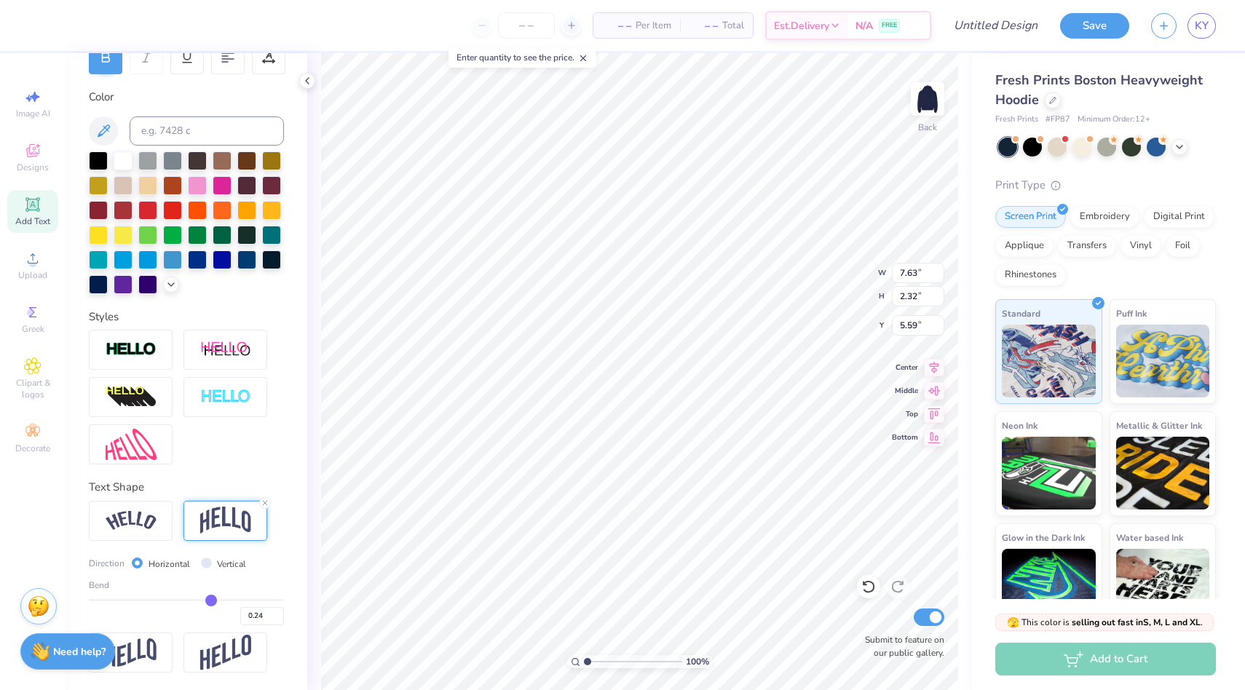
type input "0.27"
type input "0.29"
type input "0.3"
type input "0.30"
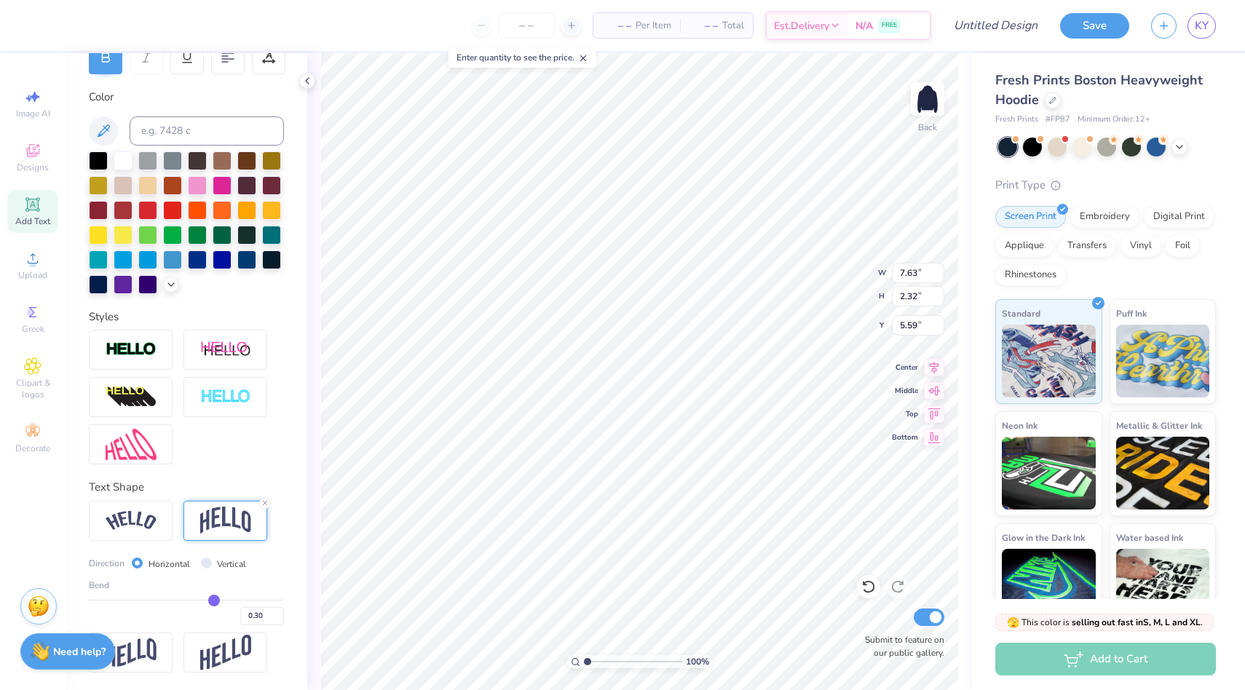
type input "0.31"
type input "0.32"
type input "0.33"
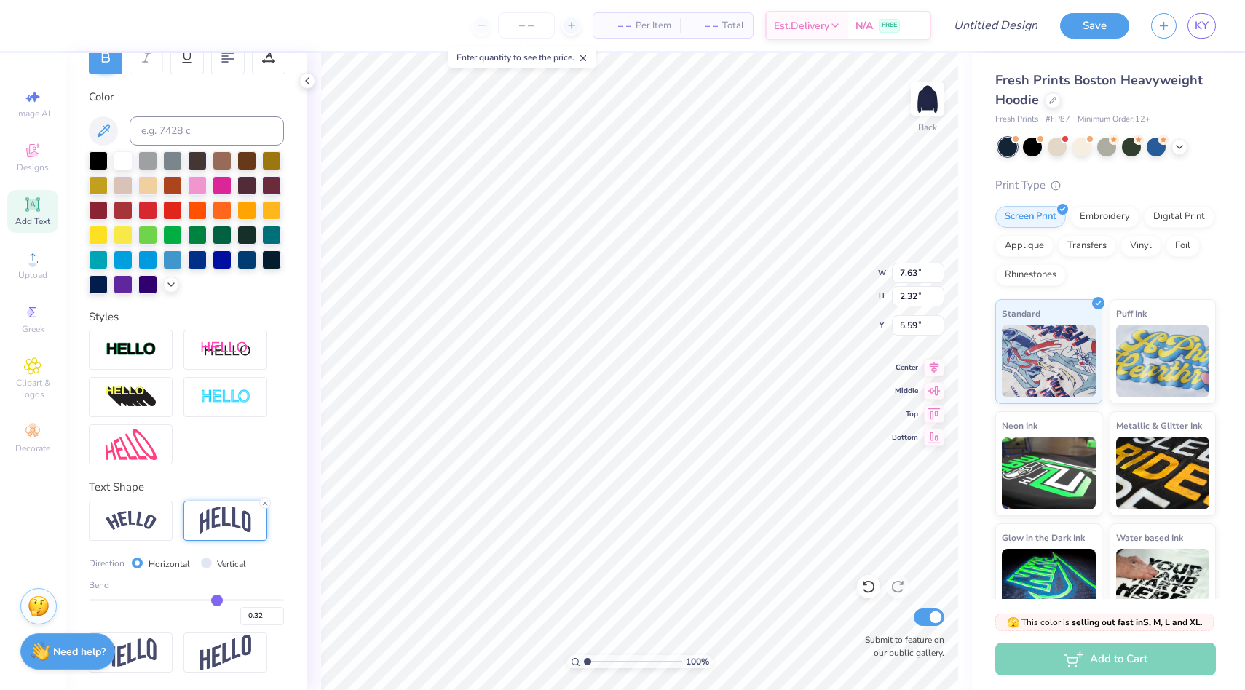
type input "0.33"
drag, startPoint x: 197, startPoint y: 600, endPoint x: 216, endPoint y: 600, distance: 18.9
type input "0.33"
click at [216, 600] on input "range" at bounding box center [186, 600] width 195 height 2
type input "9.58"
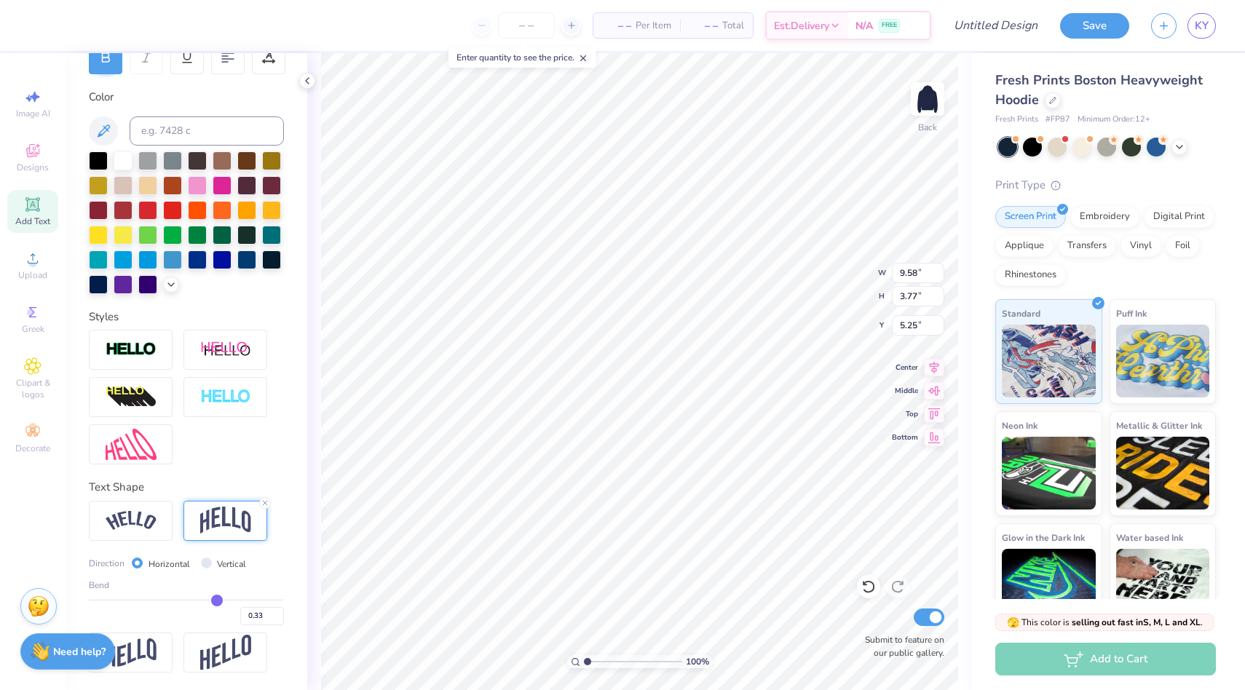
type input "3.77"
type input "4.36"
type input "3.00"
click at [175, 280] on icon at bounding box center [171, 283] width 12 height 12
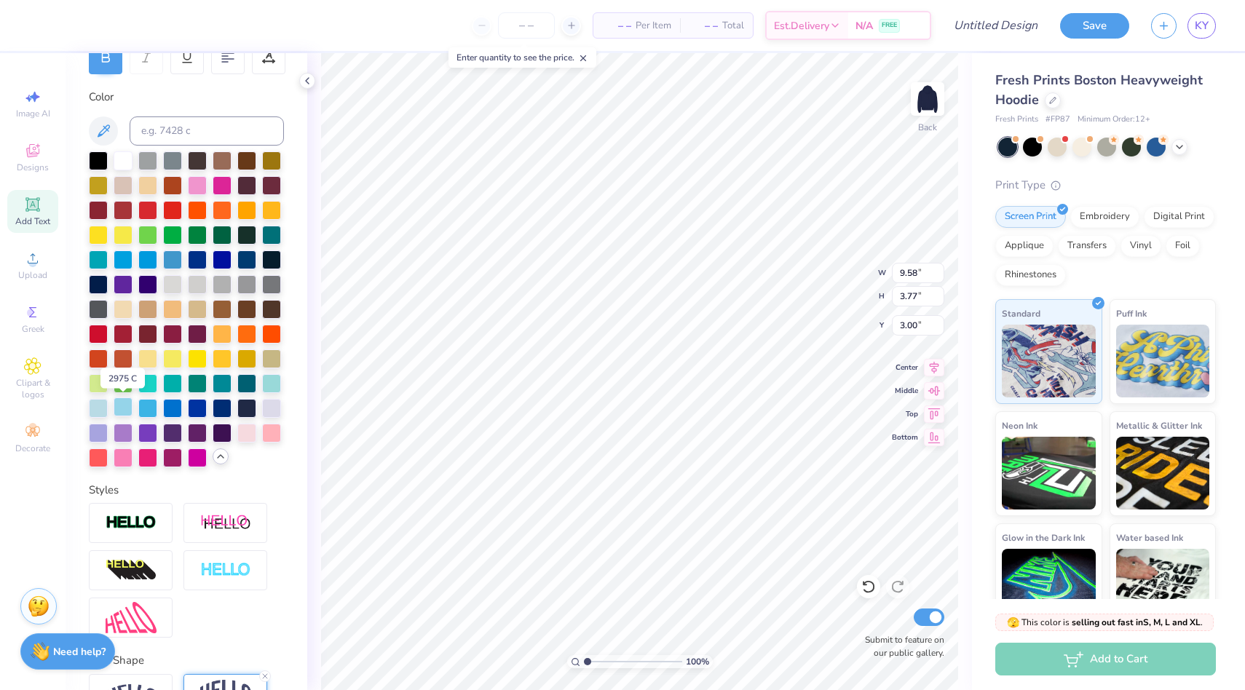
click at [122, 407] on div at bounding box center [123, 406] width 19 height 19
click at [103, 408] on div at bounding box center [98, 406] width 19 height 19
click at [150, 358] on div at bounding box center [147, 357] width 19 height 19
type input "3.00"
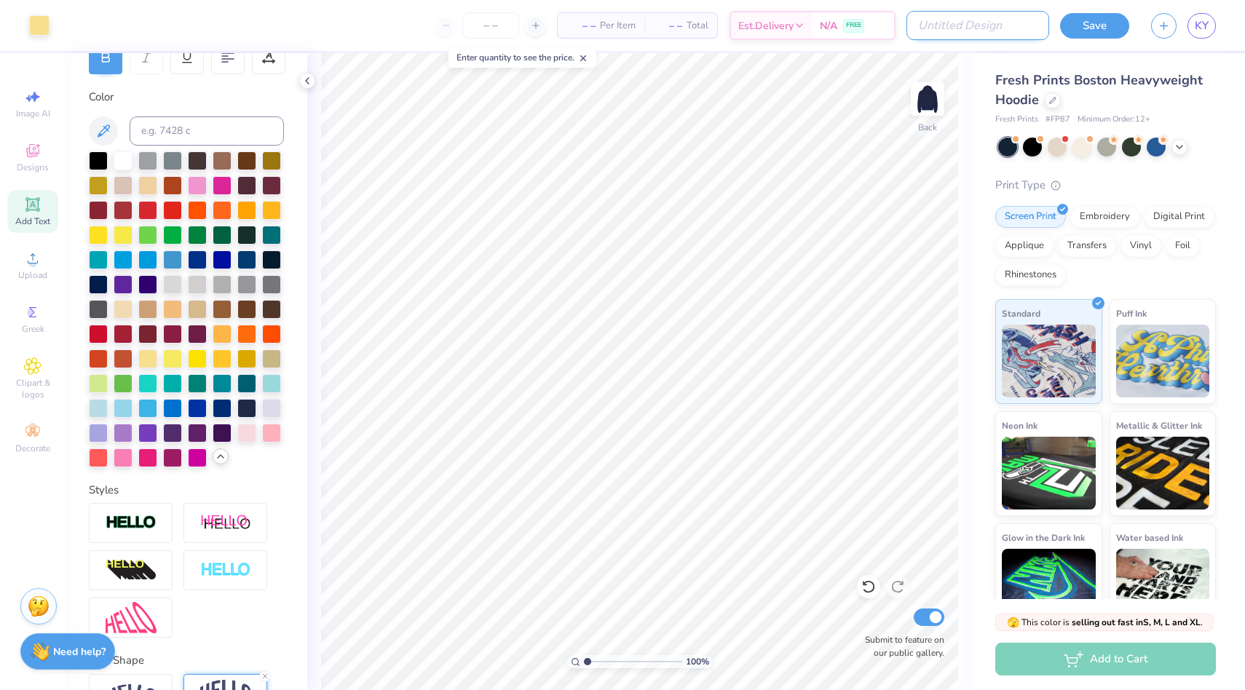
click at [969, 24] on input "Design Title" at bounding box center [977, 25] width 143 height 29
click at [946, 25] on input "AKPsi Yellow Plain Hoodie" at bounding box center [977, 25] width 143 height 29
click at [966, 25] on input "AKPsi Yellow Plain Hoodie" at bounding box center [977, 25] width 143 height 29
type input "AKPsi Yellow Logo Plain Hoodie"
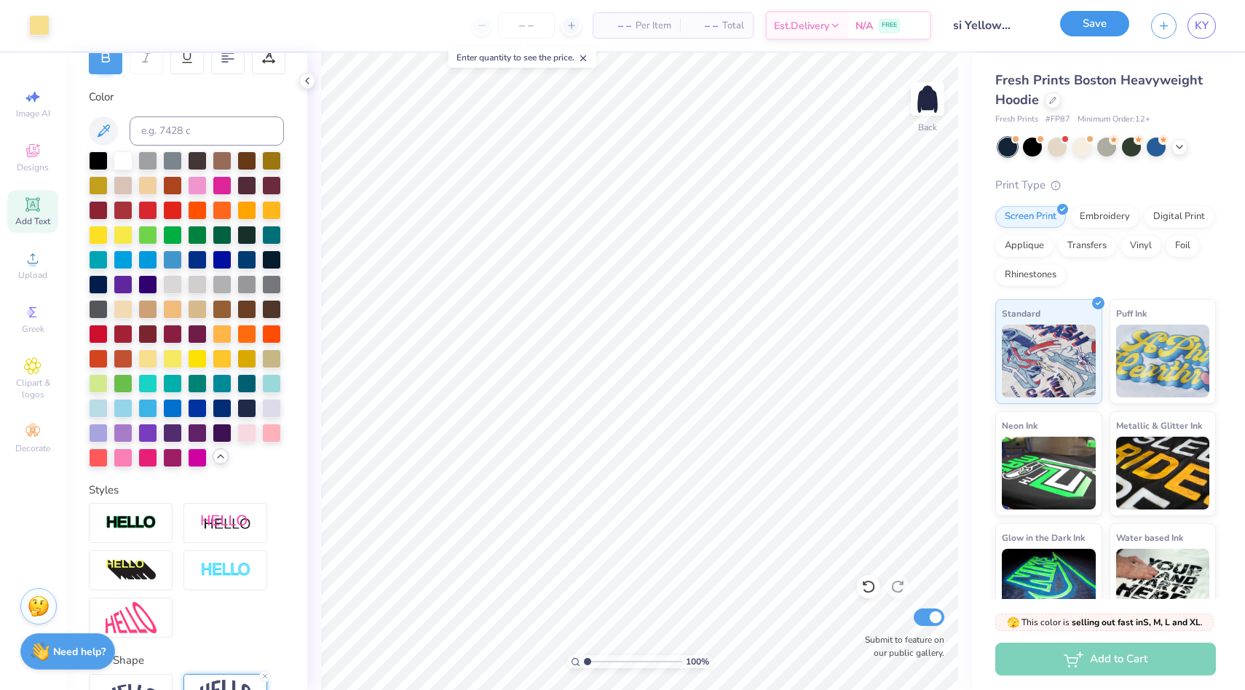
click at [1082, 26] on button "Save" at bounding box center [1094, 23] width 69 height 25
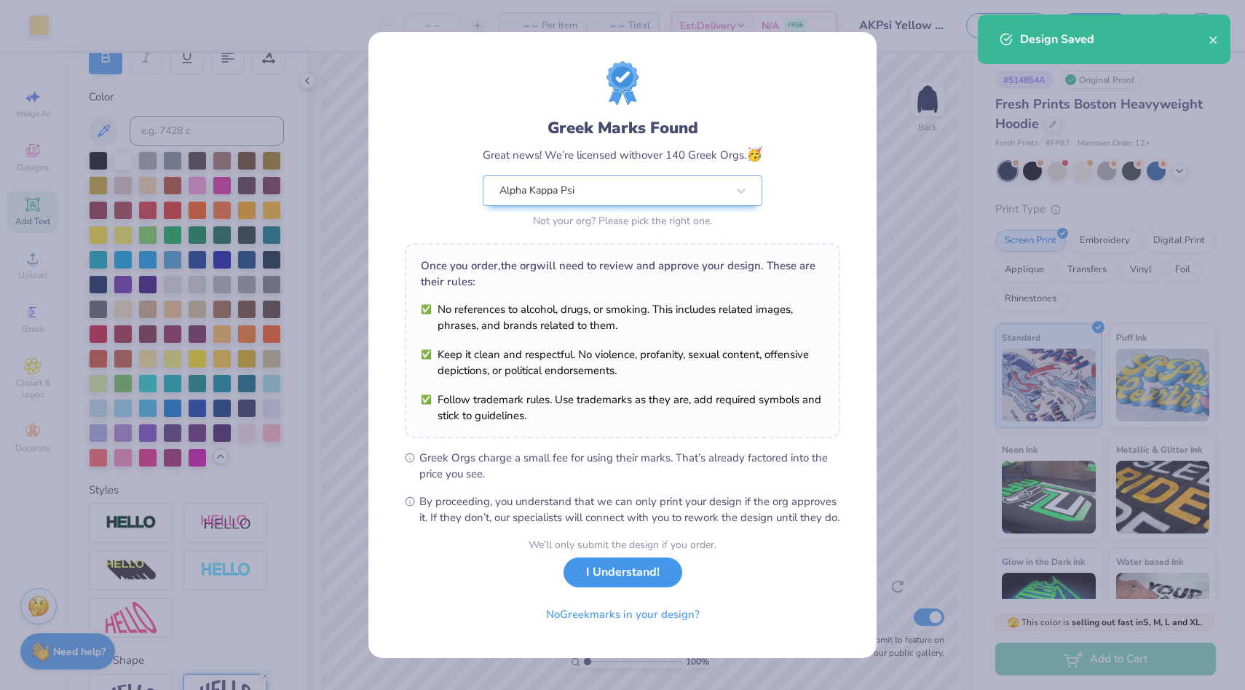
click at [590, 586] on button "I Understand!" at bounding box center [622, 573] width 119 height 30
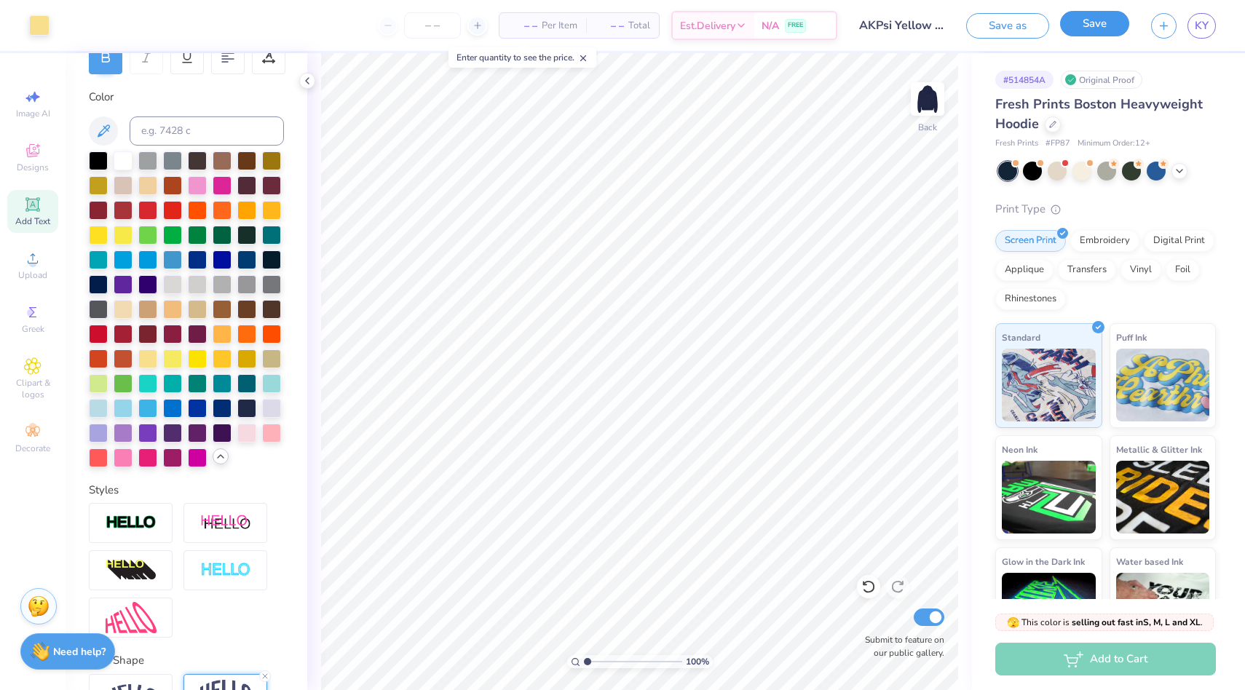
click at [1106, 28] on button "Save" at bounding box center [1094, 23] width 69 height 25
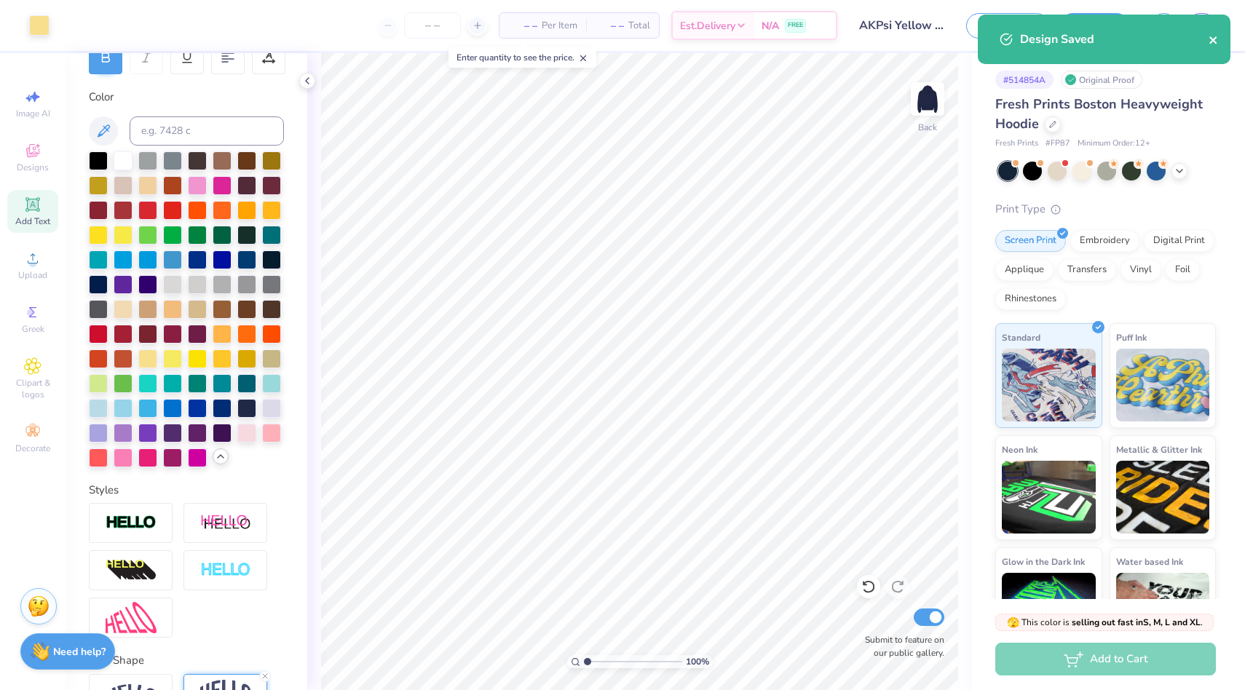
click at [1216, 37] on icon "close" at bounding box center [1213, 40] width 10 height 12
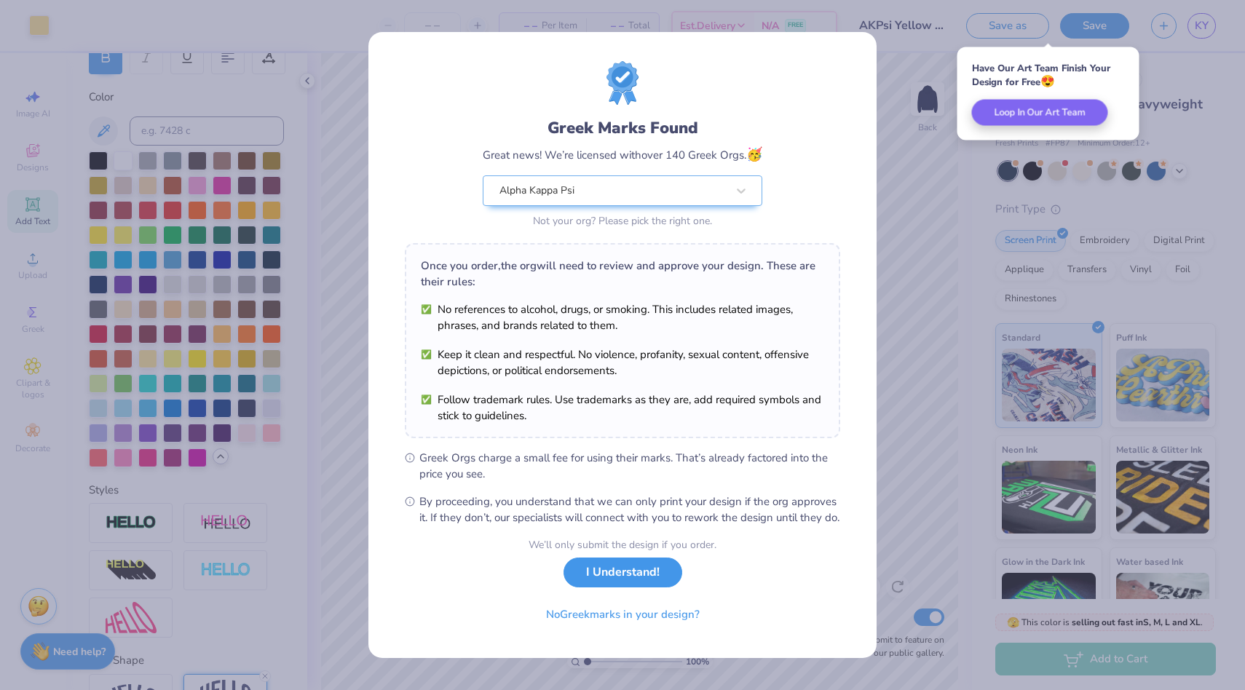
click at [614, 577] on button "I Understand!" at bounding box center [622, 573] width 119 height 30
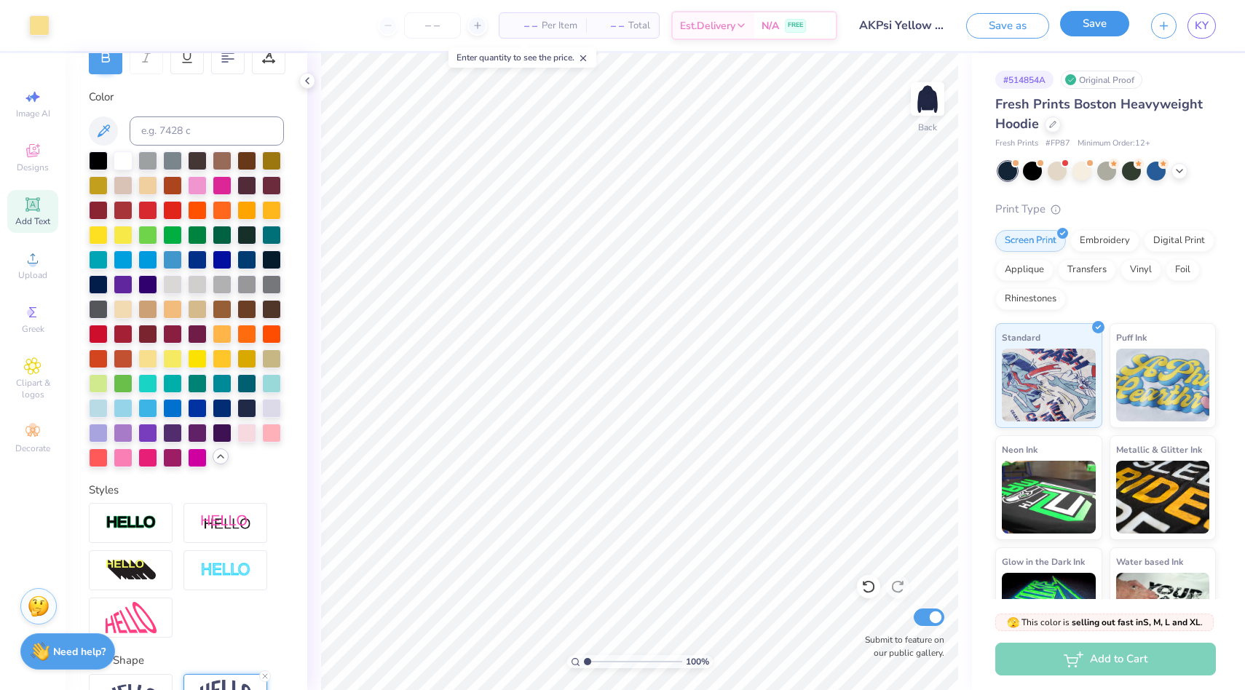
click at [1092, 26] on button "Save" at bounding box center [1094, 23] width 69 height 25
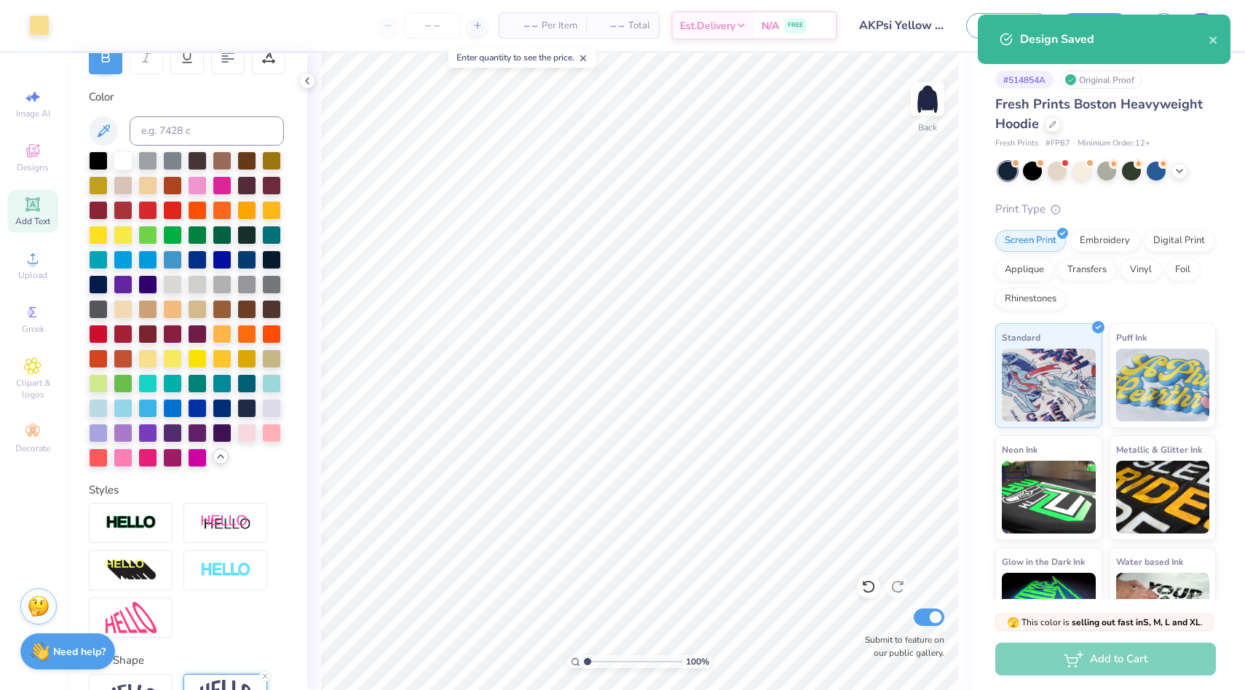
click at [1199, 21] on div "Design Saved" at bounding box center [1104, 39] width 253 height 49
click at [1216, 44] on icon "close" at bounding box center [1213, 40] width 10 height 12
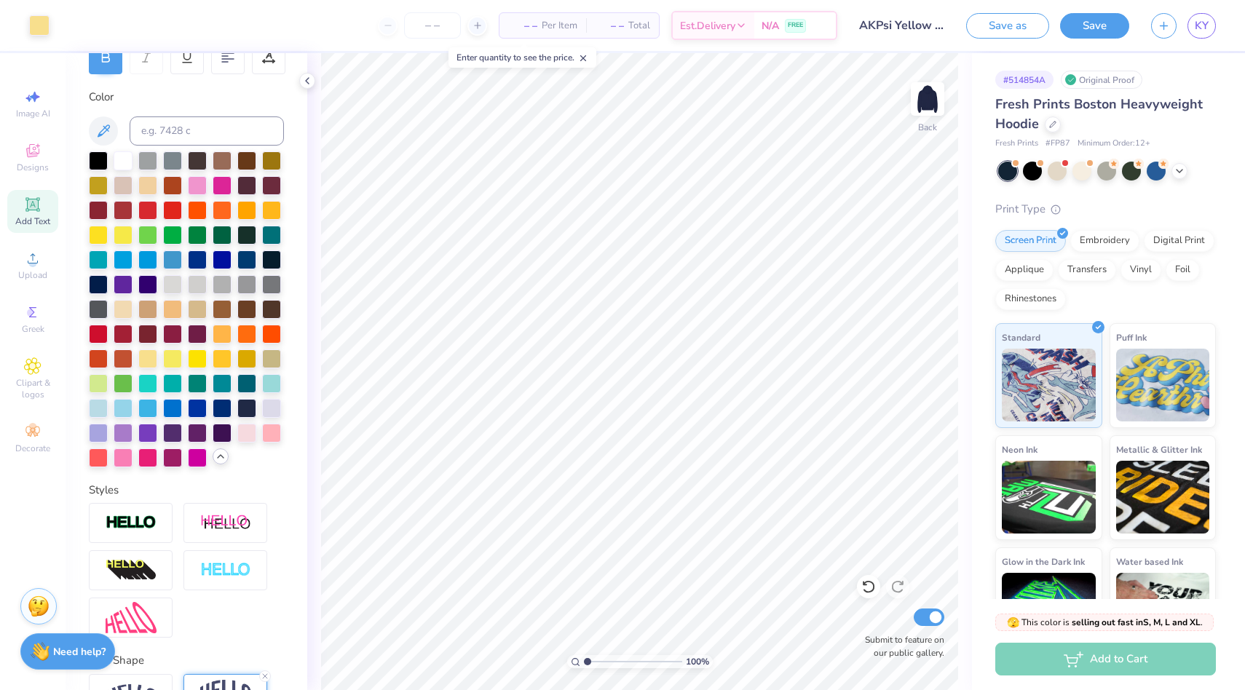
click at [1210, 17] on div "Design Saved" at bounding box center [1104, 15] width 258 height 6
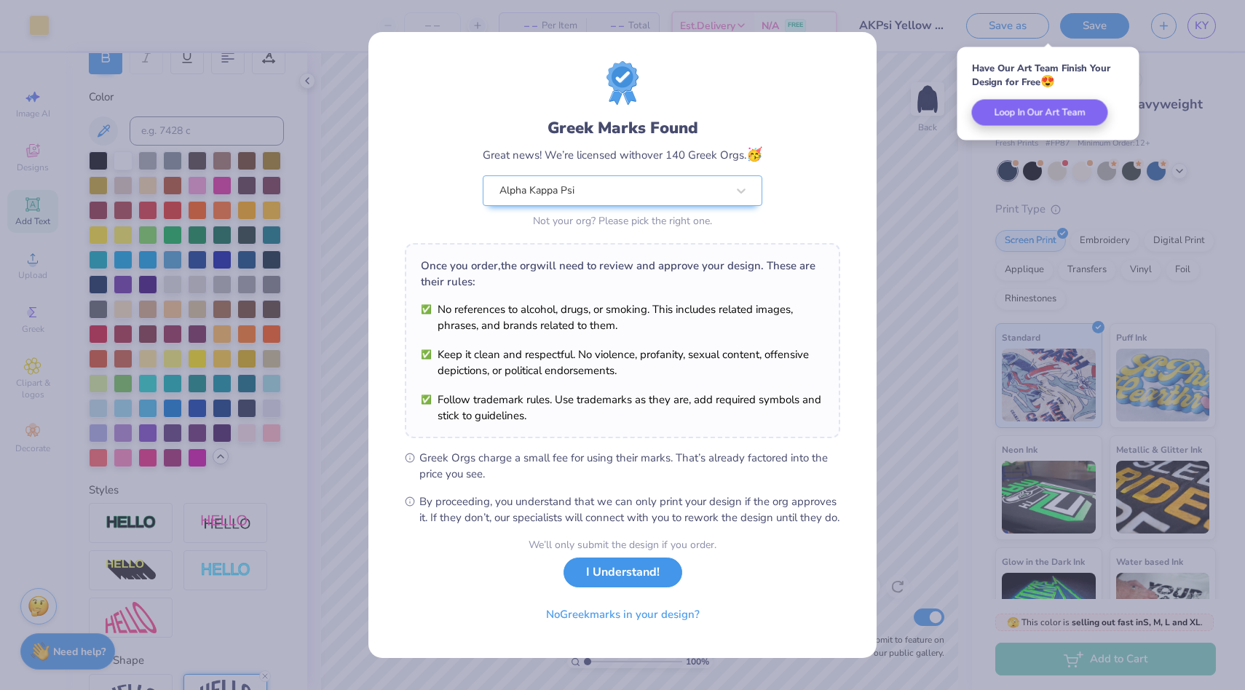
click at [631, 580] on button "I Understand!" at bounding box center [622, 573] width 119 height 30
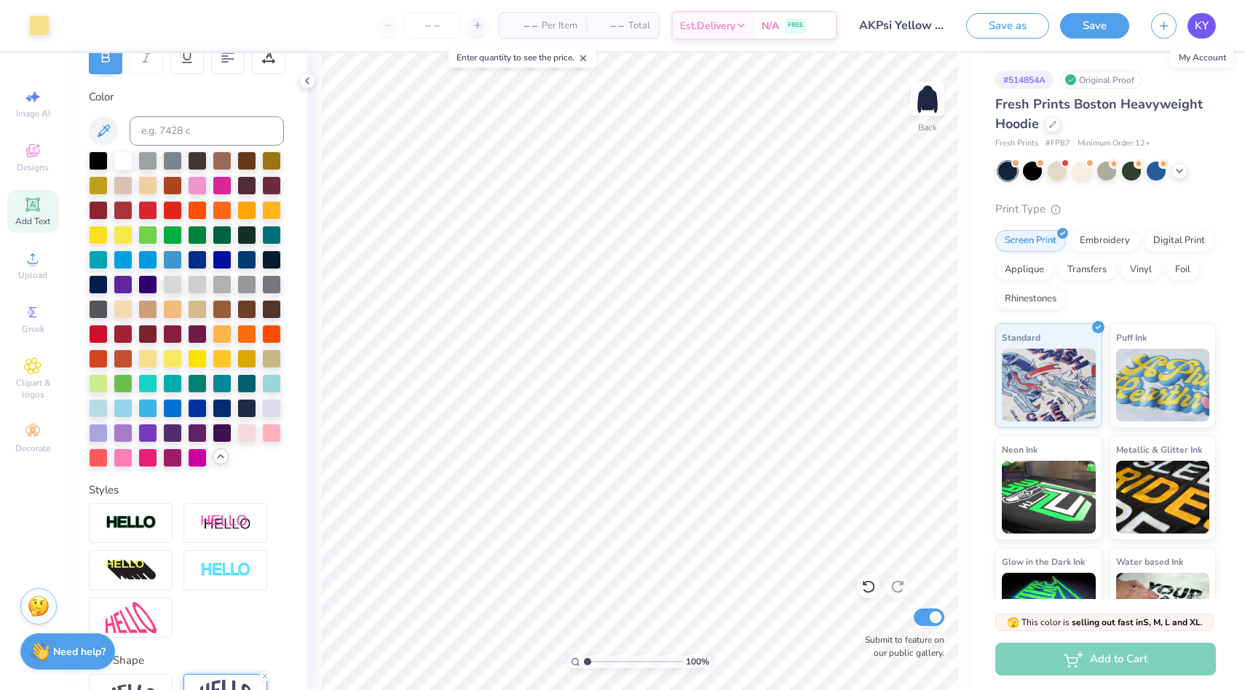
click at [1198, 15] on link "KY" at bounding box center [1201, 25] width 28 height 25
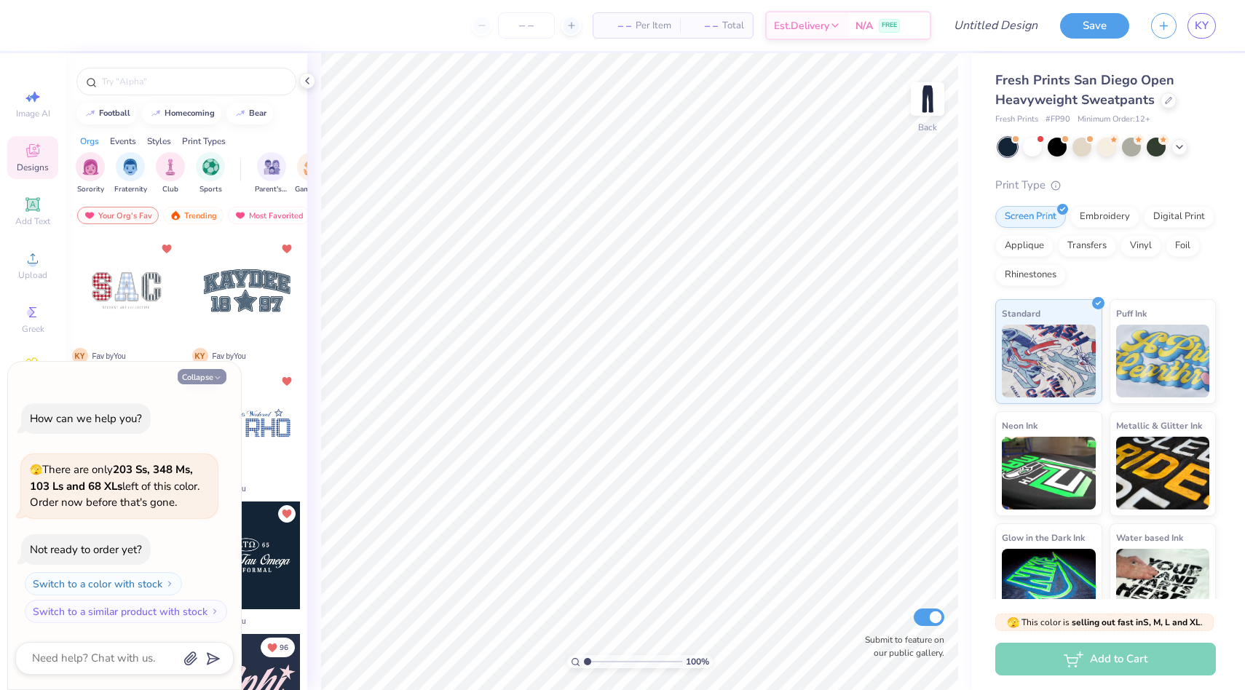
click at [208, 376] on button "Collapse" at bounding box center [202, 376] width 49 height 15
type textarea "x"
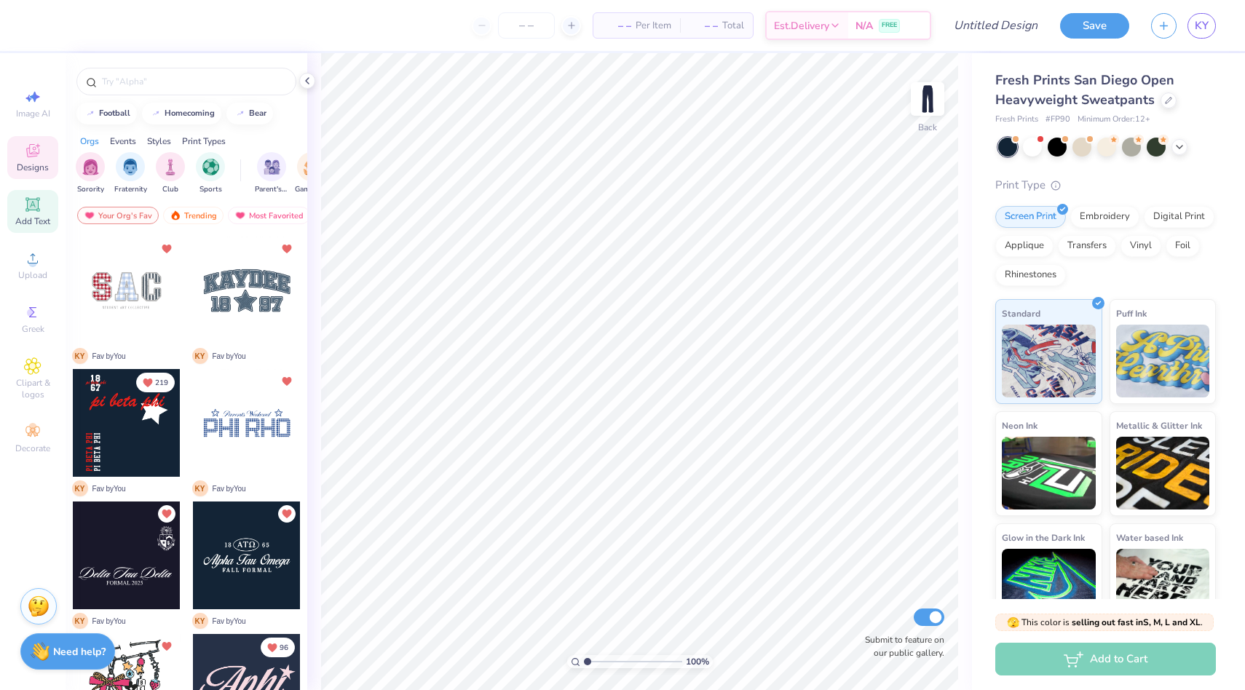
click at [33, 206] on icon at bounding box center [32, 204] width 11 height 11
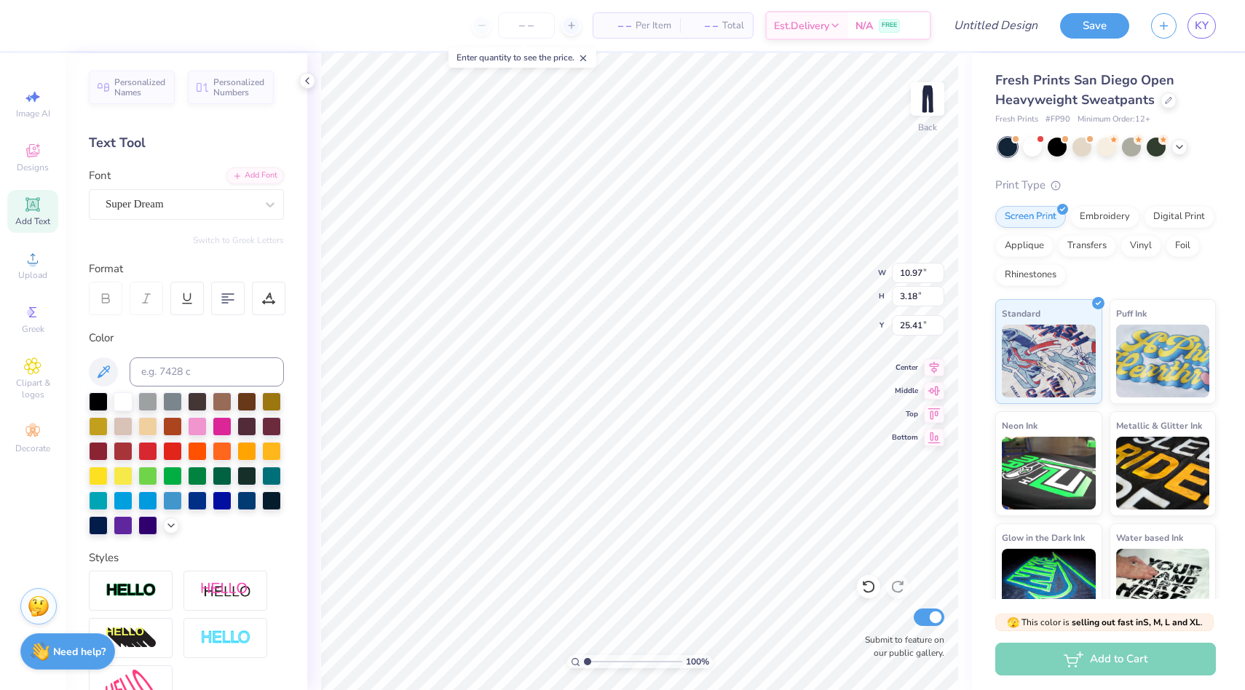
type textarea "X"
type textarea "AKPSI"
click at [173, 199] on div "Super Dream" at bounding box center [180, 204] width 153 height 23
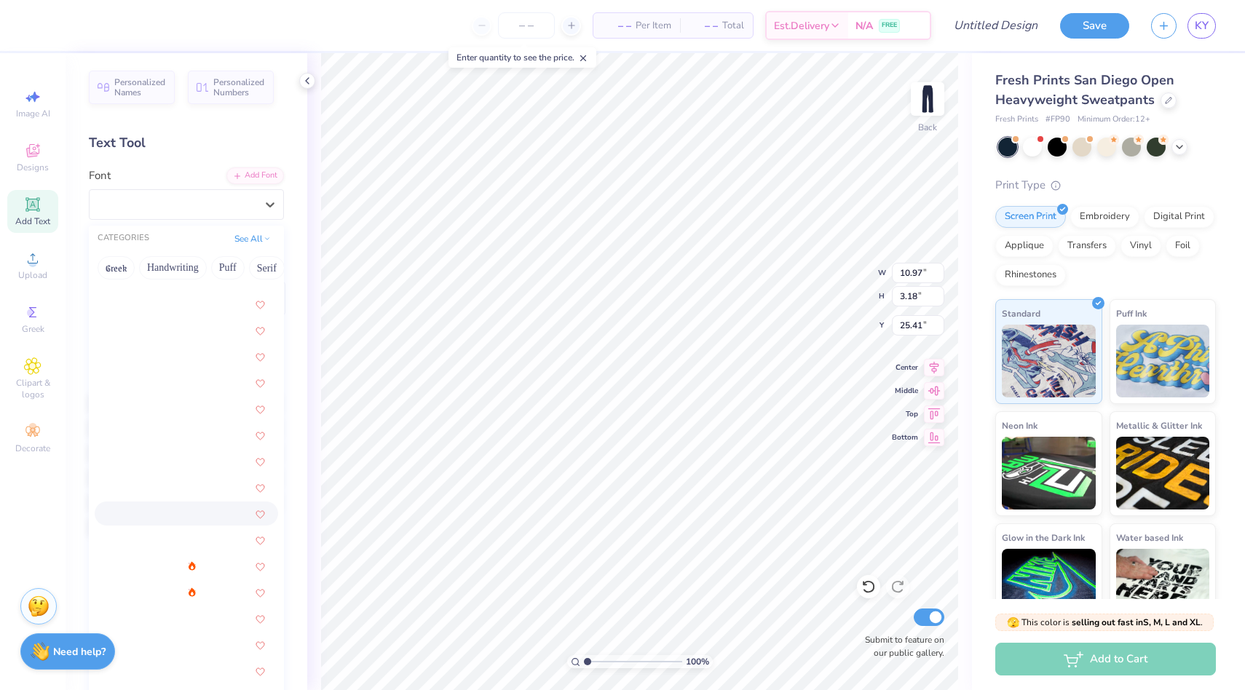
scroll to position [1757, 0]
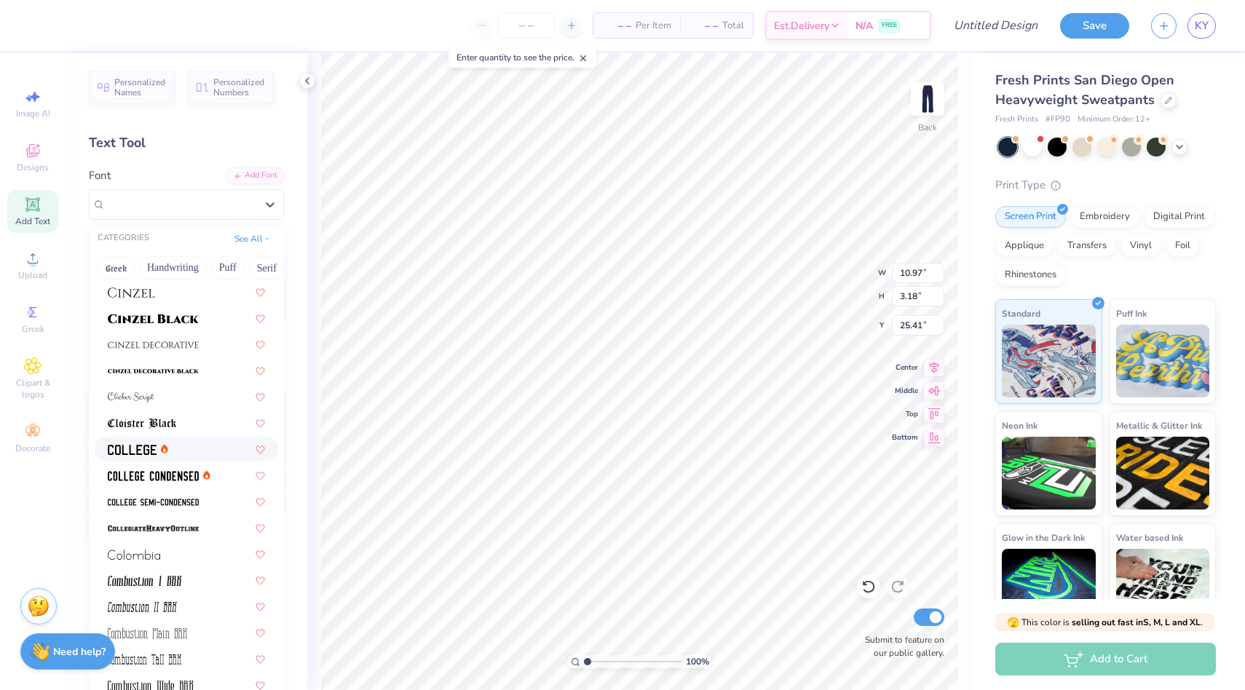
click at [140, 451] on img at bounding box center [132, 450] width 49 height 10
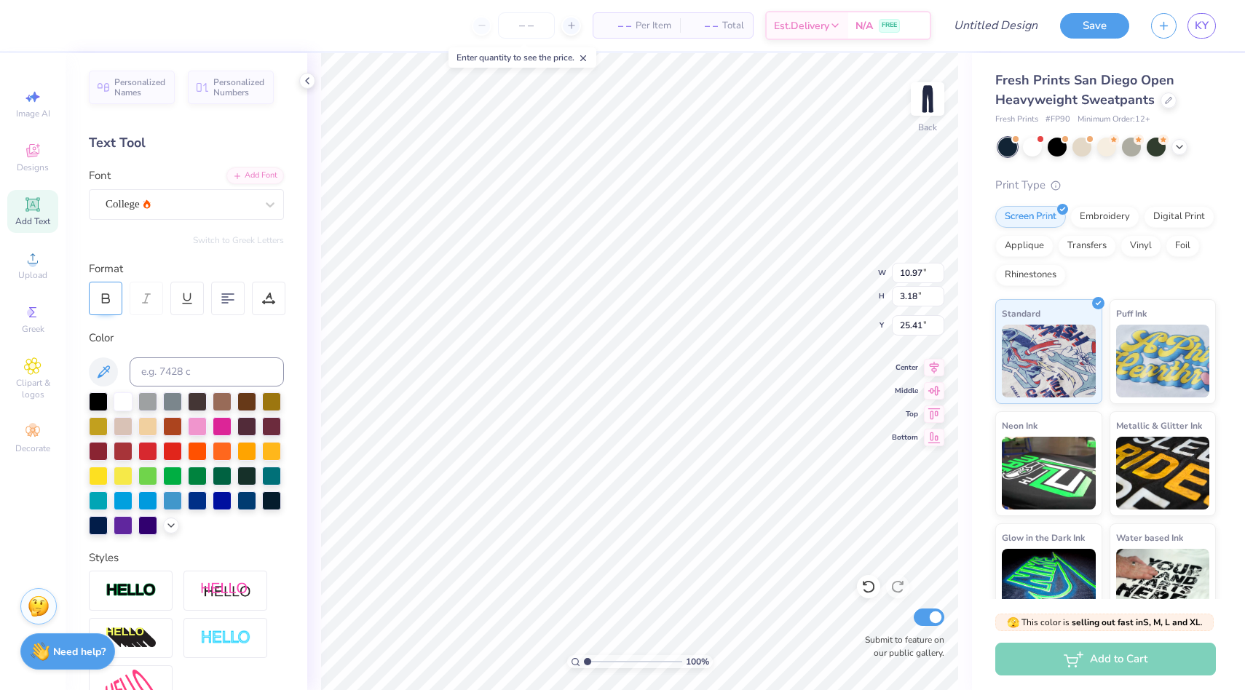
click at [98, 309] on div at bounding box center [105, 298] width 33 height 33
click at [176, 528] on icon at bounding box center [171, 524] width 12 height 12
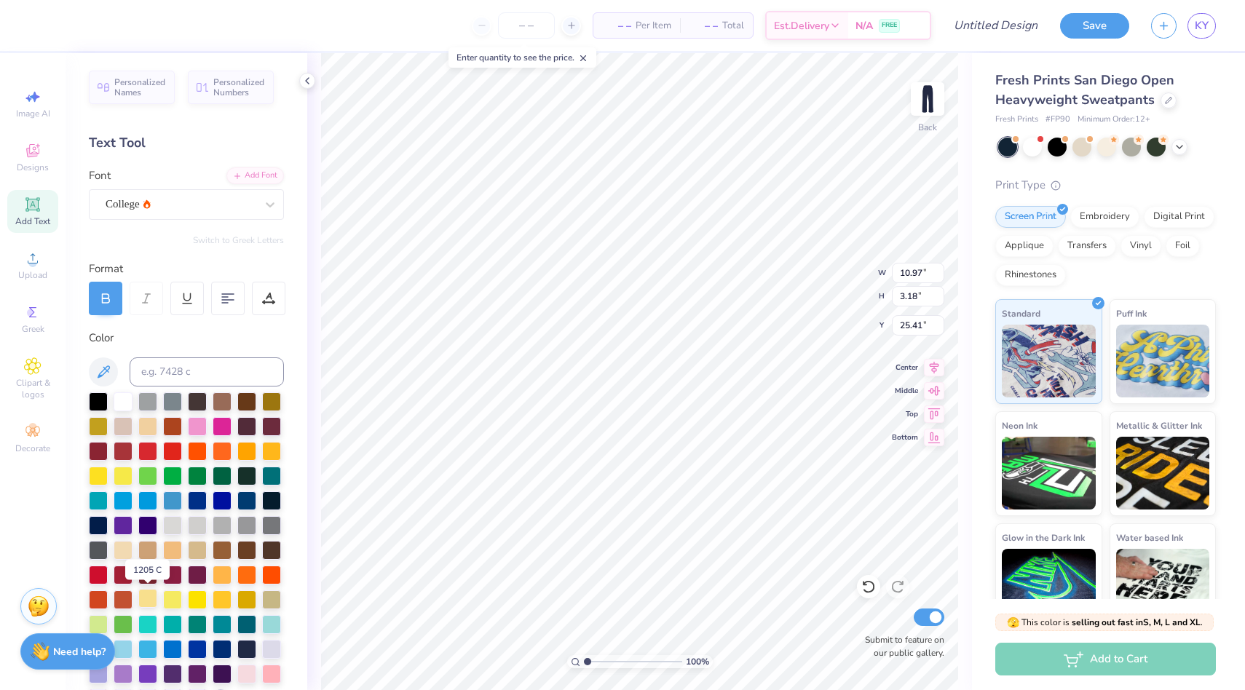
click at [147, 598] on div at bounding box center [147, 598] width 19 height 19
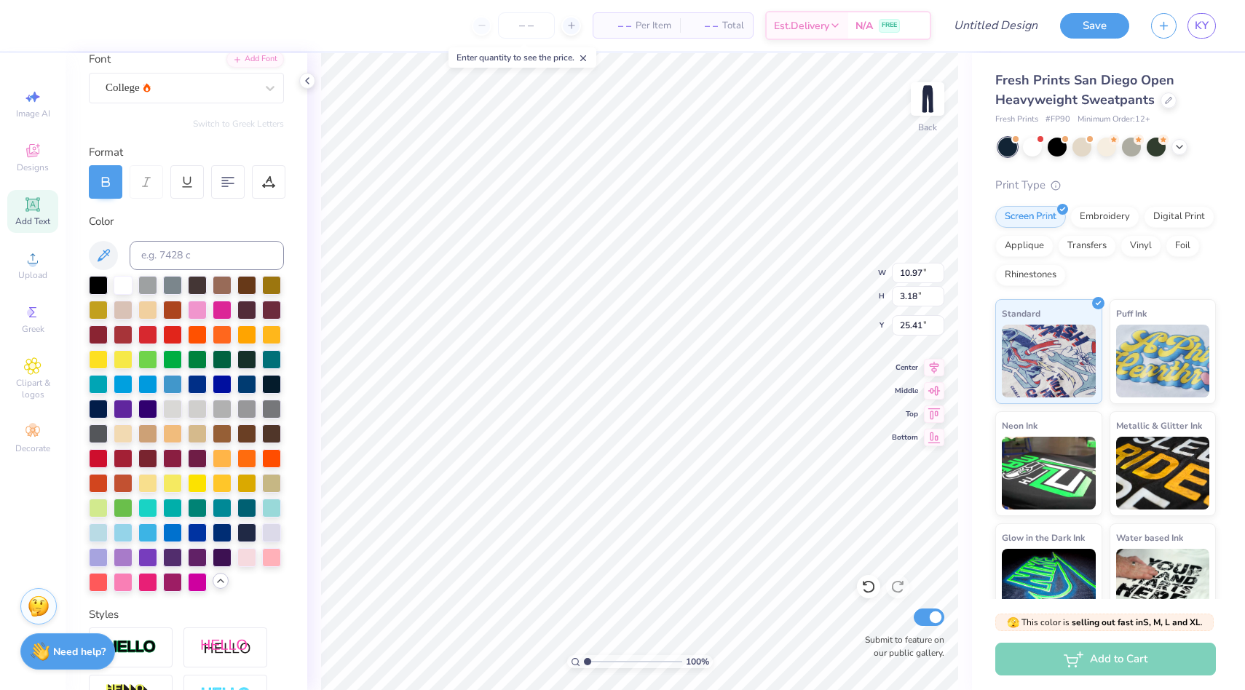
scroll to position [329, 0]
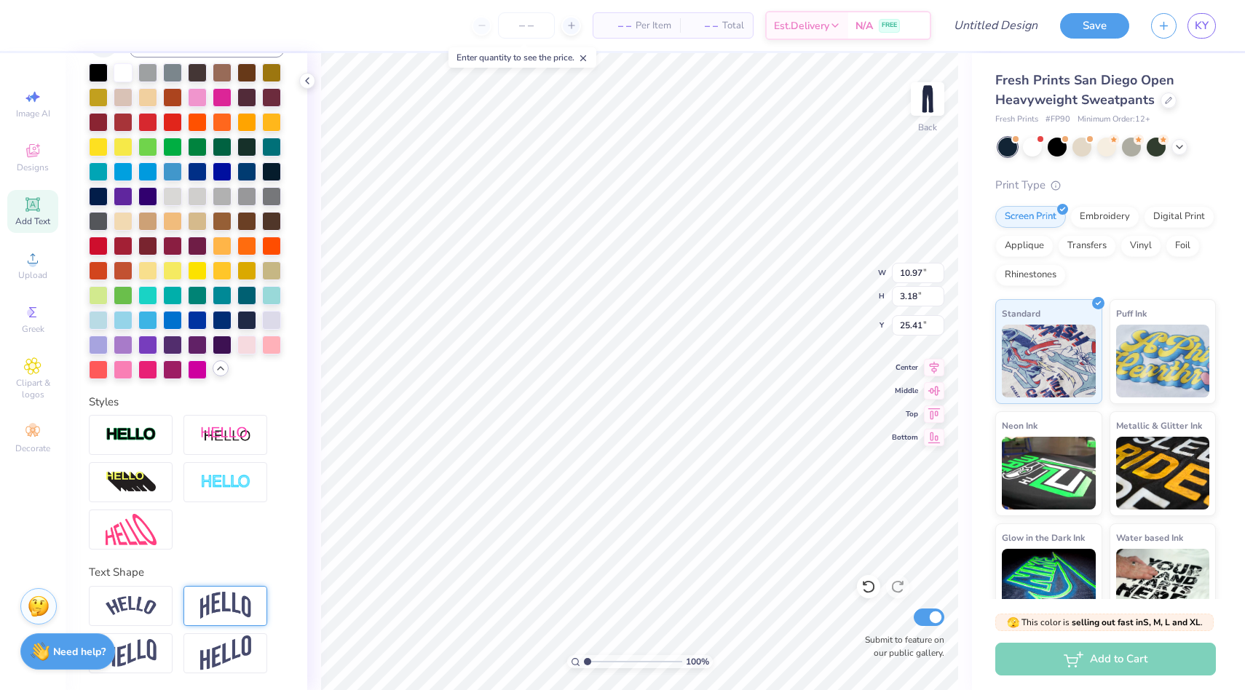
click at [234, 590] on div at bounding box center [225, 606] width 84 height 40
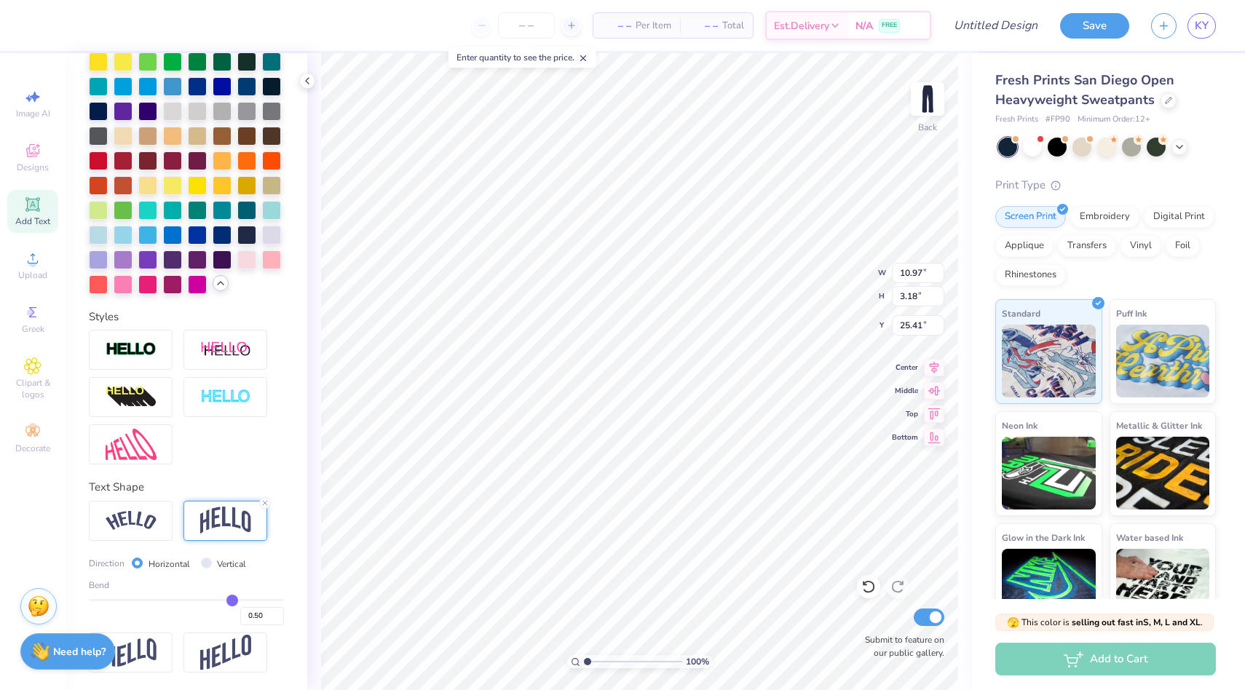
type input "0.46"
type input "0.43"
type input "0.42"
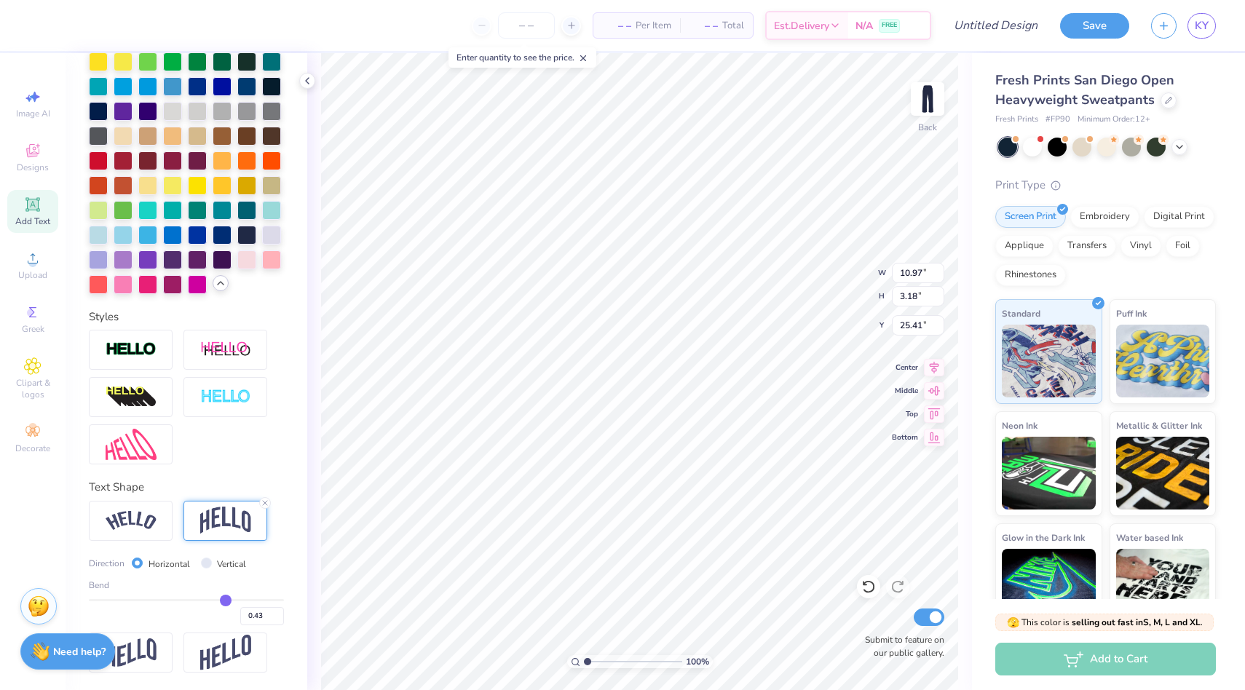
type input "0.42"
type input "0.4"
type input "0.40"
type input "0.39"
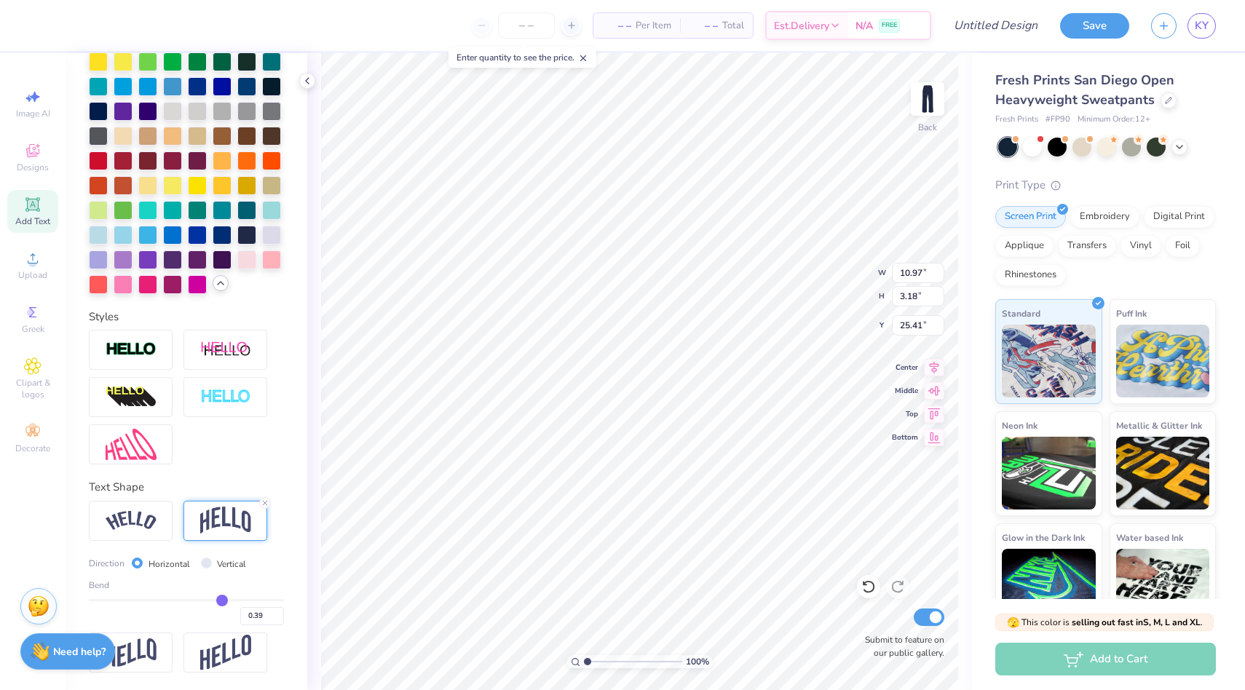
type input "0.38"
type input "0.37"
type input "0.36"
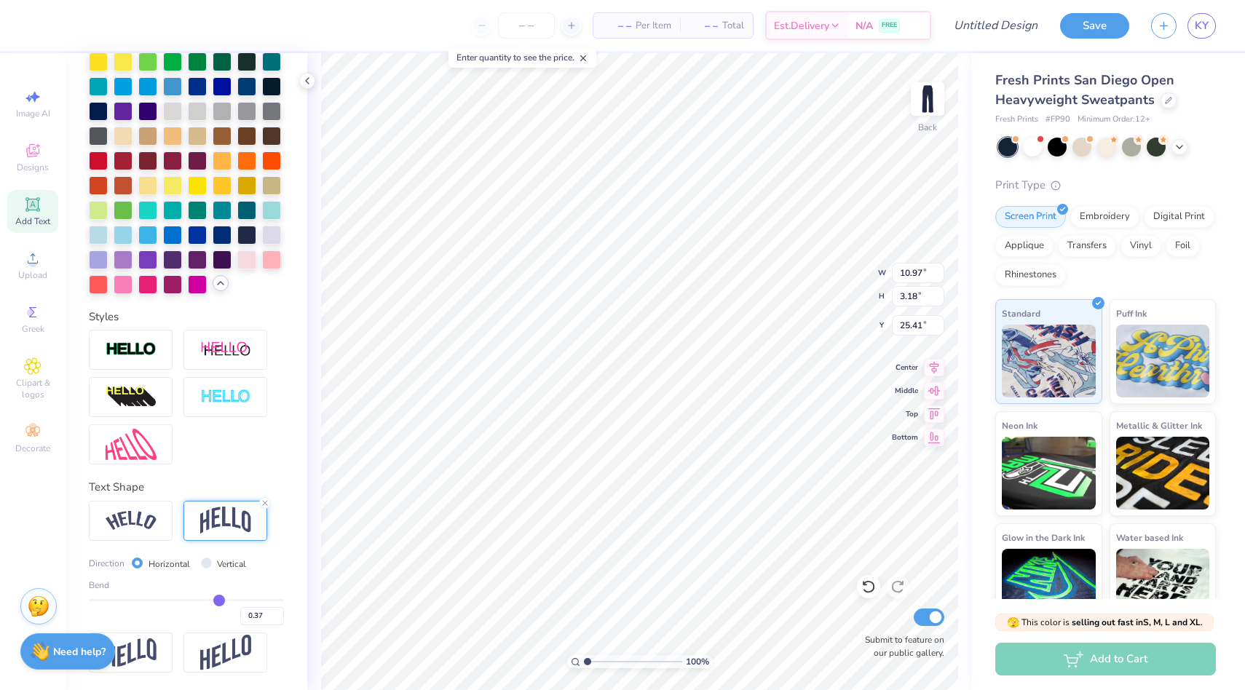
type input "0.36"
type input "0.35"
type input "0.34"
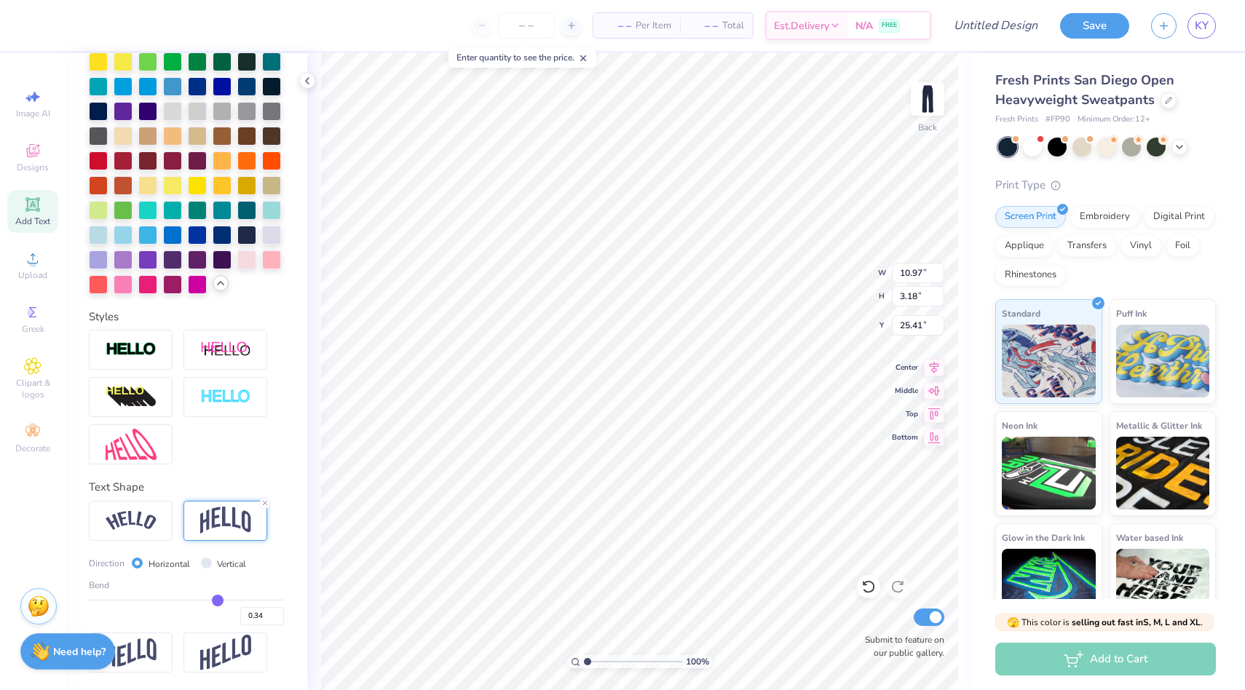
type input "0.33"
type input "0.32"
type input "0.31"
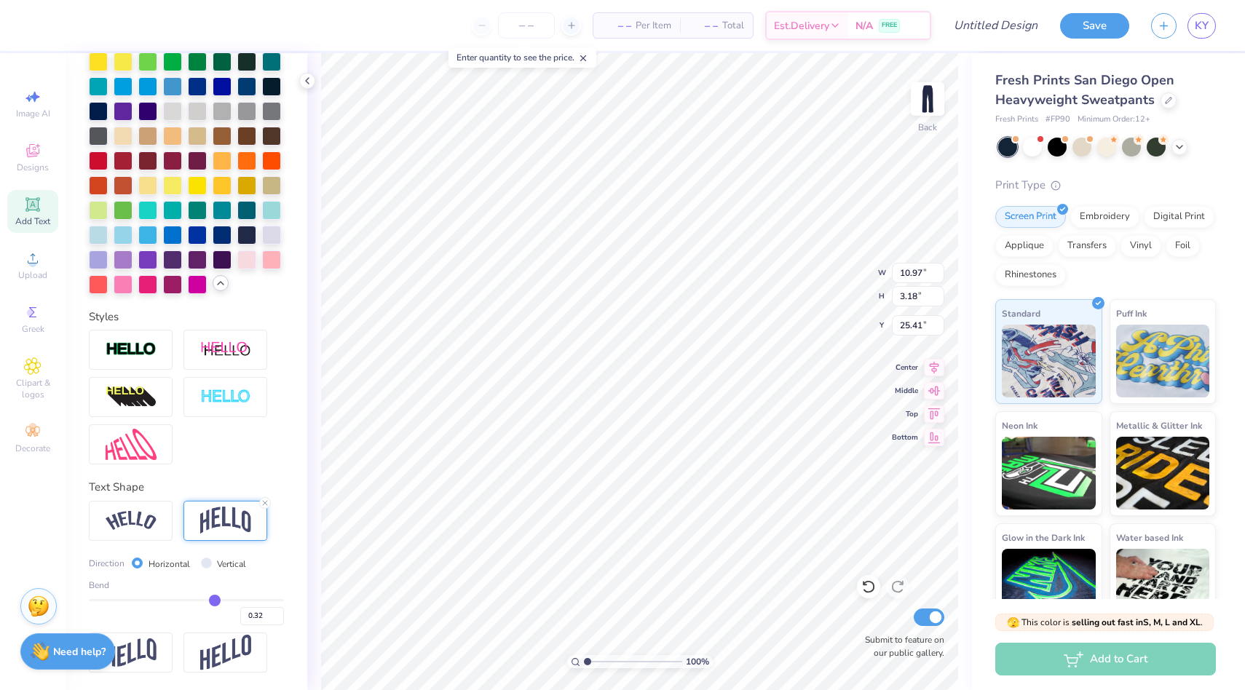
type input "0.31"
type input "0.3"
type input "0.30"
type input "0.29"
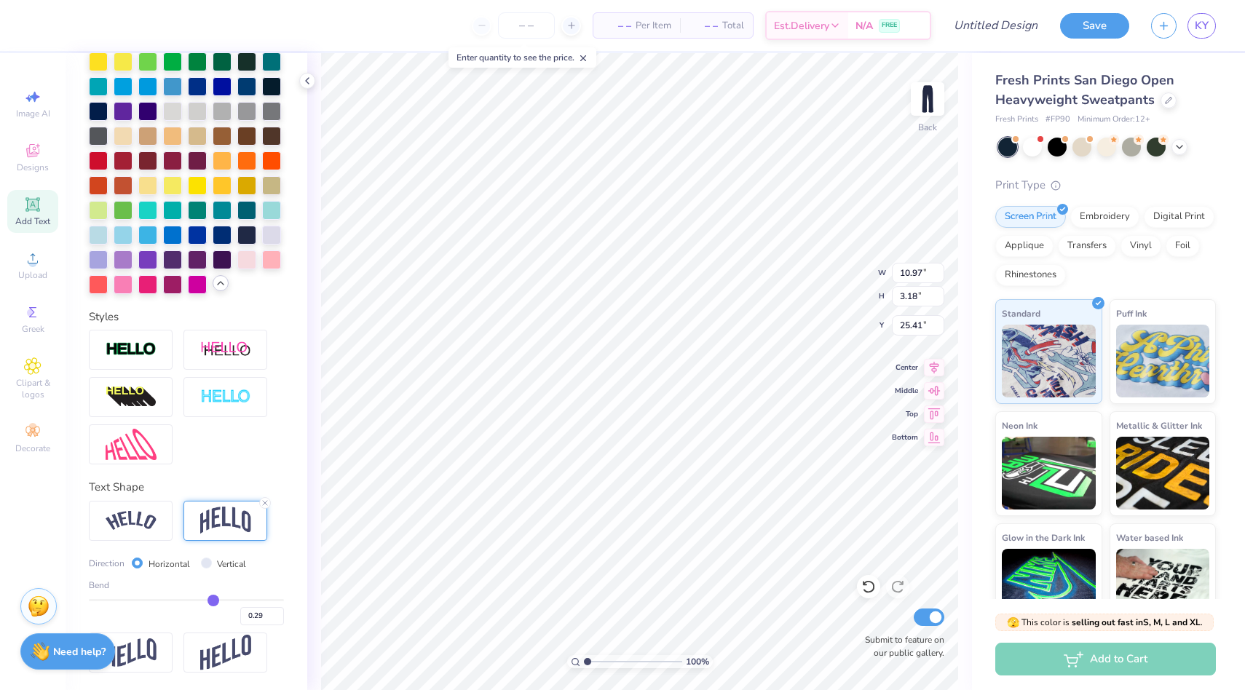
drag, startPoint x: 229, startPoint y: 597, endPoint x: 213, endPoint y: 598, distance: 16.1
click at [213, 599] on input "range" at bounding box center [186, 600] width 195 height 2
type input "0.27"
type input "0.28"
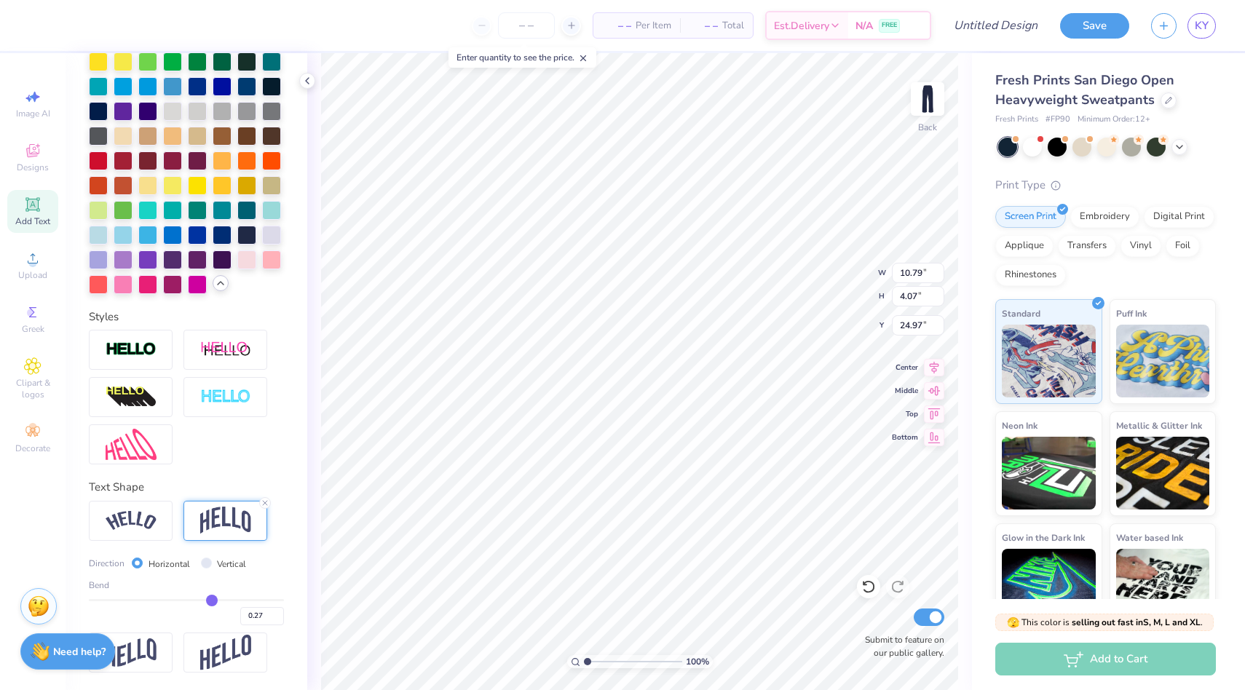
type input "0.28"
type input "0.29"
type input "0.3"
type input "0.30"
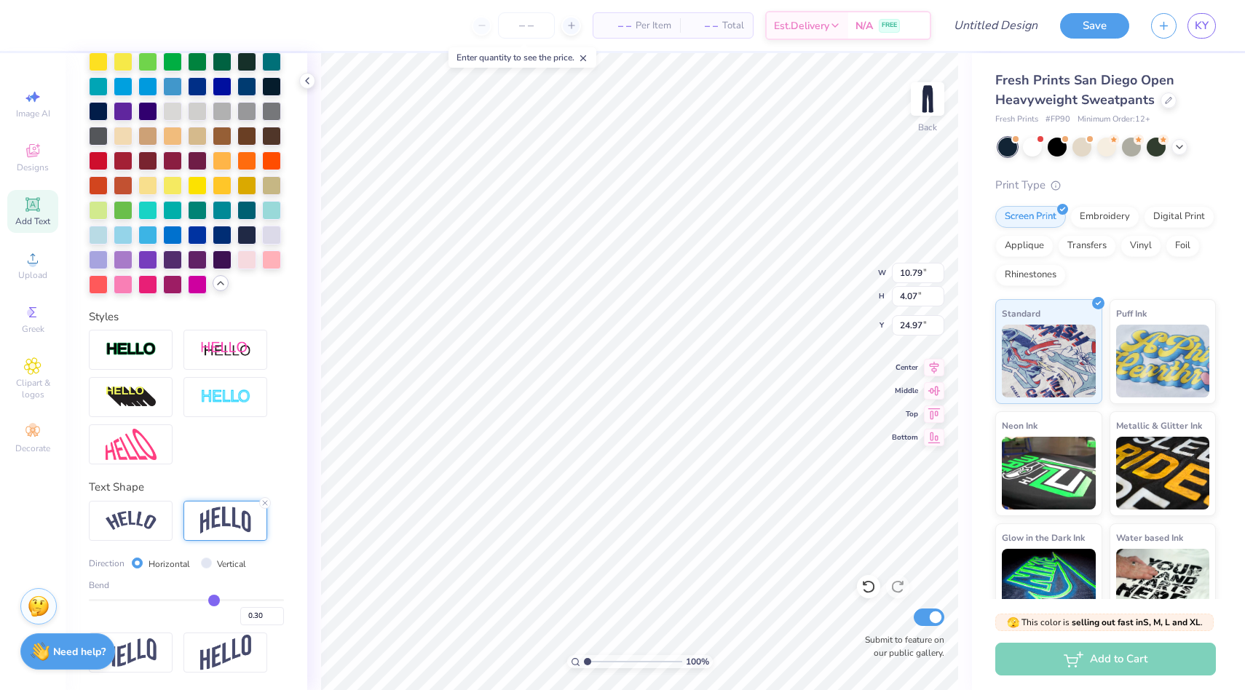
type input "0.31"
type input "0.32"
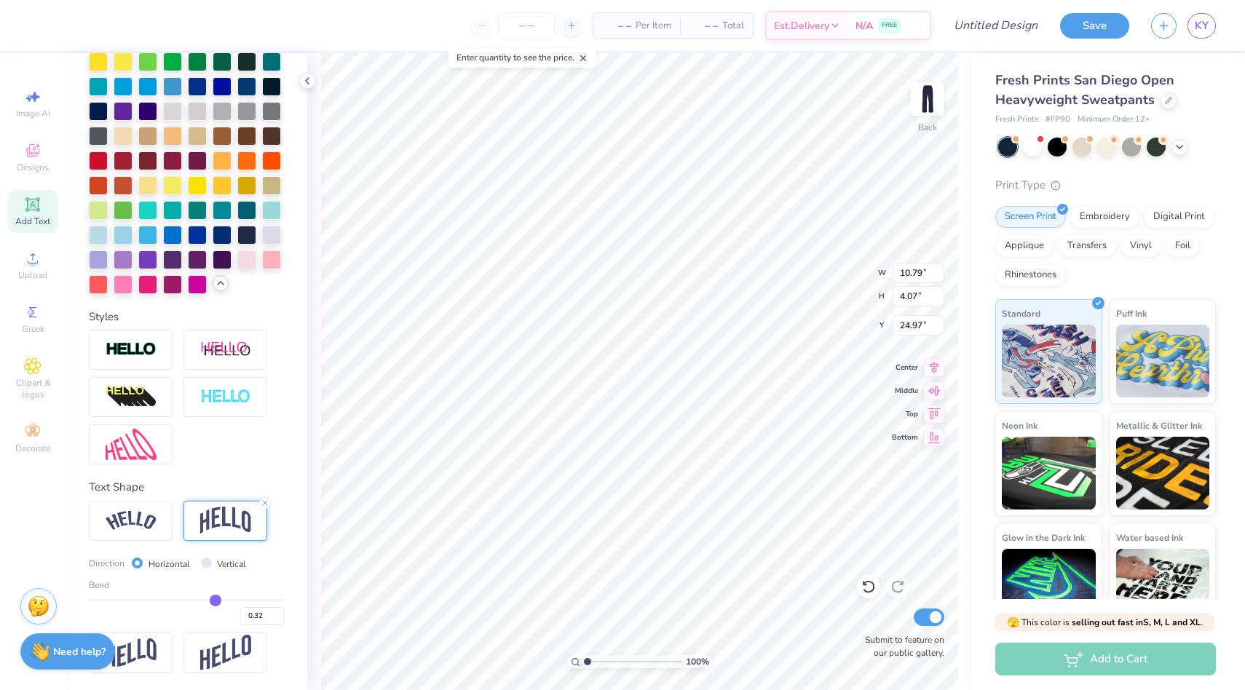
click at [215, 599] on input "range" at bounding box center [186, 600] width 195 height 2
type input "6.32"
type input "2.46"
type input "4.42"
type input "5.11"
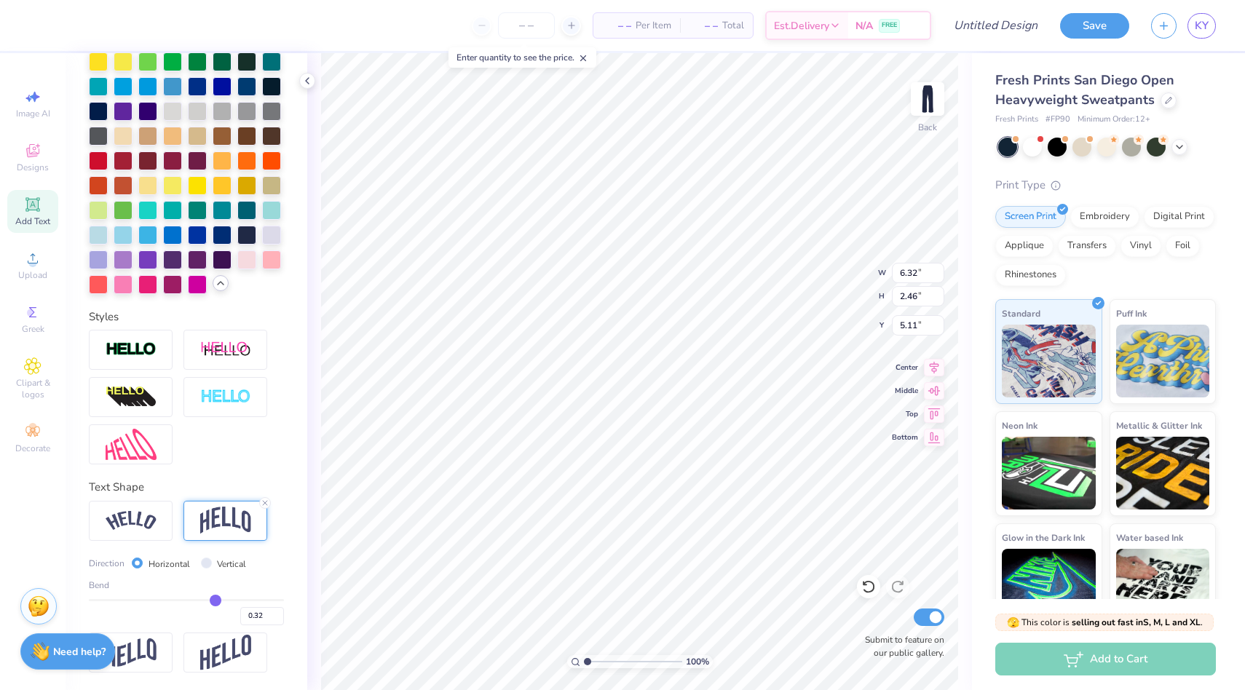
type input "5.39"
click at [1024, 18] on input "Design Title" at bounding box center [977, 25] width 143 height 29
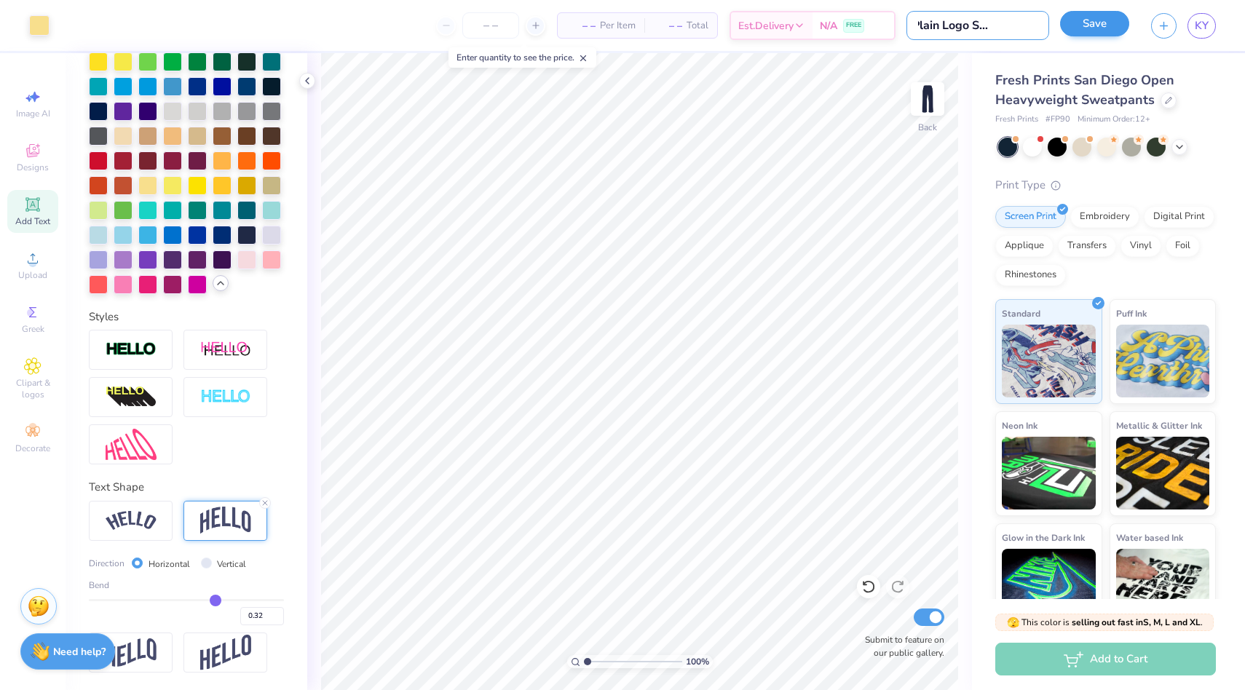
type input "AKPsi Plain Logo Sweatpants"
click at [1113, 25] on button "Save" at bounding box center [1094, 23] width 69 height 25
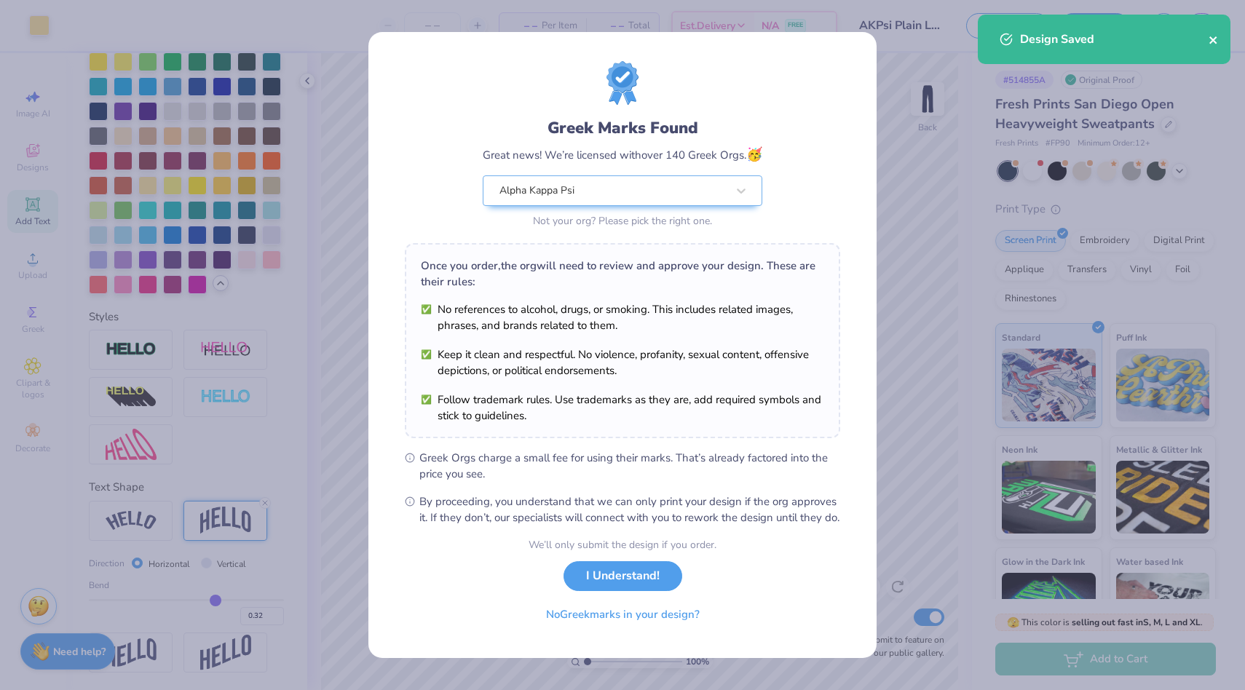
click at [1216, 40] on icon "close" at bounding box center [1213, 40] width 10 height 12
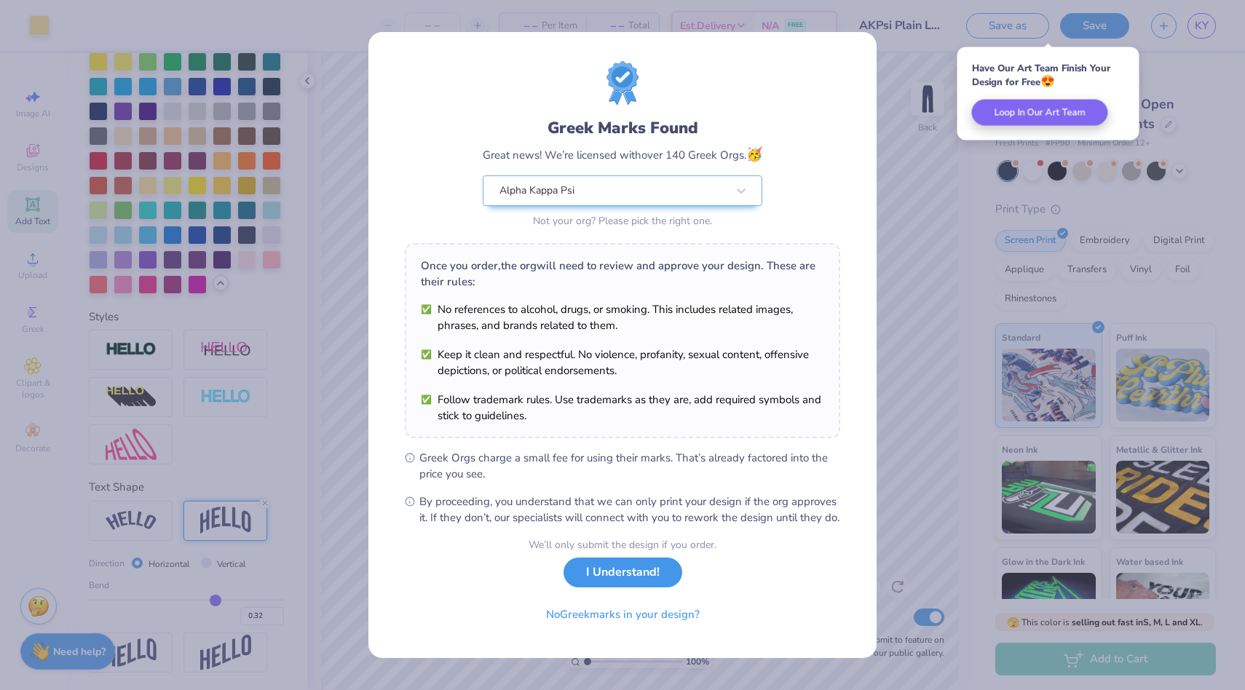
click at [606, 587] on button "I Understand!" at bounding box center [622, 573] width 119 height 30
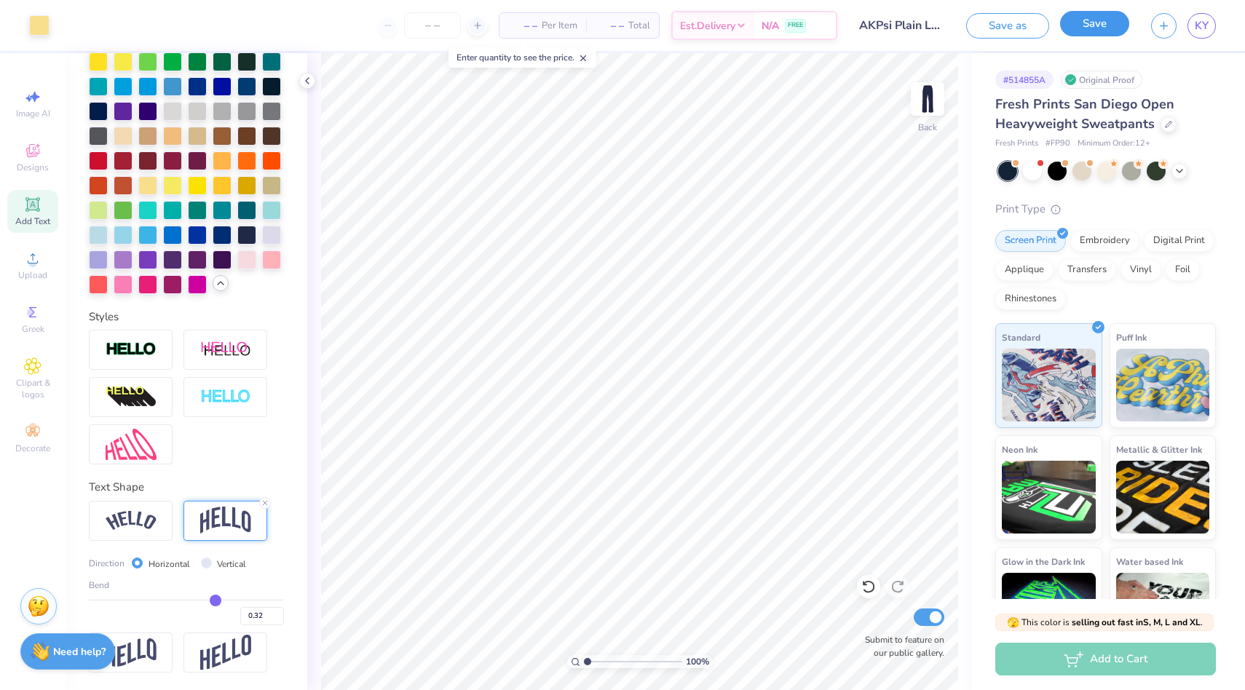
click at [1117, 26] on button "Save" at bounding box center [1094, 23] width 69 height 25
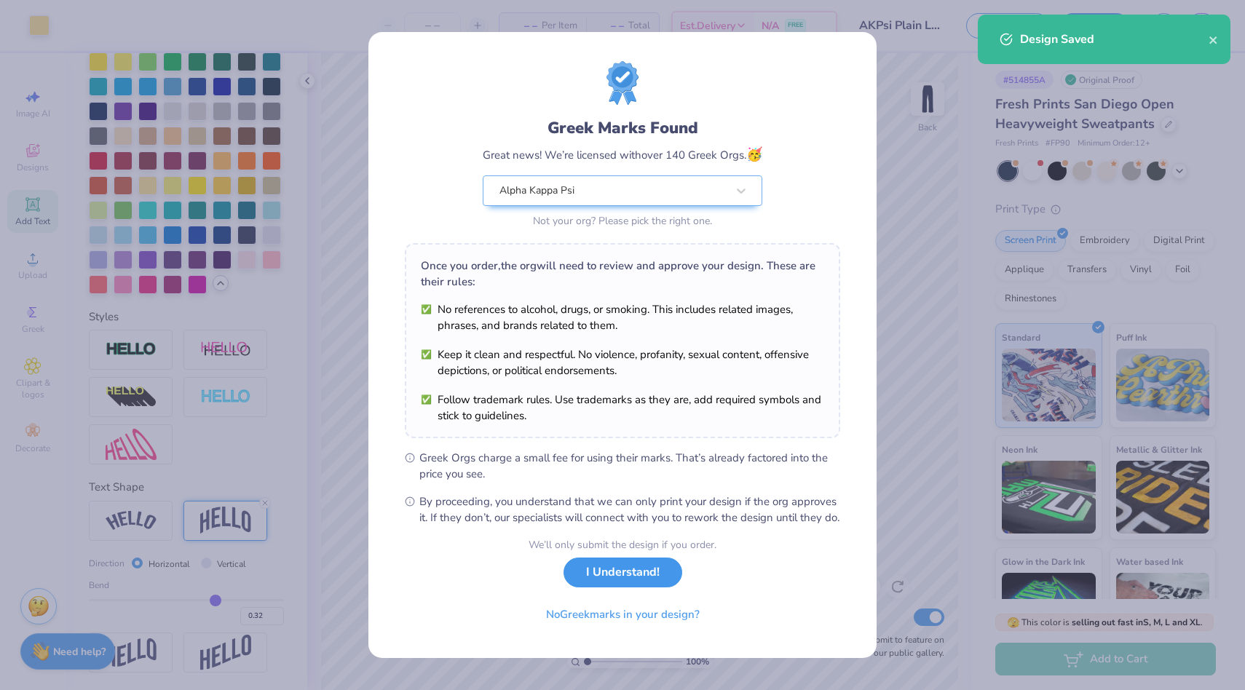
click at [648, 580] on button "I Understand!" at bounding box center [622, 573] width 119 height 30
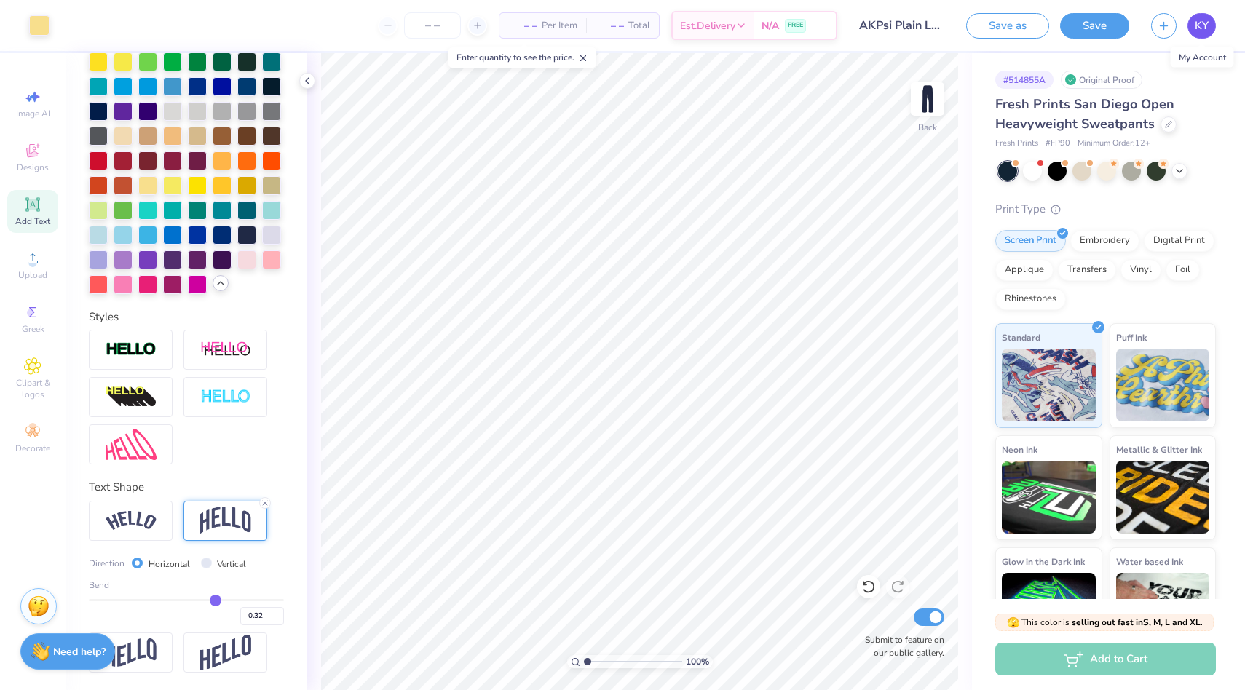
click at [1200, 28] on span "KY" at bounding box center [1201, 25] width 14 height 17
